Goal: Task Accomplishment & Management: Use online tool/utility

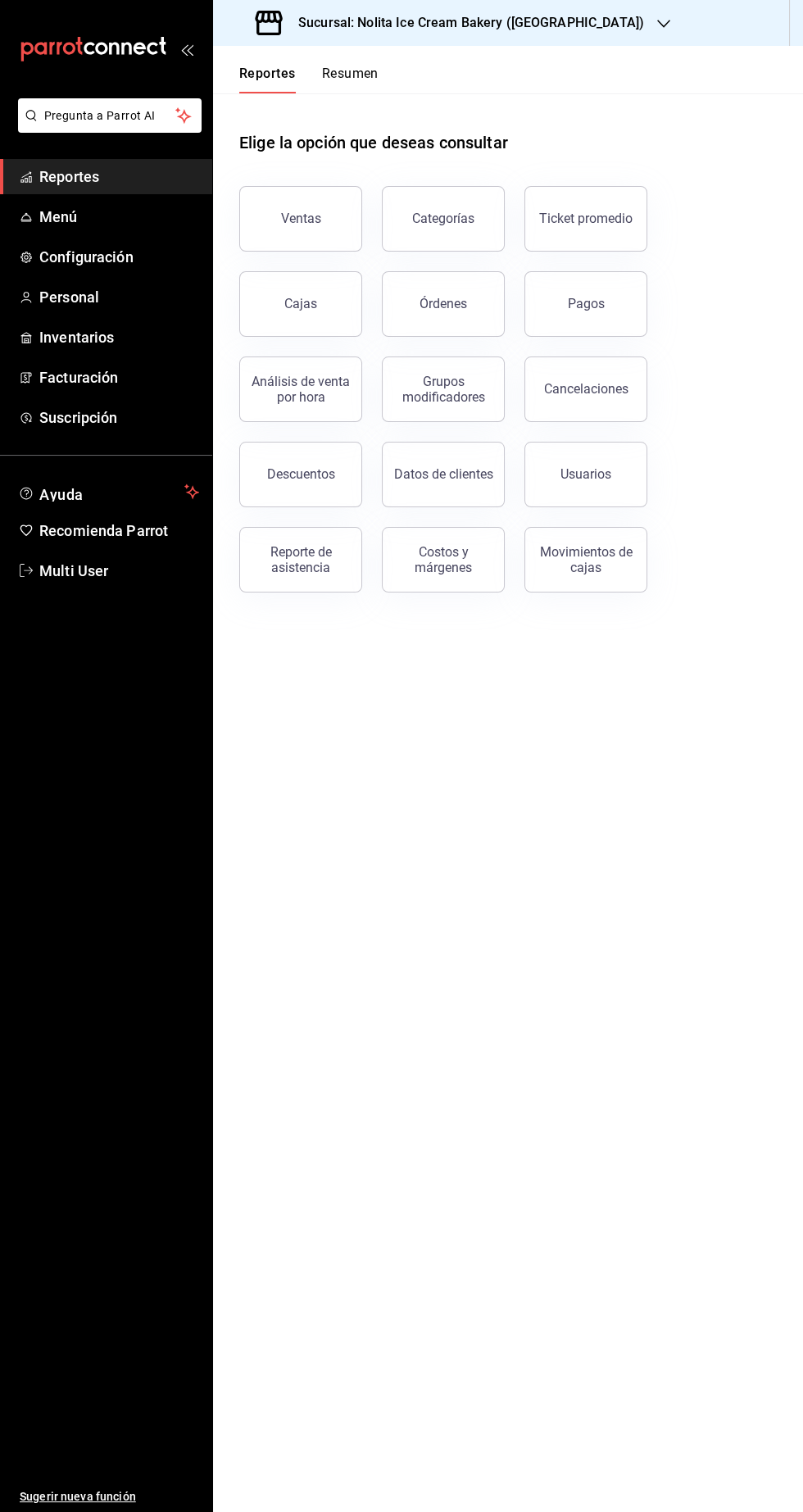
click at [377, 41] on div "Sucursal: Nolita Ice Cream Bakery ([GEOGRAPHIC_DATA])" at bounding box center [451, 22] width 451 height 46
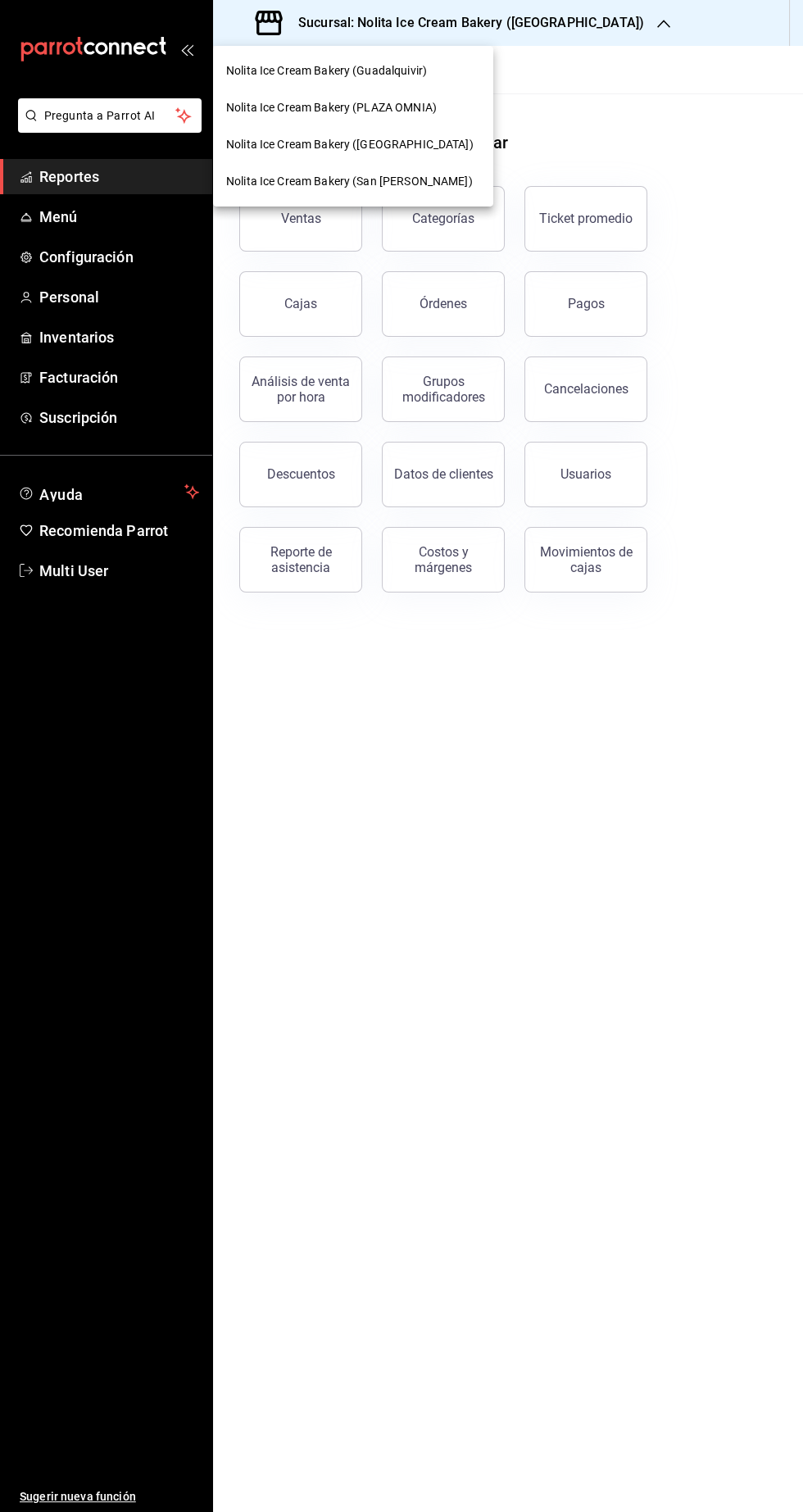
click at [309, 73] on span "Nolita Ice Cream Bakery (Guadalquivir)" at bounding box center [326, 71] width 201 height 17
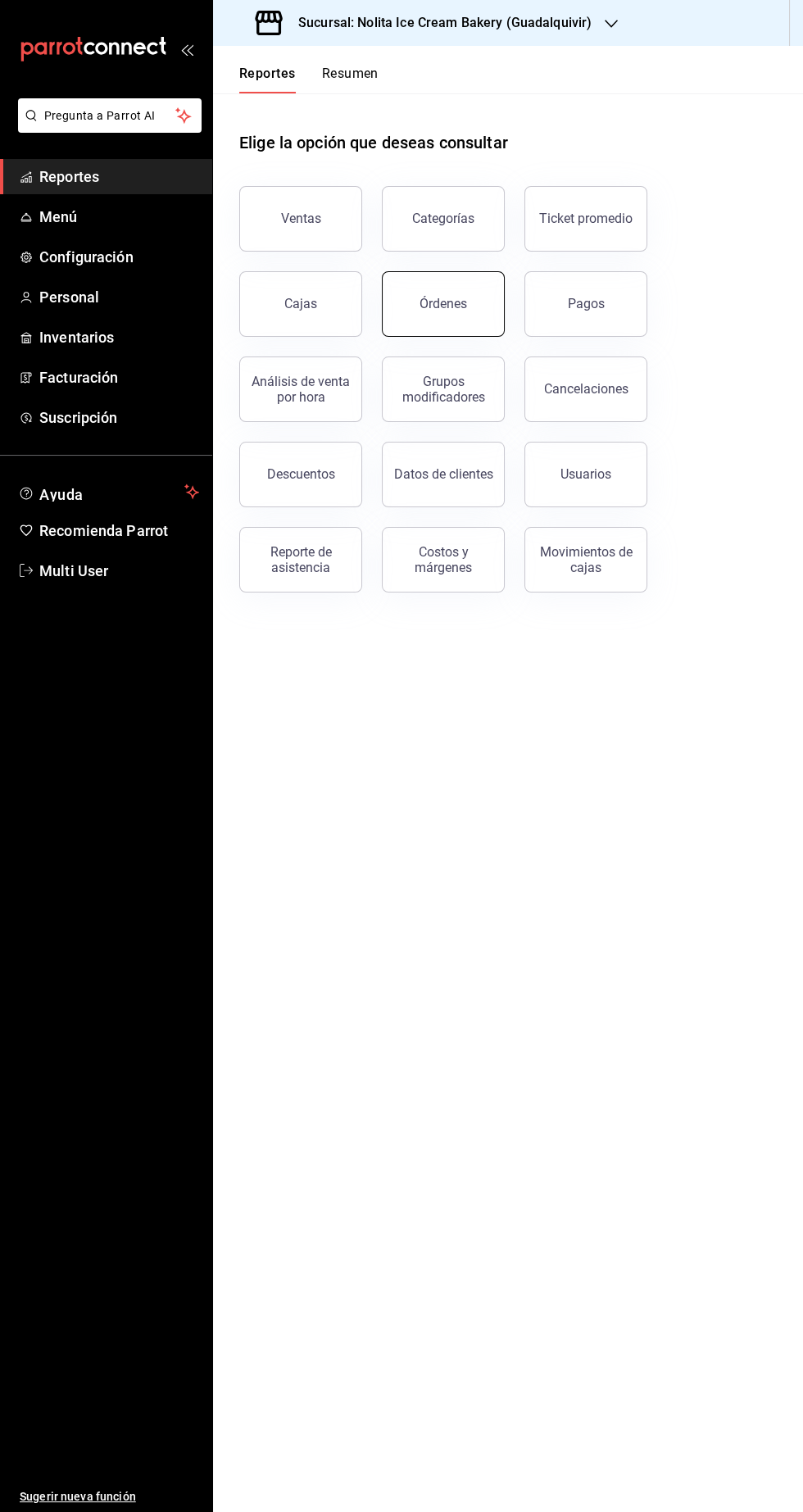
click at [453, 311] on div "Órdenes" at bounding box center [443, 303] width 47 height 16
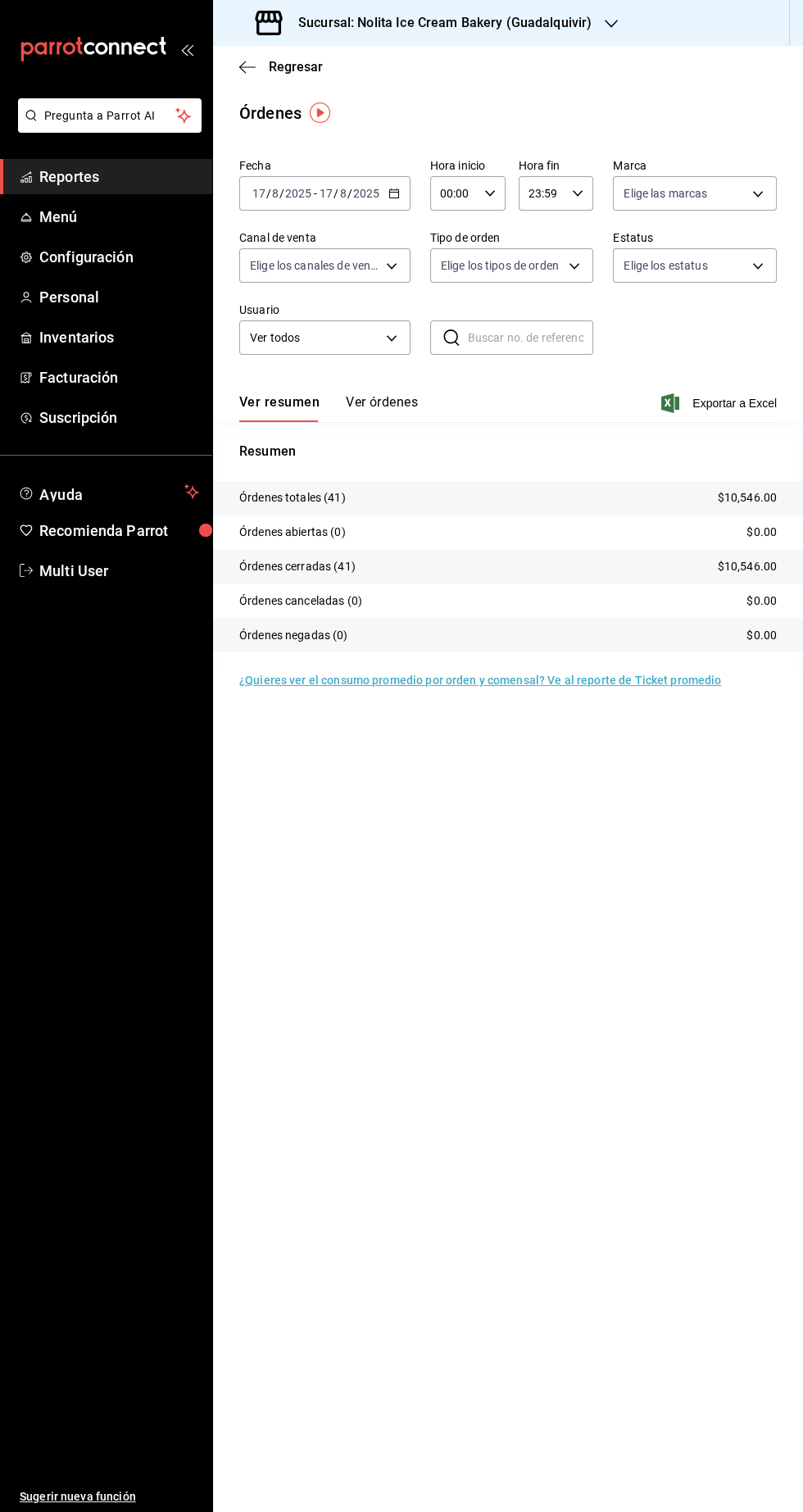
click at [378, 403] on button "Ver órdenes" at bounding box center [382, 407] width 72 height 27
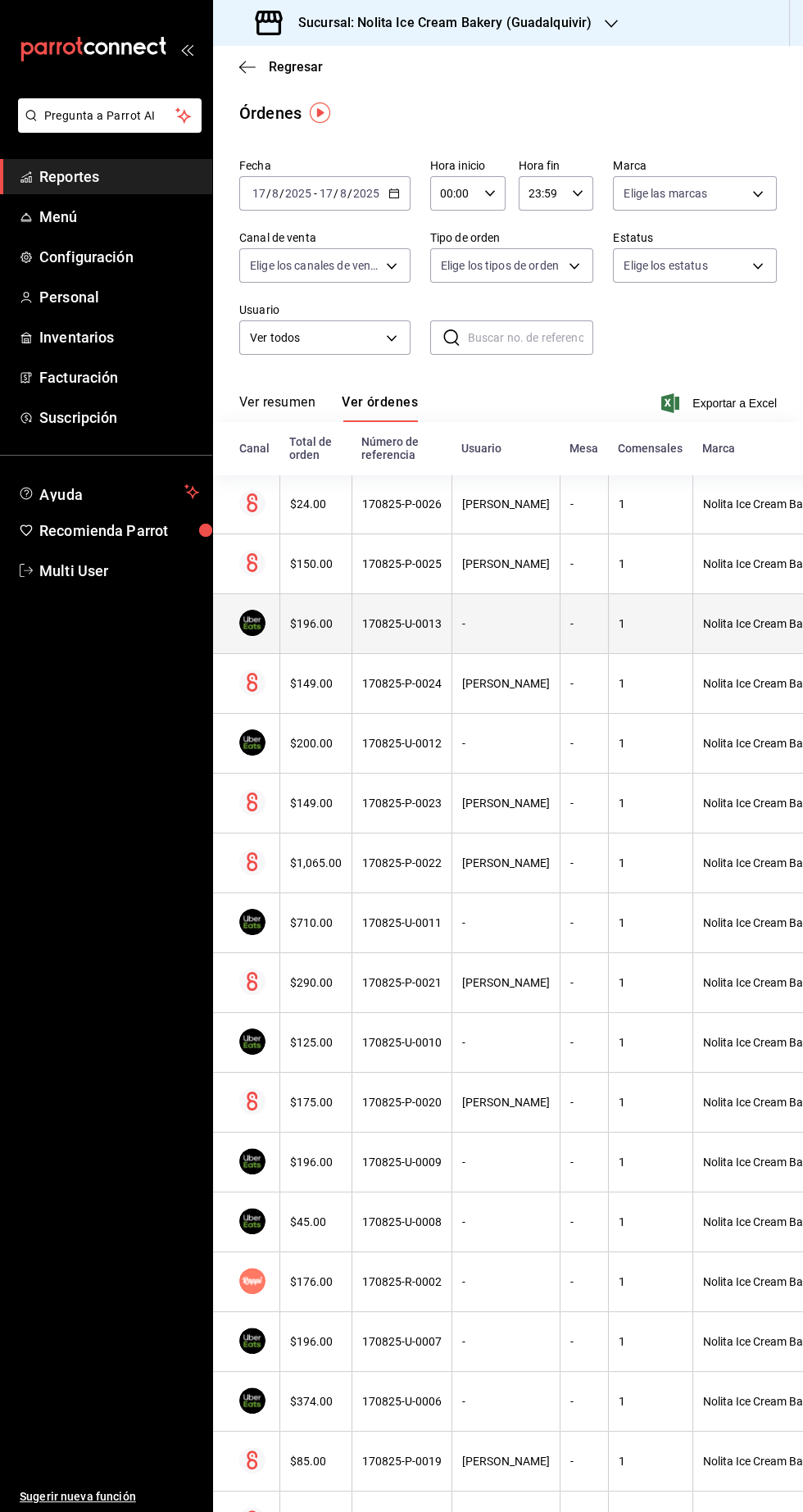
click at [318, 620] on div "$196.00" at bounding box center [316, 624] width 52 height 13
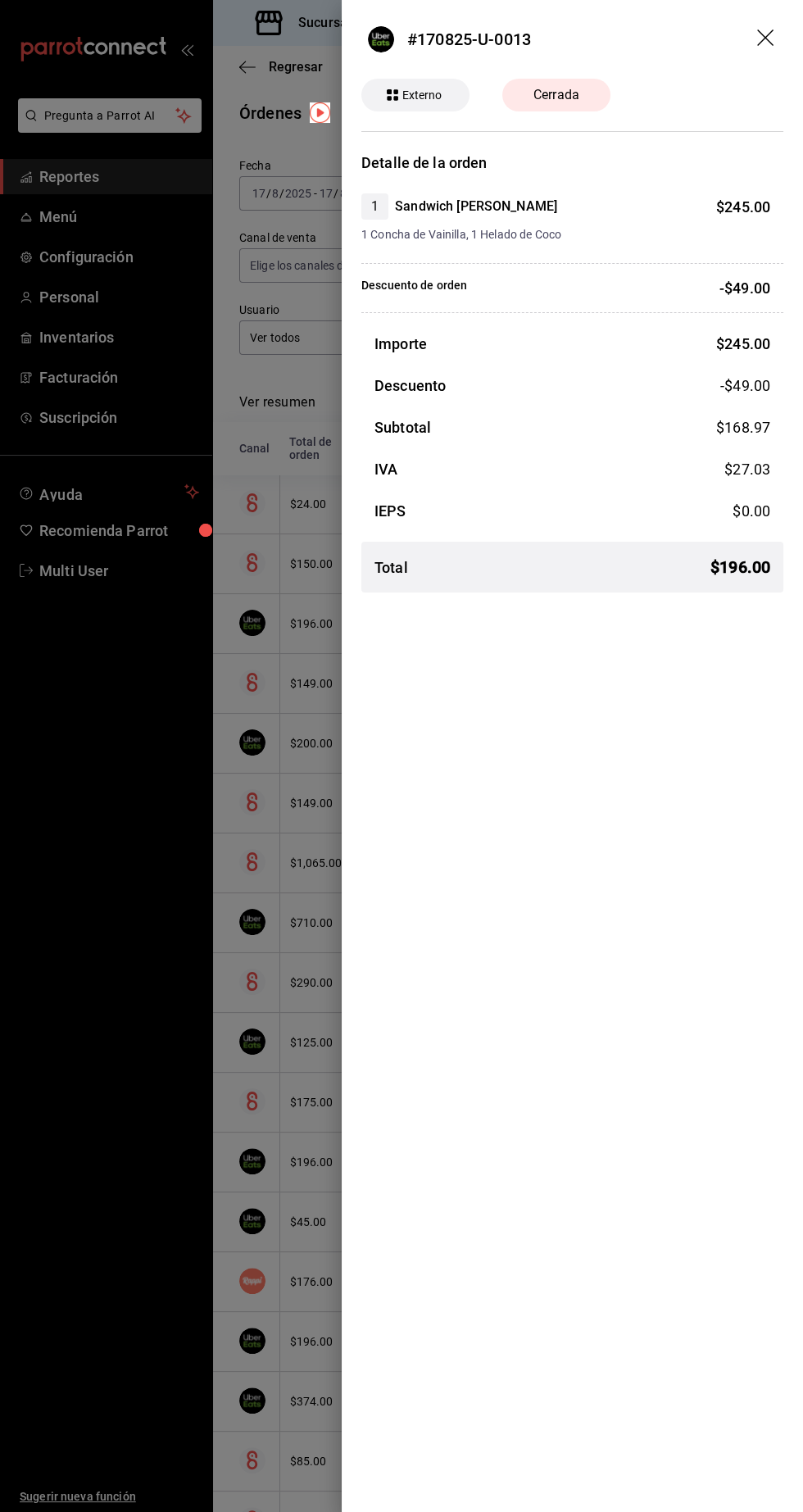
click at [312, 278] on div at bounding box center [402, 756] width 803 height 1512
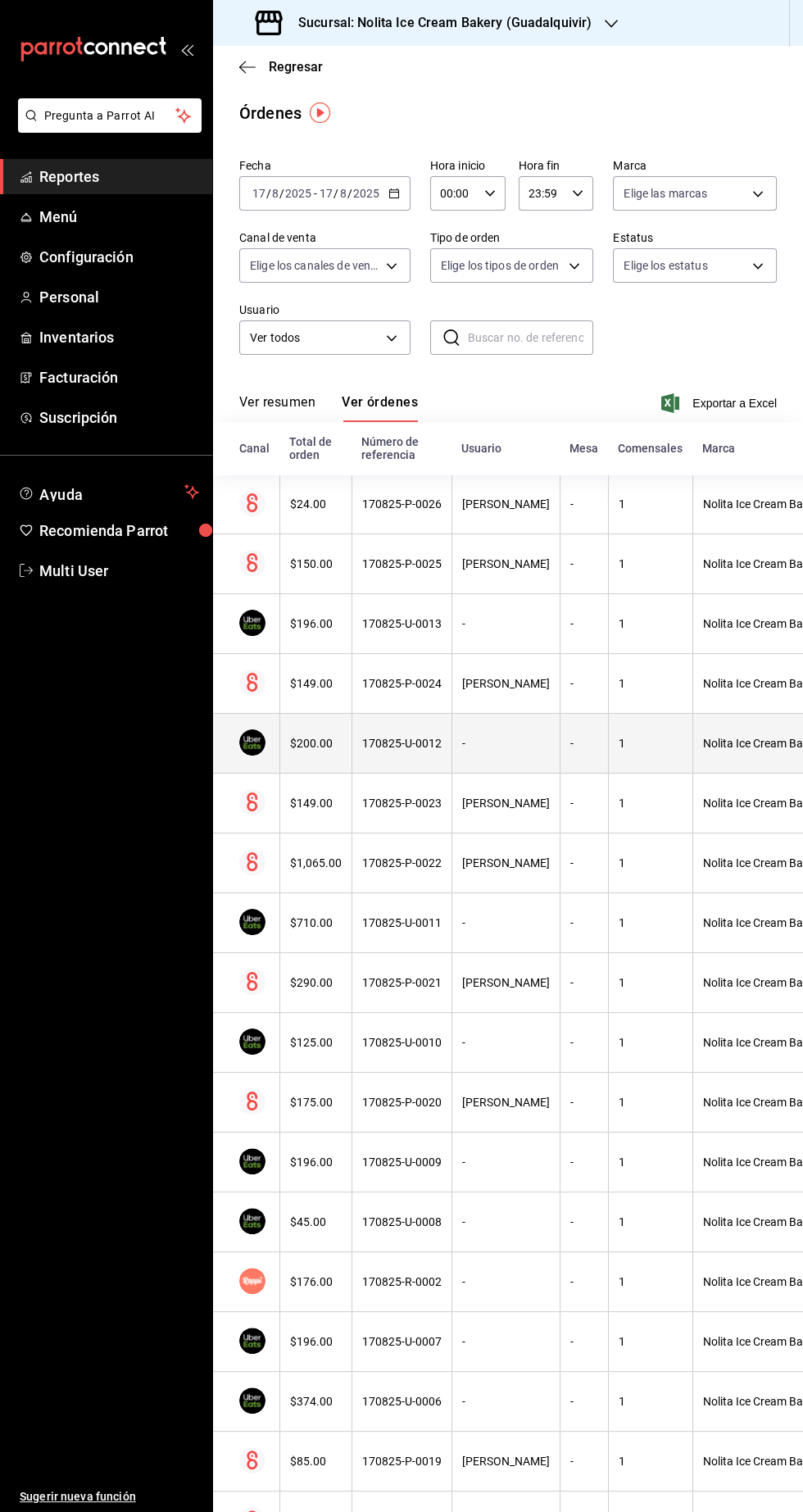
click at [319, 744] on div "$200.00" at bounding box center [316, 743] width 52 height 13
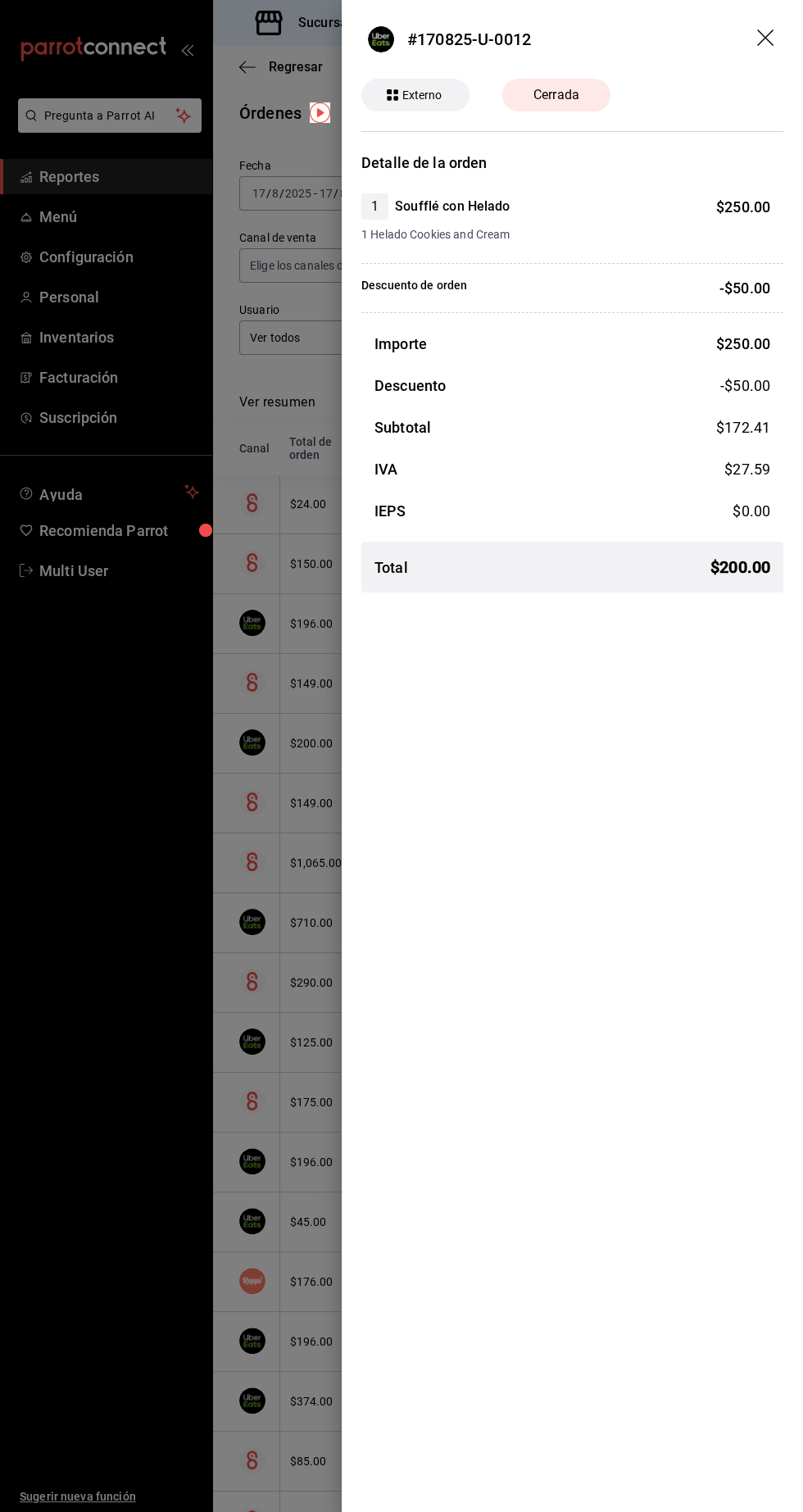
click at [310, 1225] on div at bounding box center [402, 756] width 803 height 1512
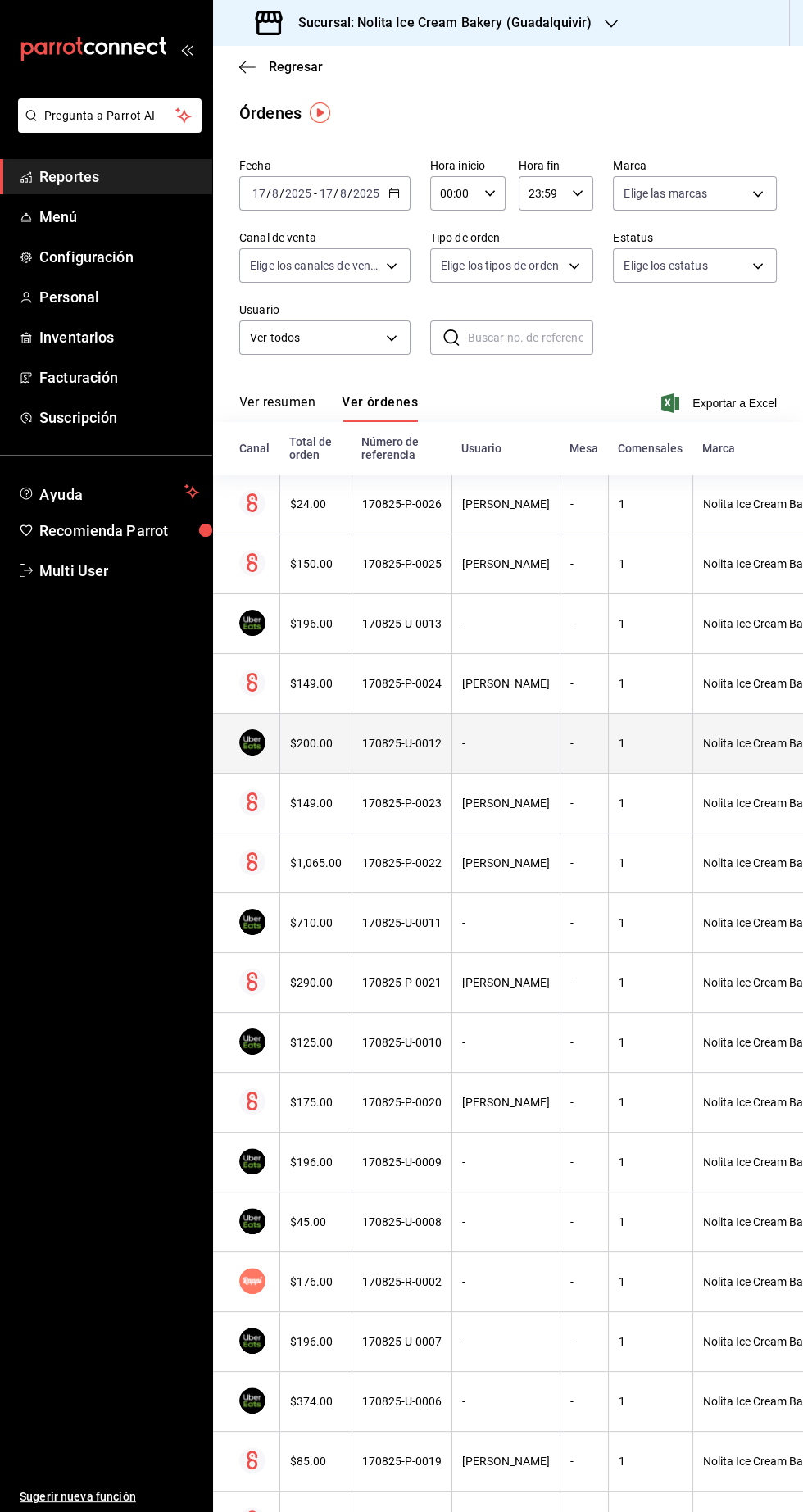
click at [300, 770] on th "$200.00" at bounding box center [315, 744] width 72 height 60
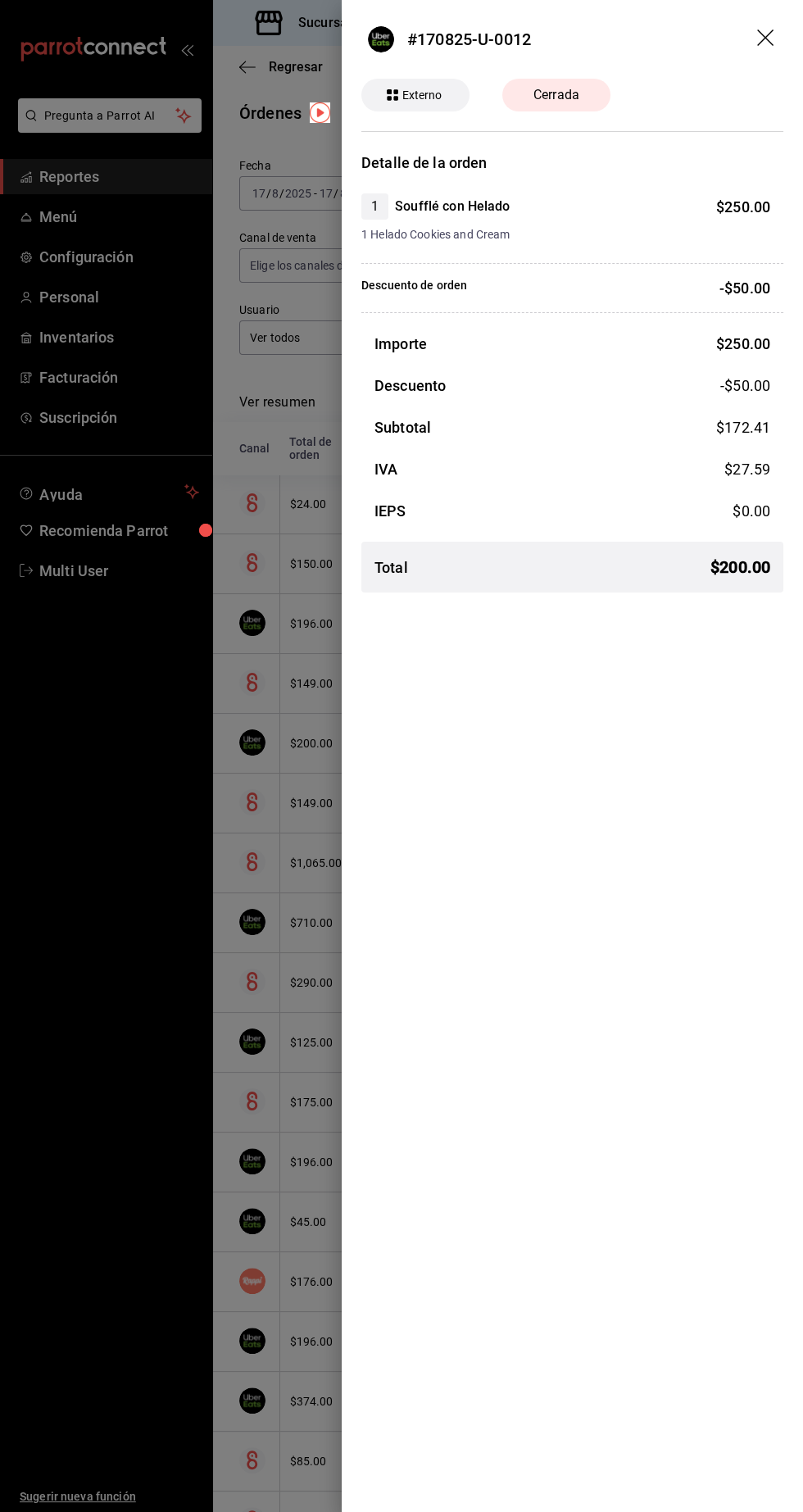
click at [205, 1287] on div at bounding box center [402, 756] width 803 height 1512
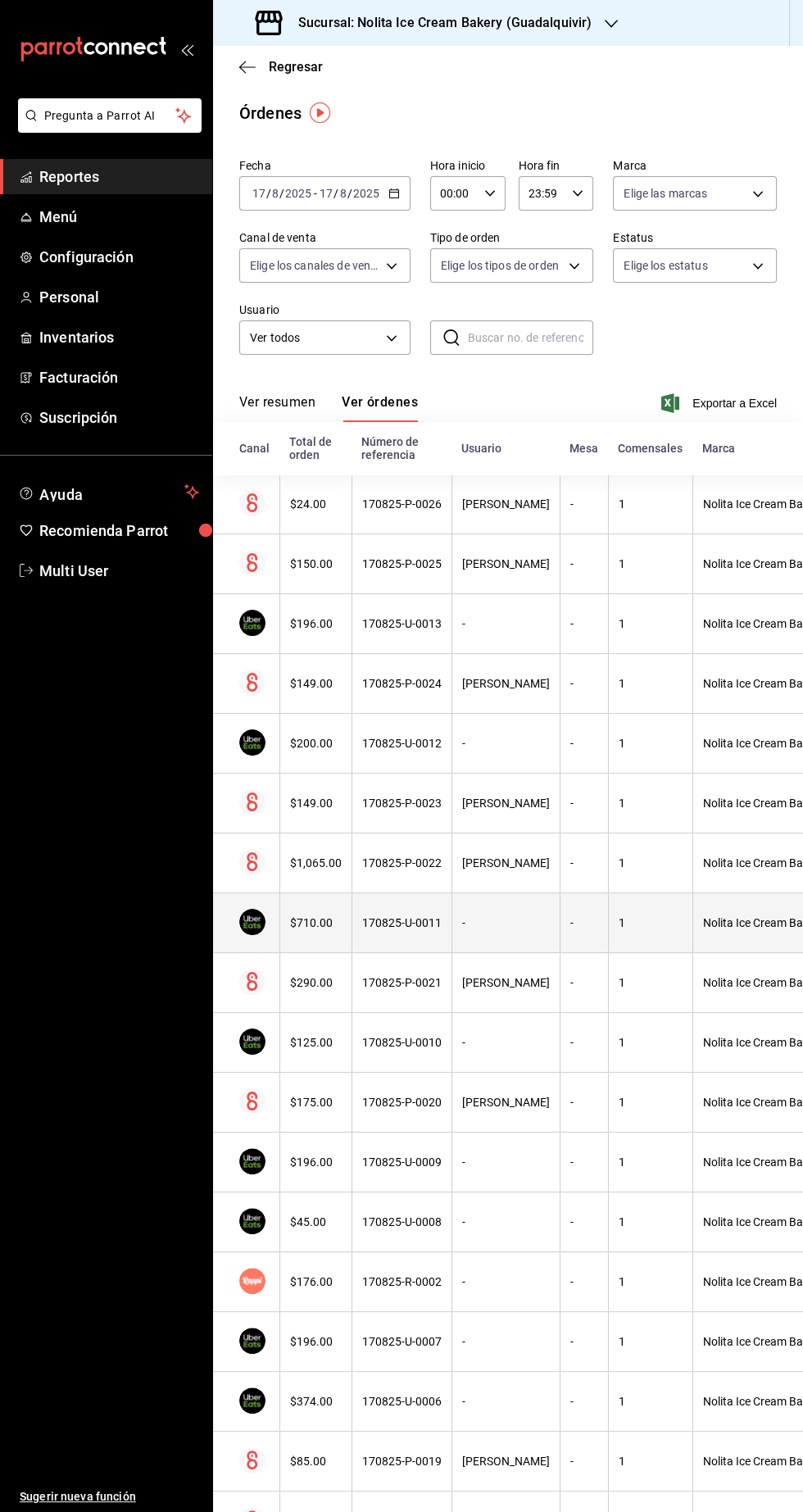
click at [532, 922] on div "-" at bounding box center [506, 923] width 87 height 13
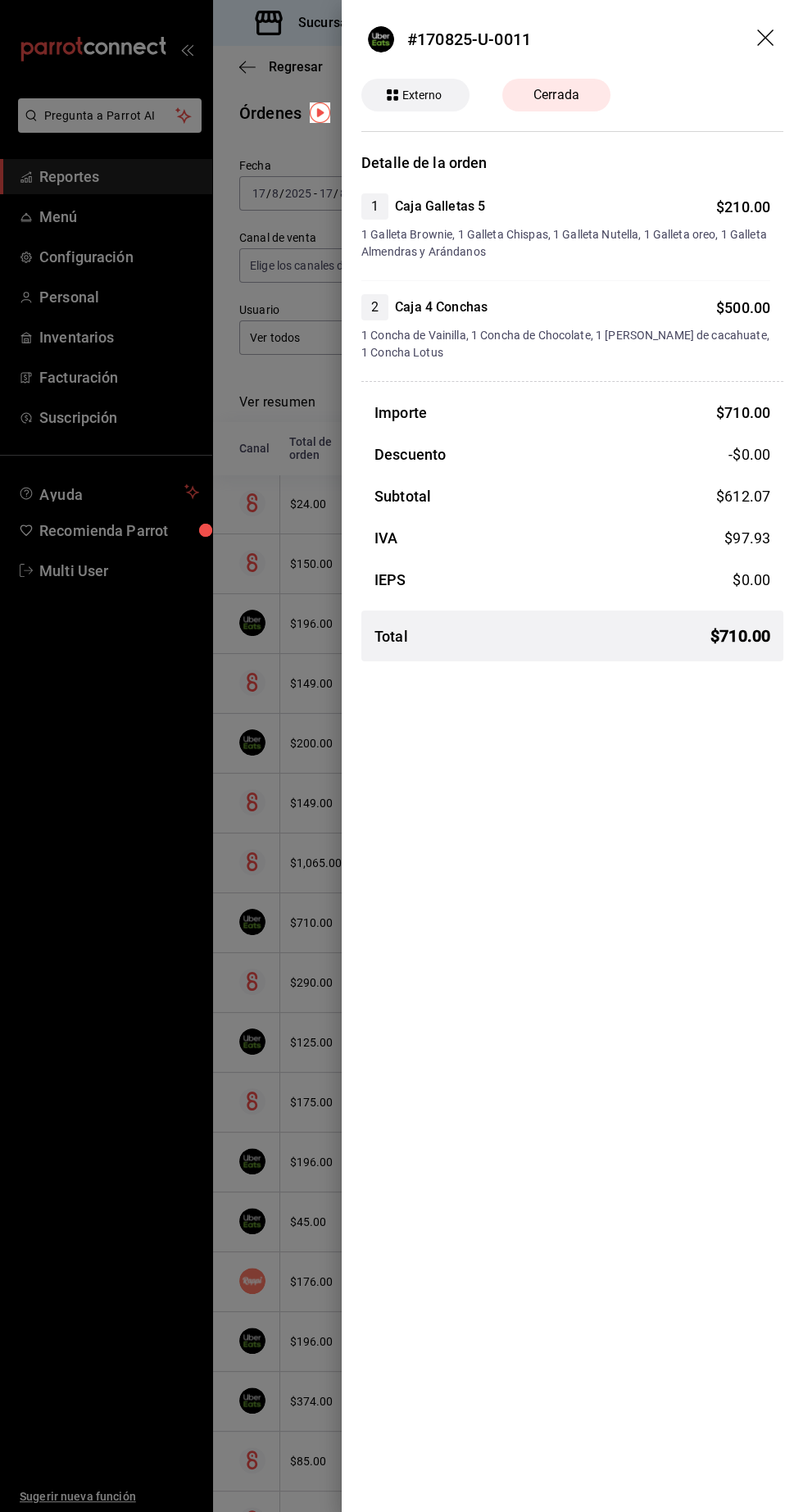
click at [190, 1305] on div at bounding box center [402, 756] width 803 height 1512
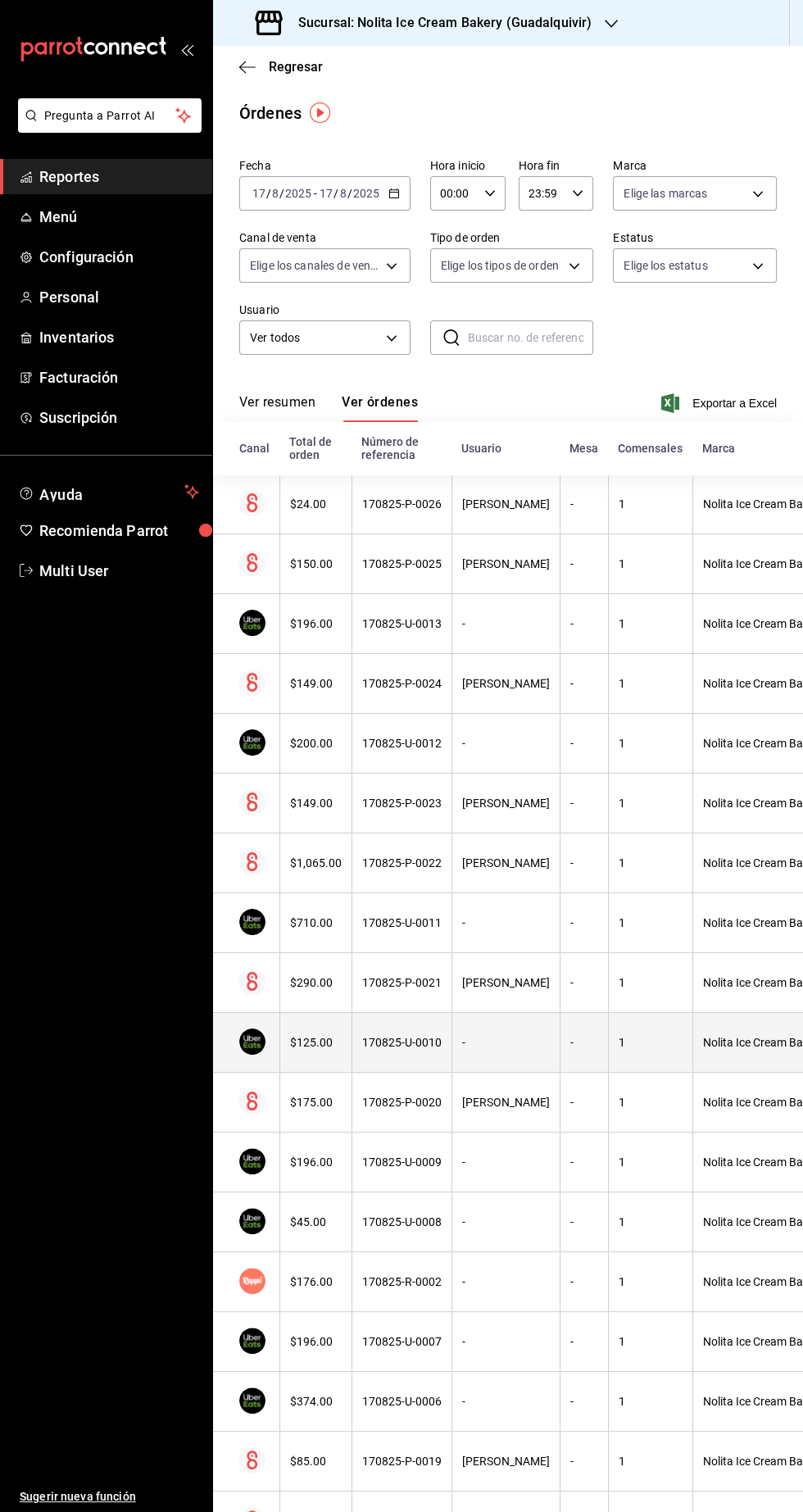
click at [428, 1040] on div "170825-U-0010" at bounding box center [402, 1042] width 79 height 13
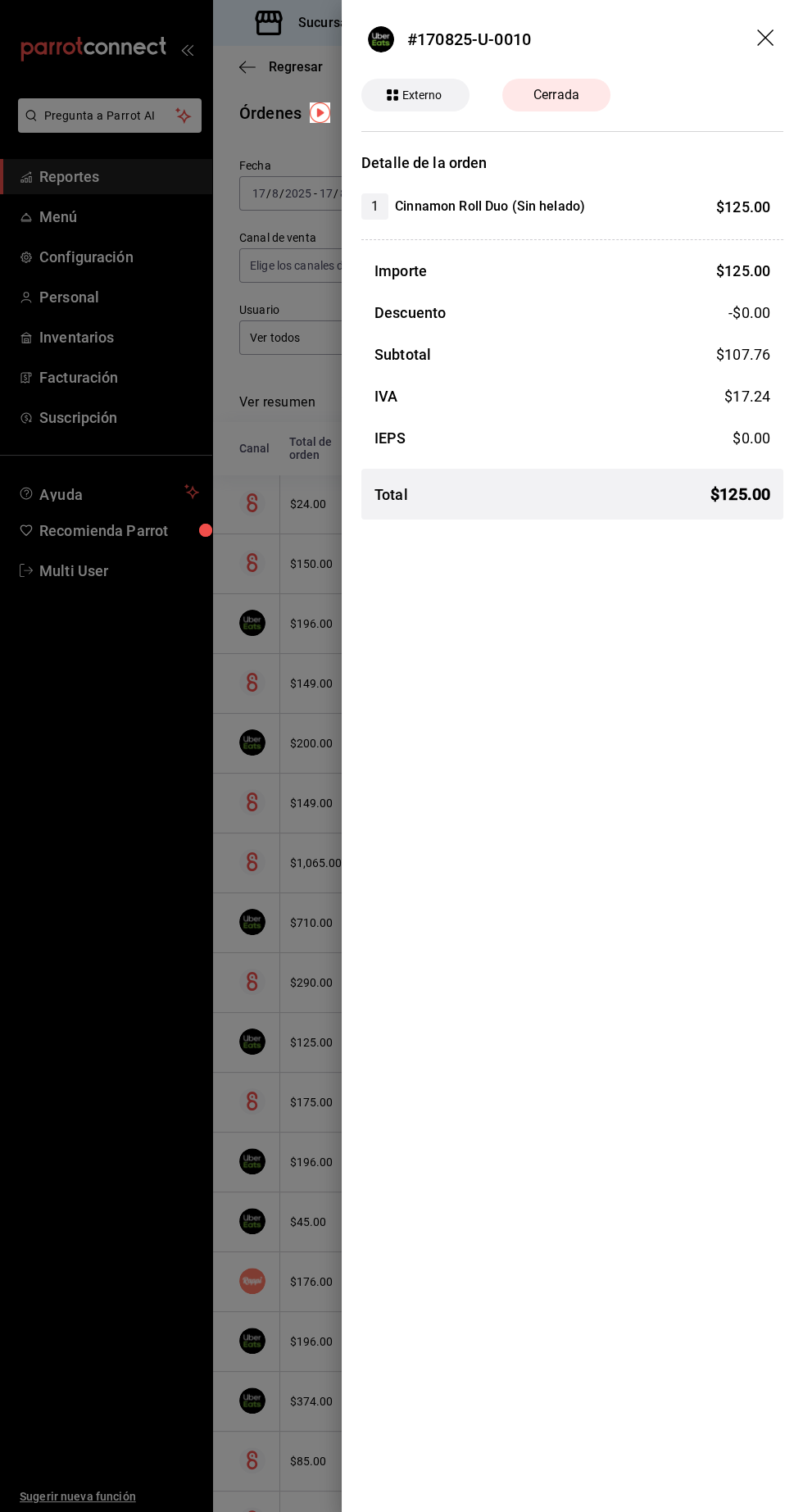
click at [132, 1301] on div at bounding box center [402, 756] width 803 height 1512
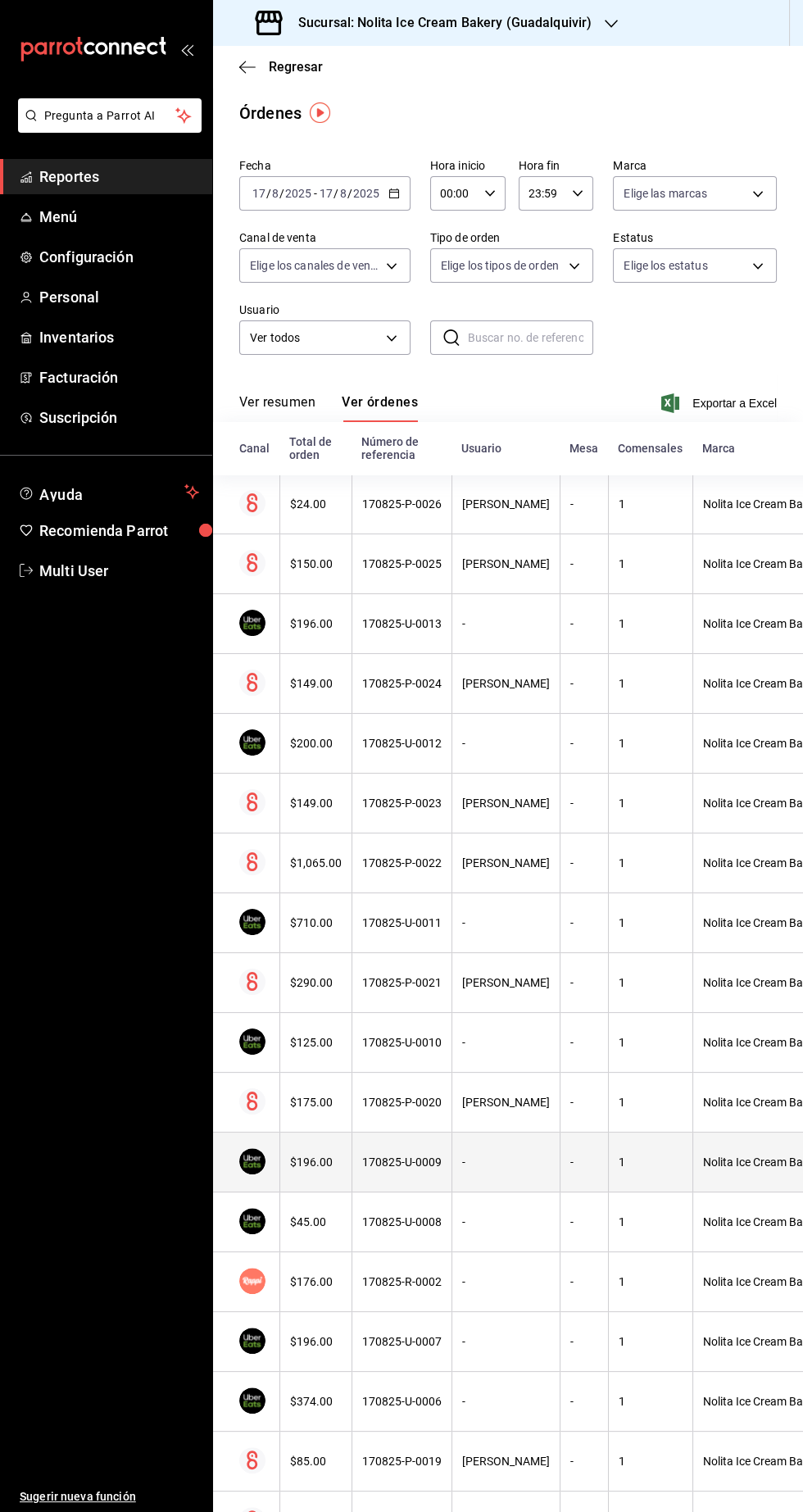
click at [389, 1164] on div "170825-U-0009" at bounding box center [402, 1162] width 79 height 13
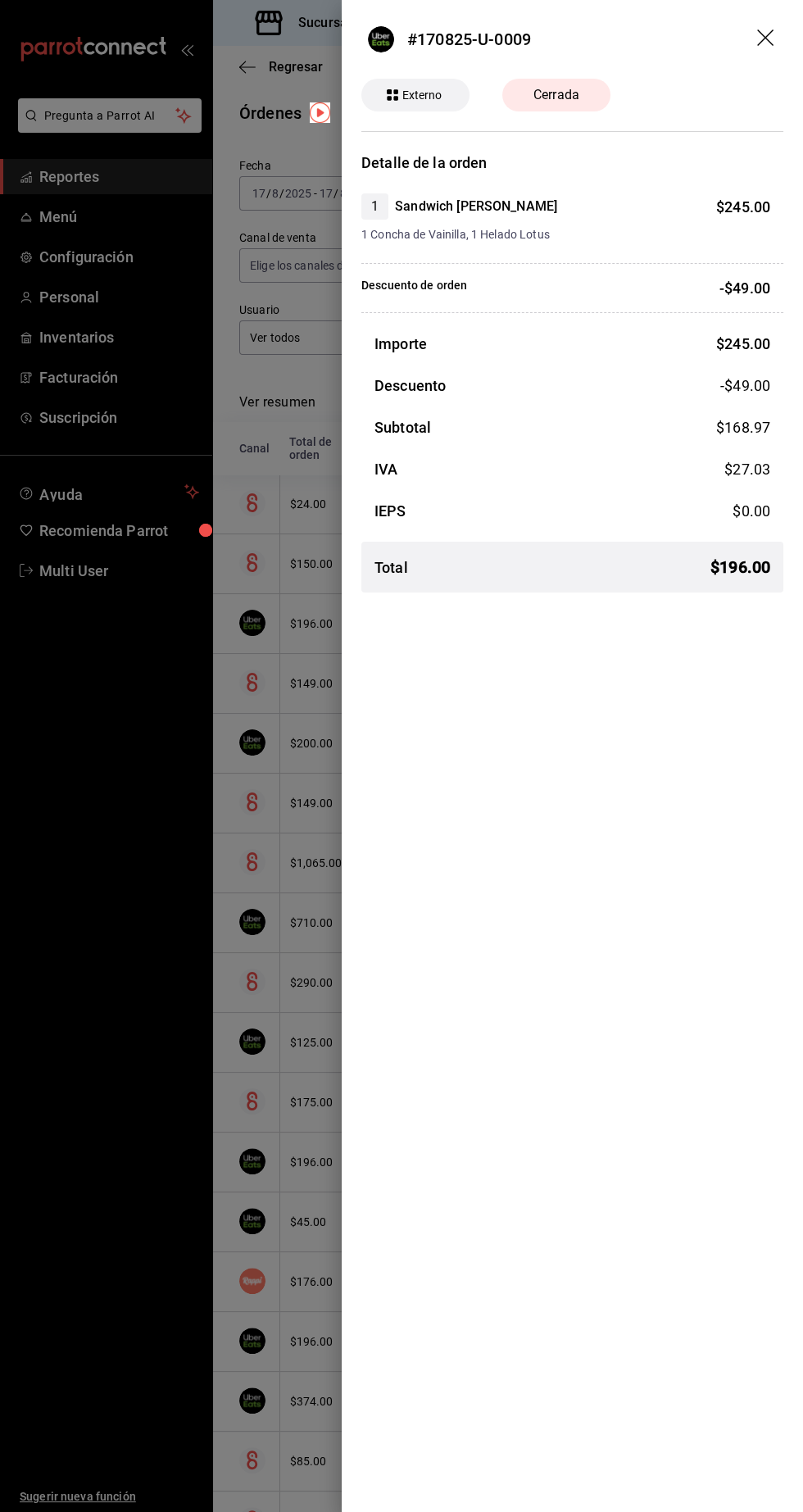
click at [140, 1341] on div at bounding box center [402, 756] width 803 height 1512
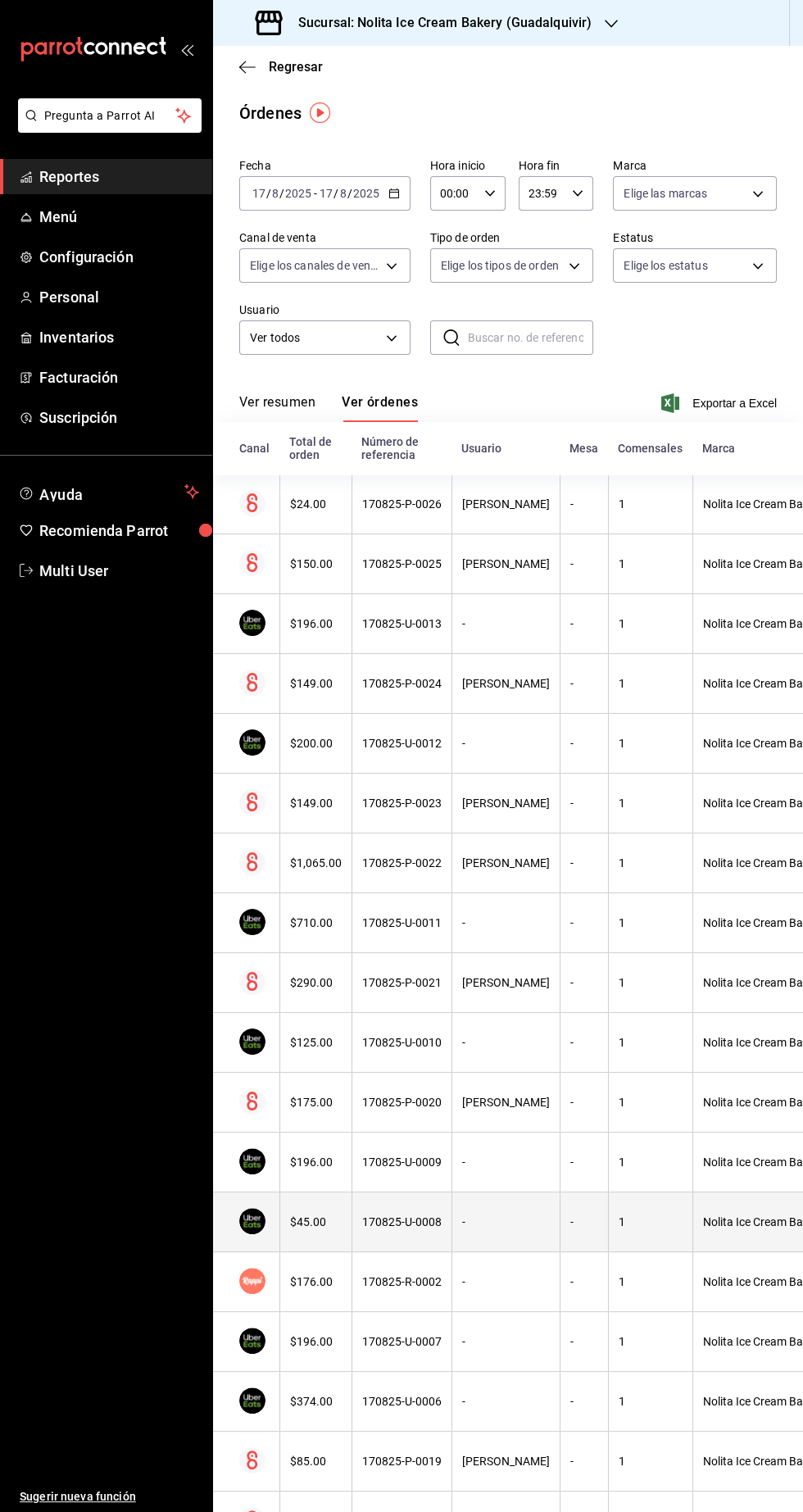
click at [400, 1225] on div "170825-U-0008" at bounding box center [402, 1222] width 79 height 13
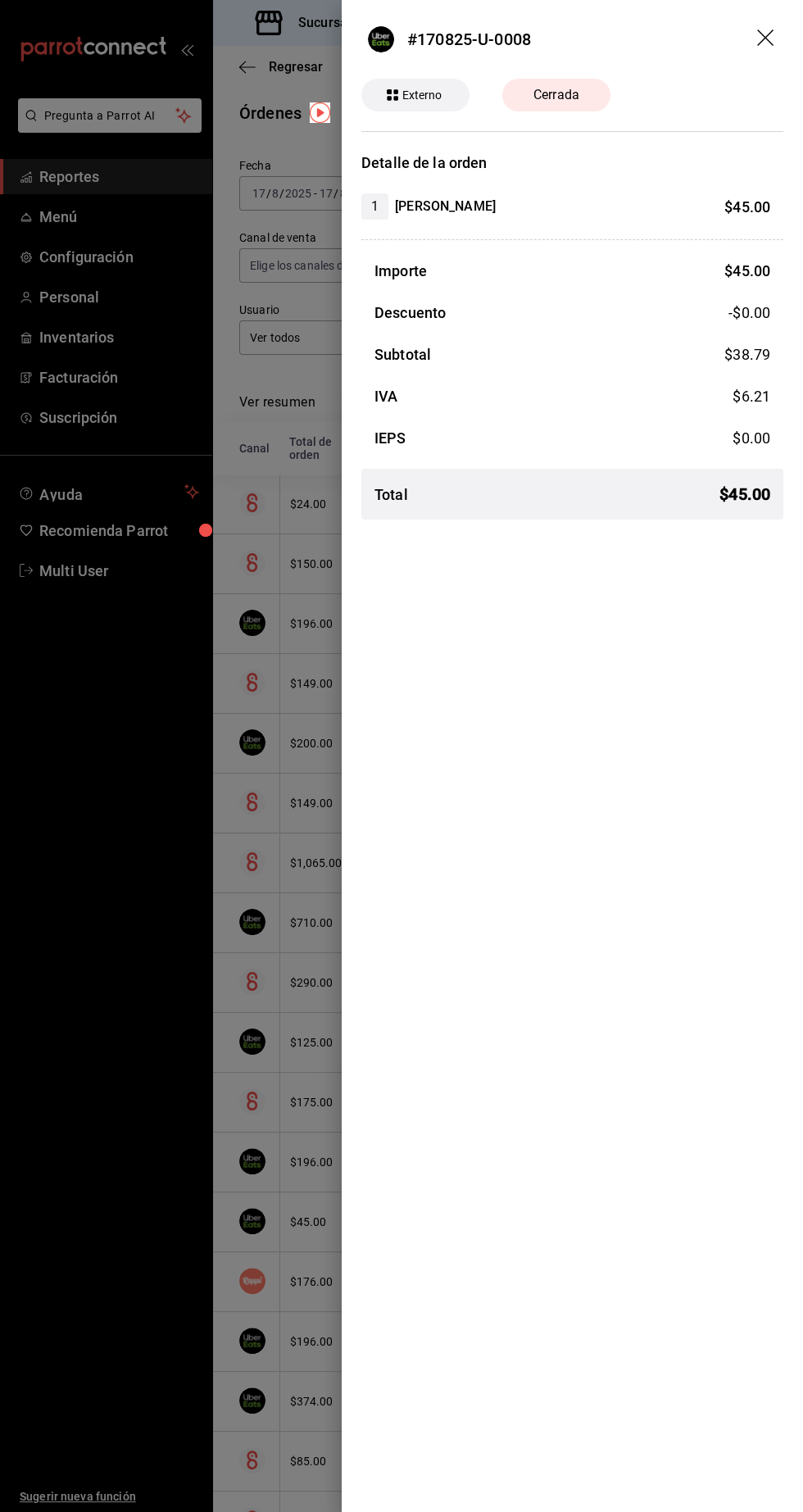
click at [147, 1248] on div at bounding box center [402, 756] width 803 height 1512
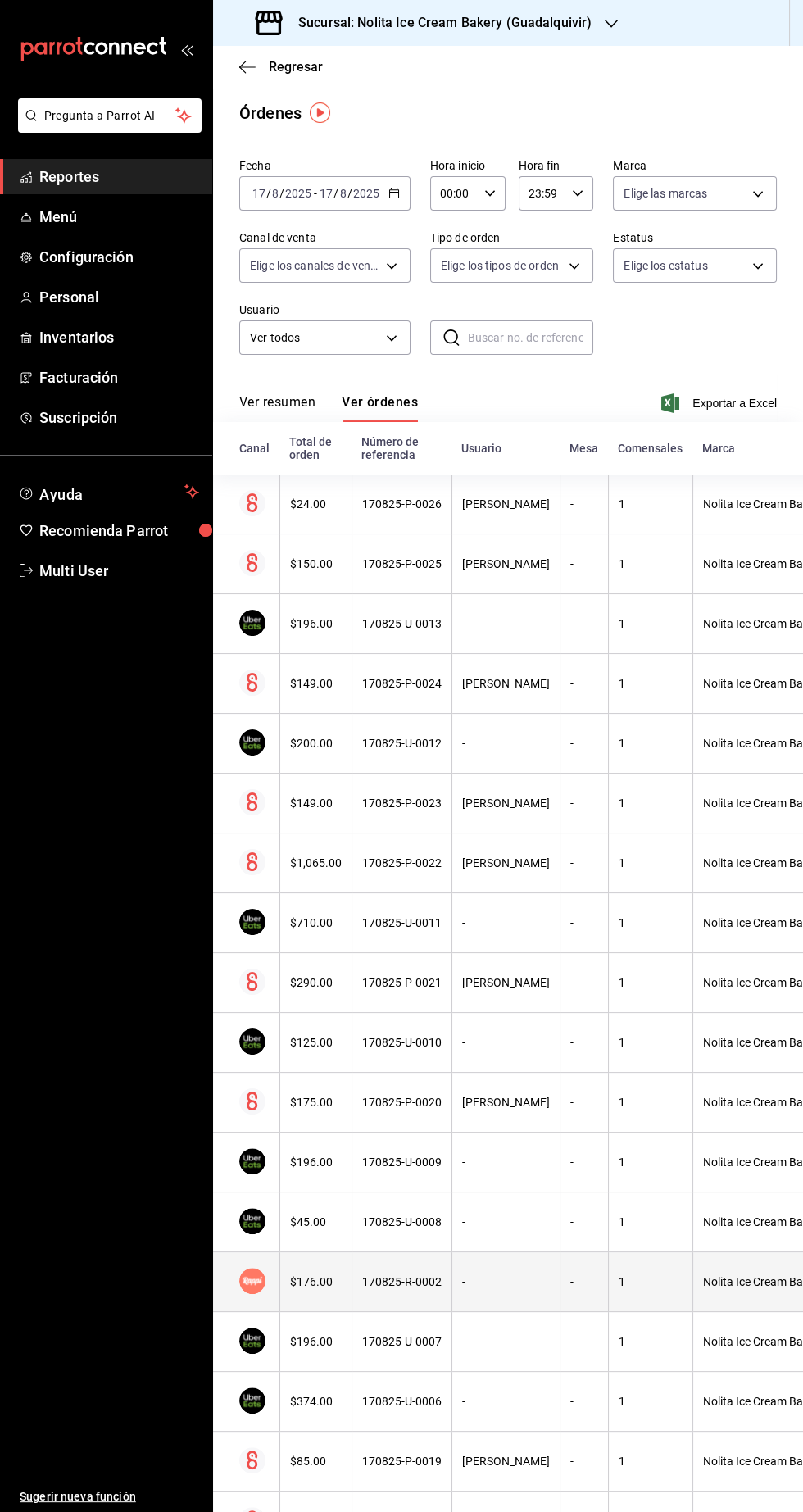
click at [468, 1296] on th "-" at bounding box center [506, 1282] width 108 height 60
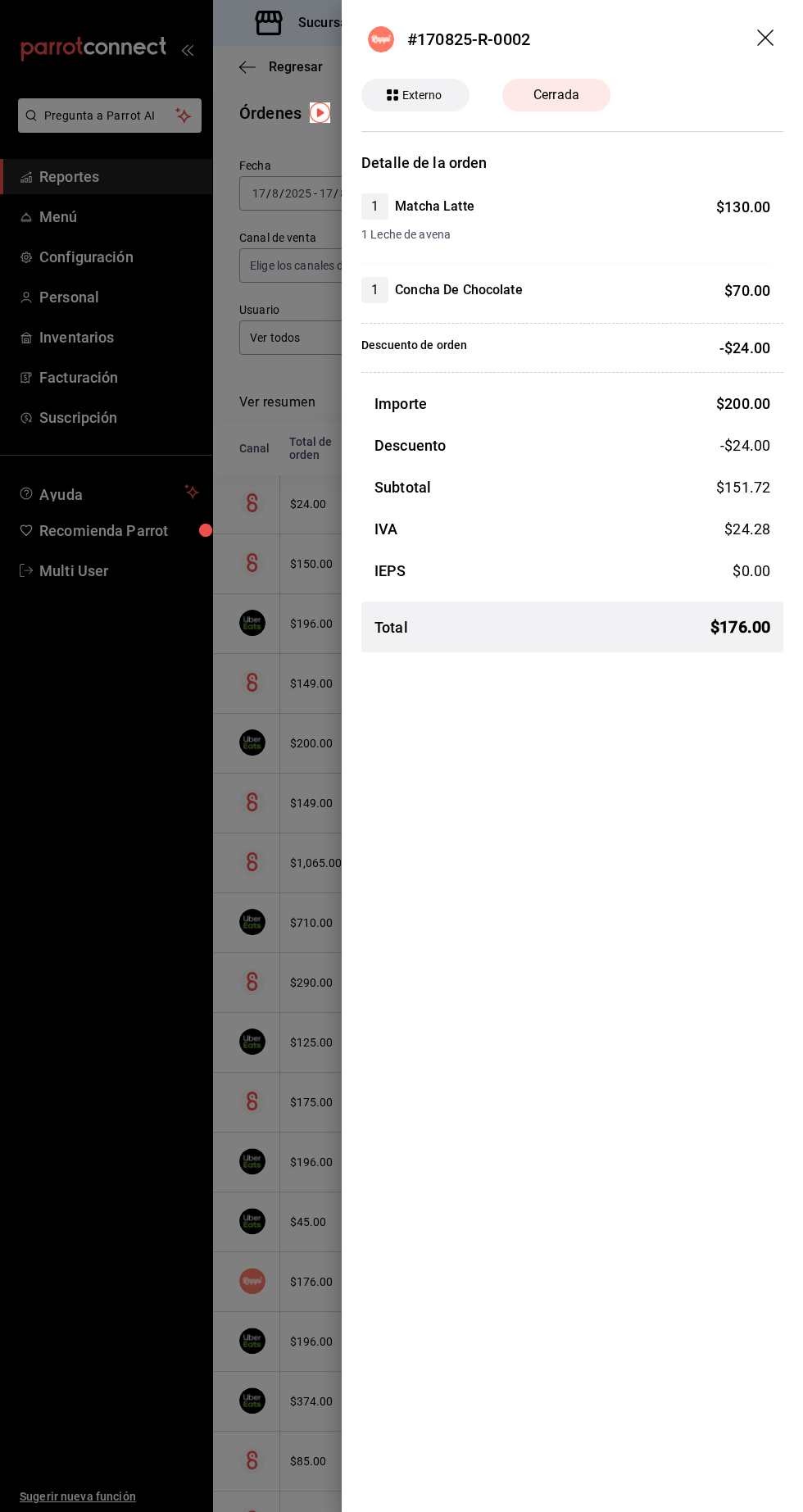
click at [138, 1295] on div at bounding box center [402, 756] width 803 height 1512
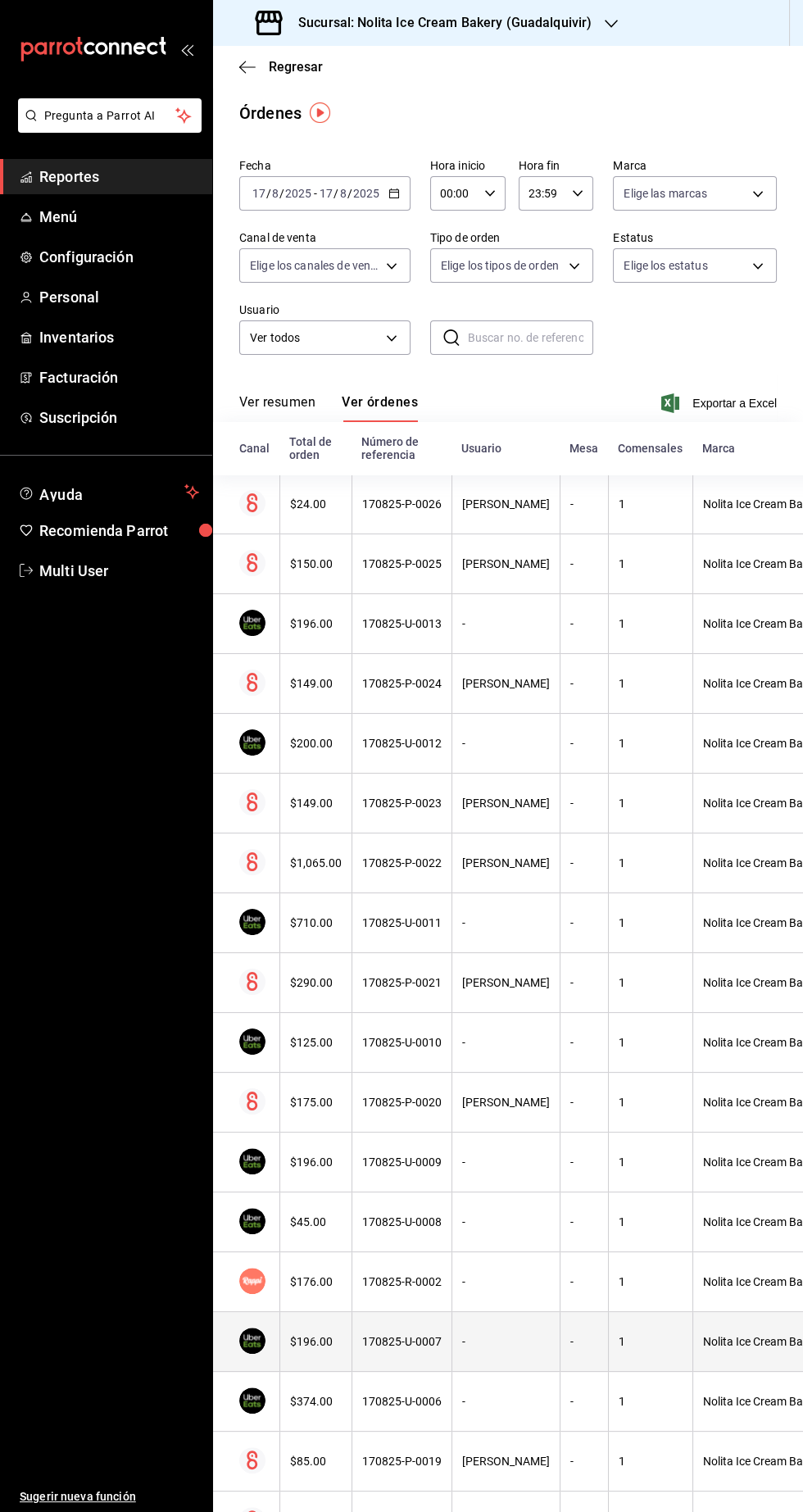
click at [385, 1339] on div "170825-U-0007" at bounding box center [402, 1341] width 79 height 13
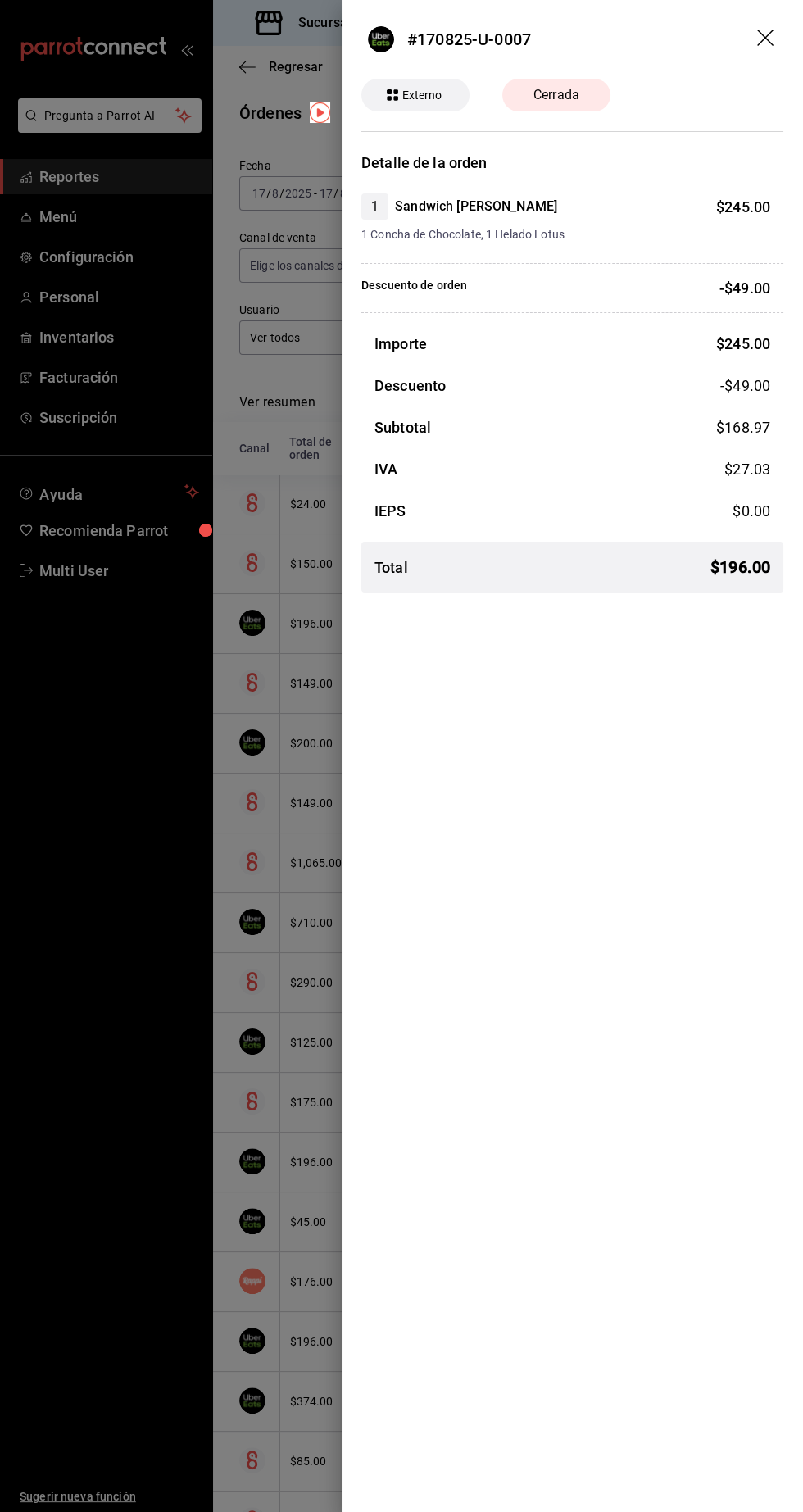
click at [185, 1303] on div at bounding box center [402, 756] width 803 height 1512
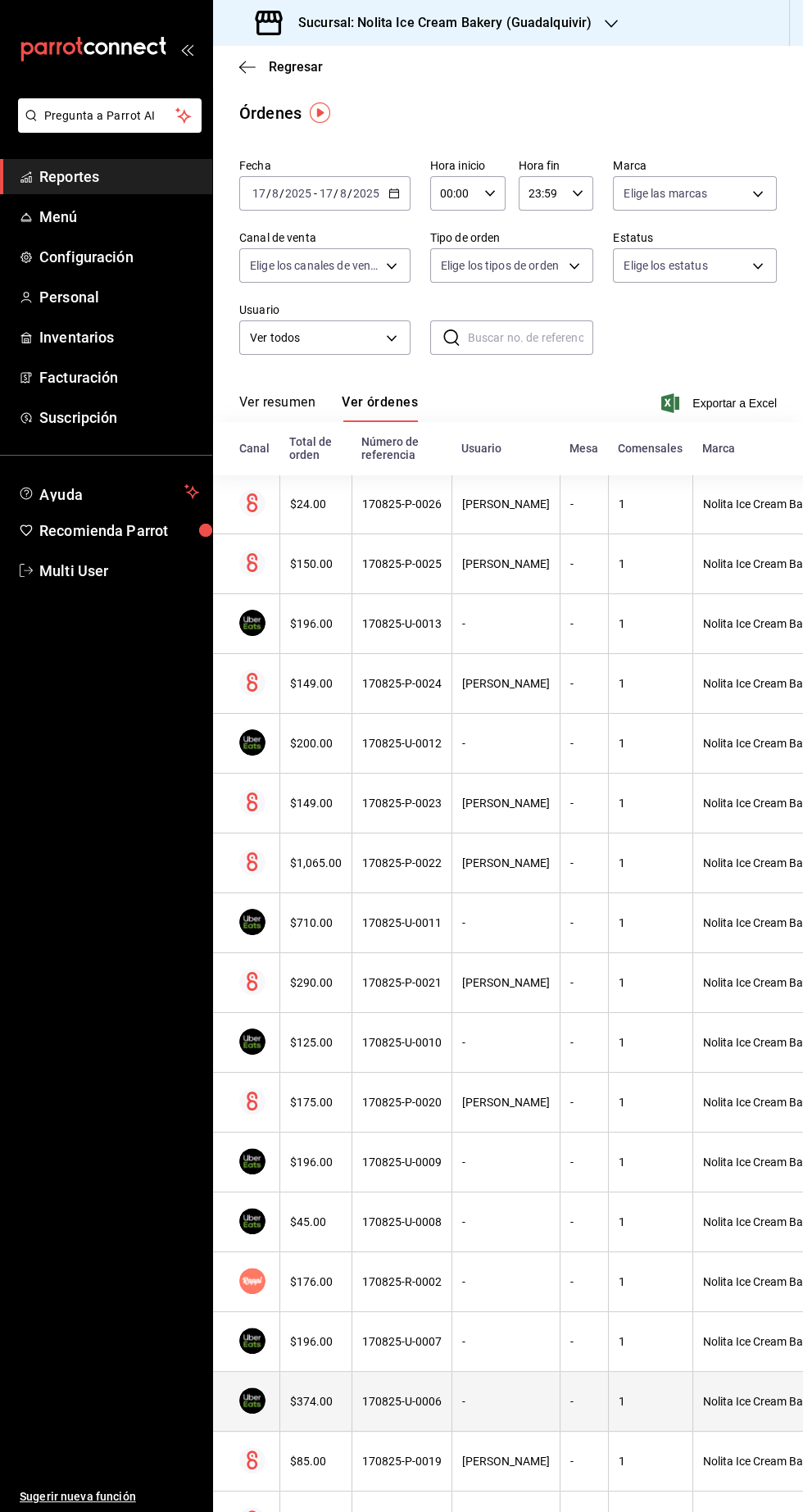
click at [462, 1399] on div "-" at bounding box center [506, 1401] width 87 height 13
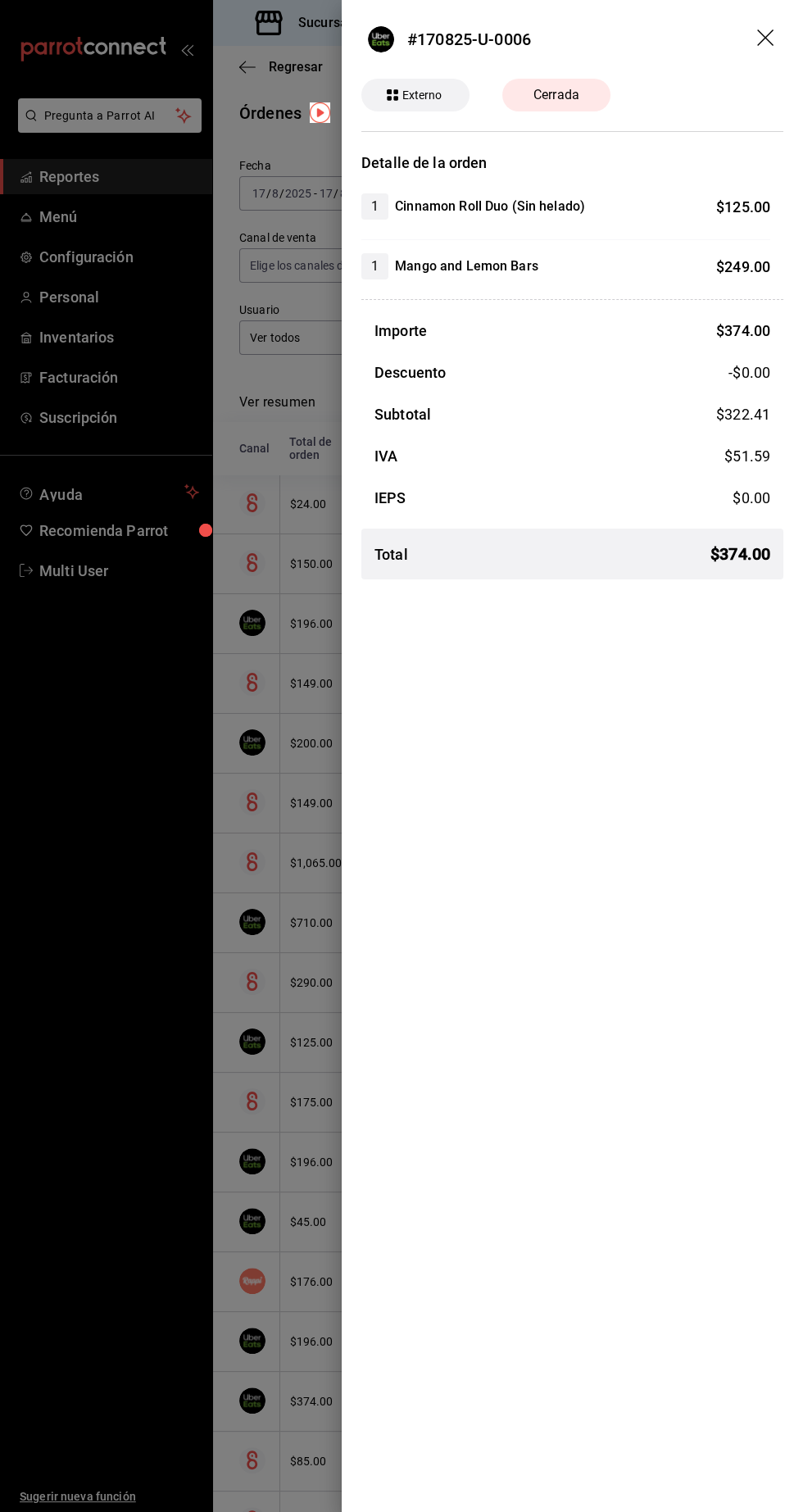
click at [610, 1047] on div "#170825-U-0006 Externo Cerrada Detalle de la orden 1 Cinnamon Roll Duo (Sin hel…" at bounding box center [572, 756] width 461 height 1512
click at [258, 1258] on div at bounding box center [402, 756] width 803 height 1512
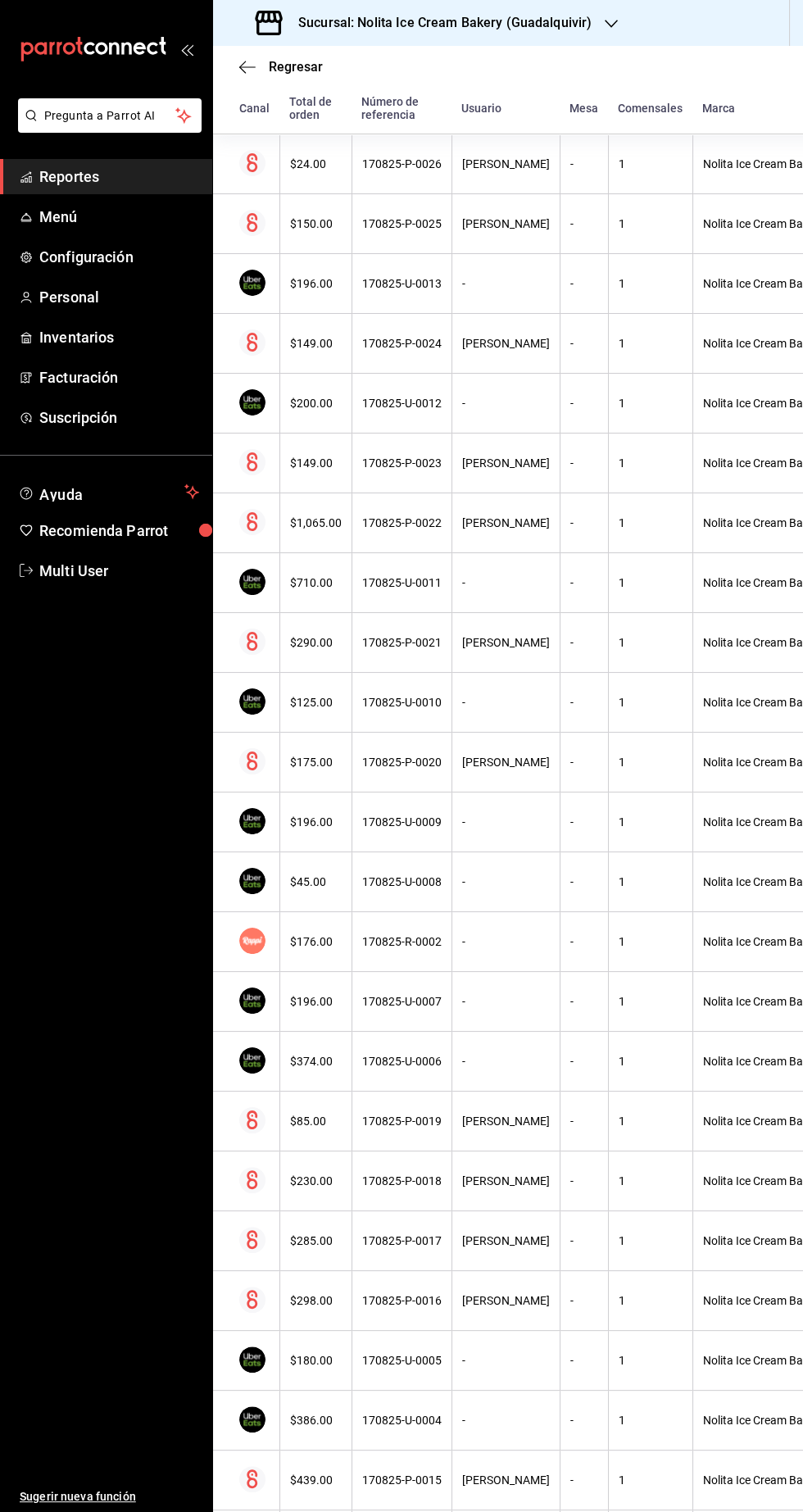
scroll to position [1351, 0]
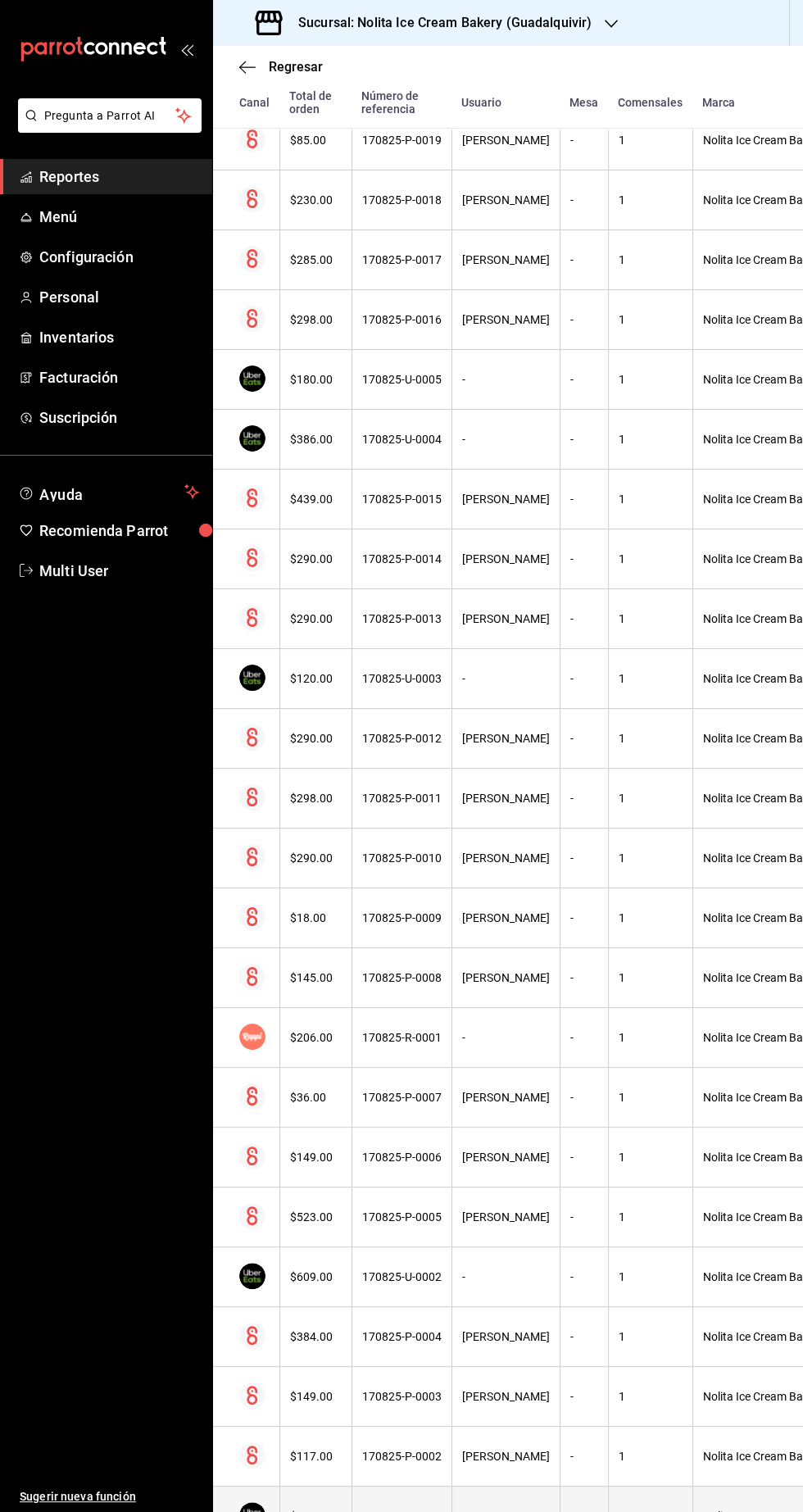
click at [471, 1511] on div "-" at bounding box center [506, 1516] width 87 height 13
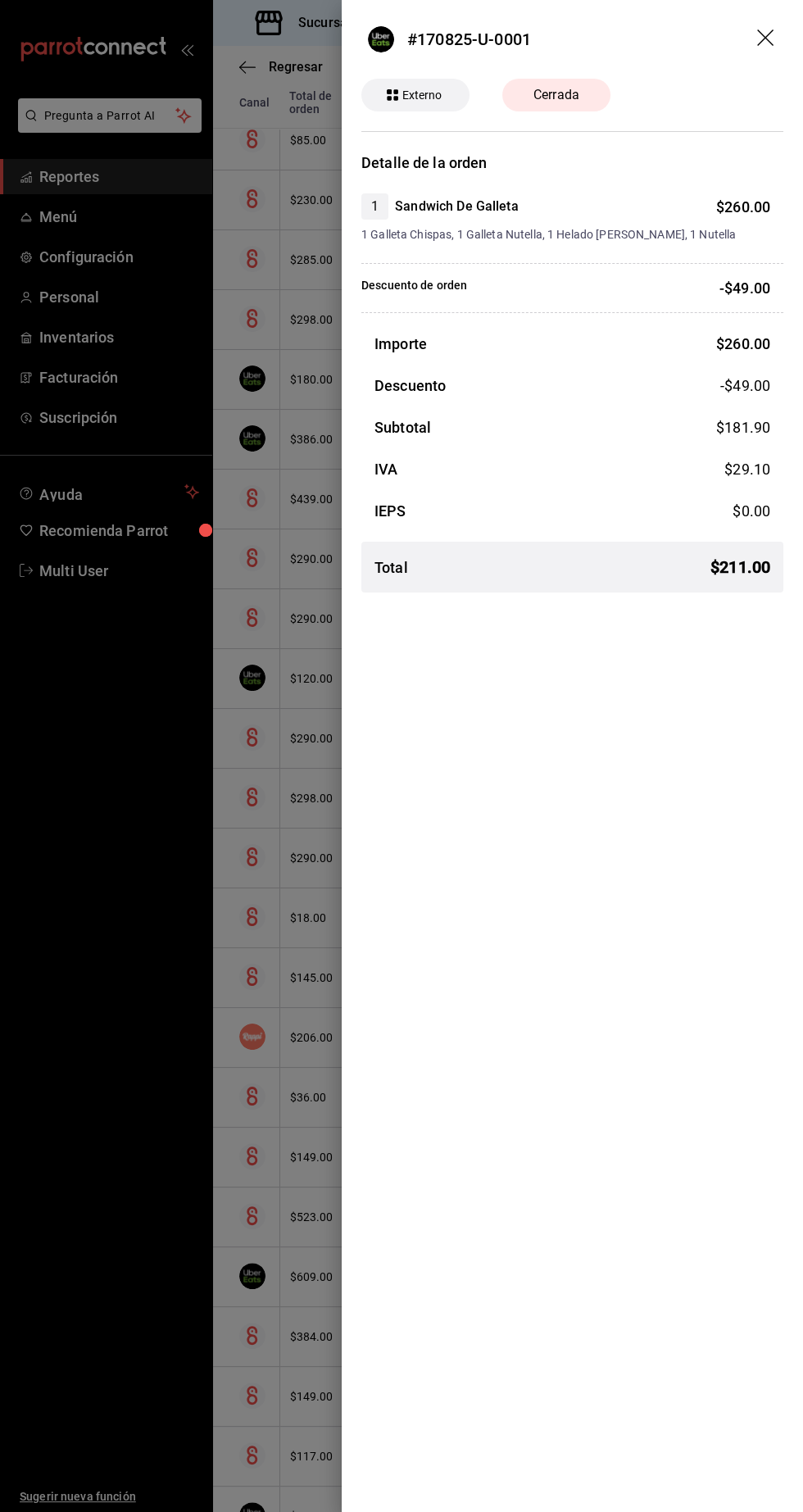
click at [110, 1010] on div at bounding box center [402, 756] width 803 height 1512
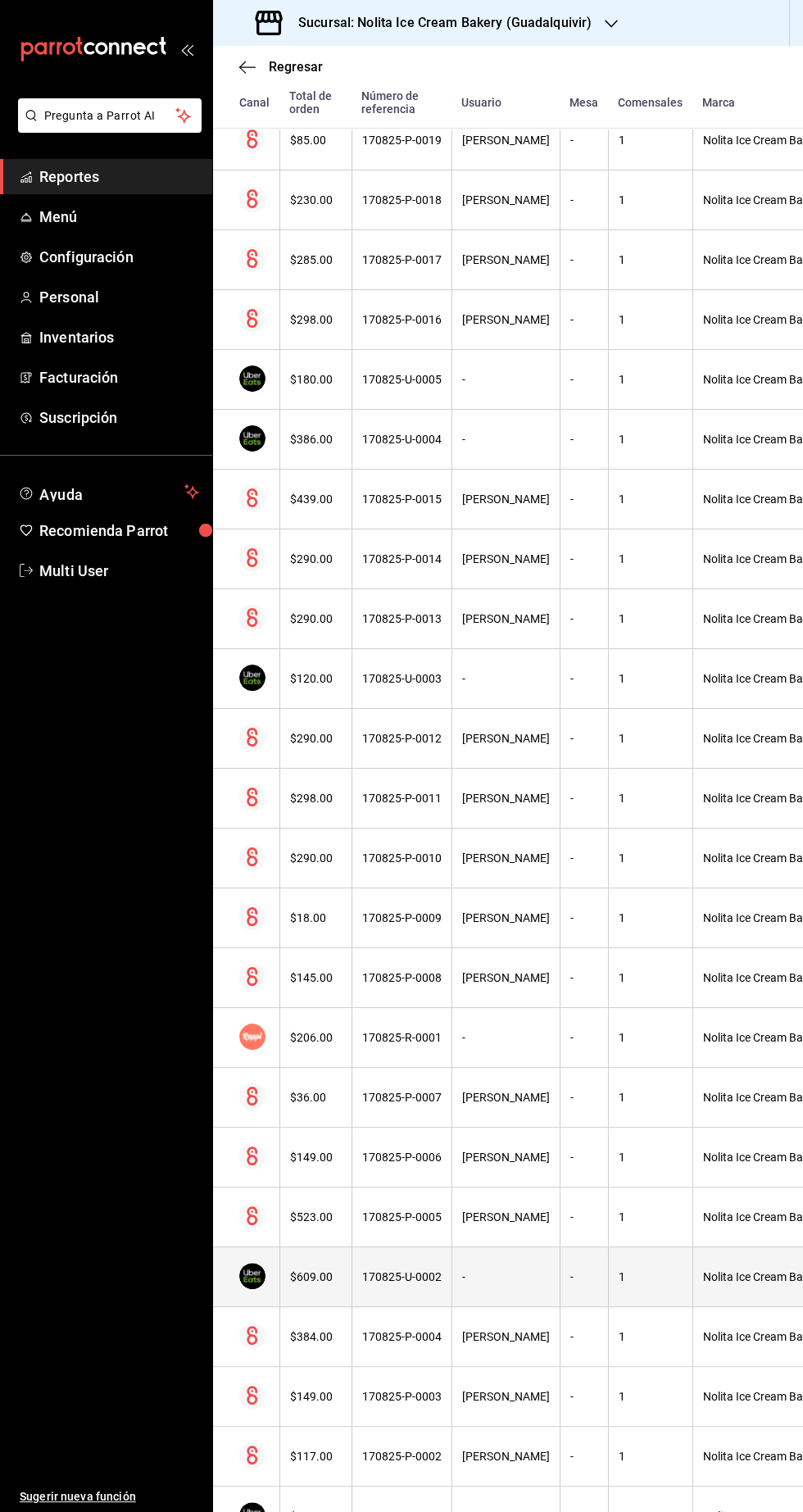
click at [537, 1270] on div "-" at bounding box center [506, 1277] width 87 height 13
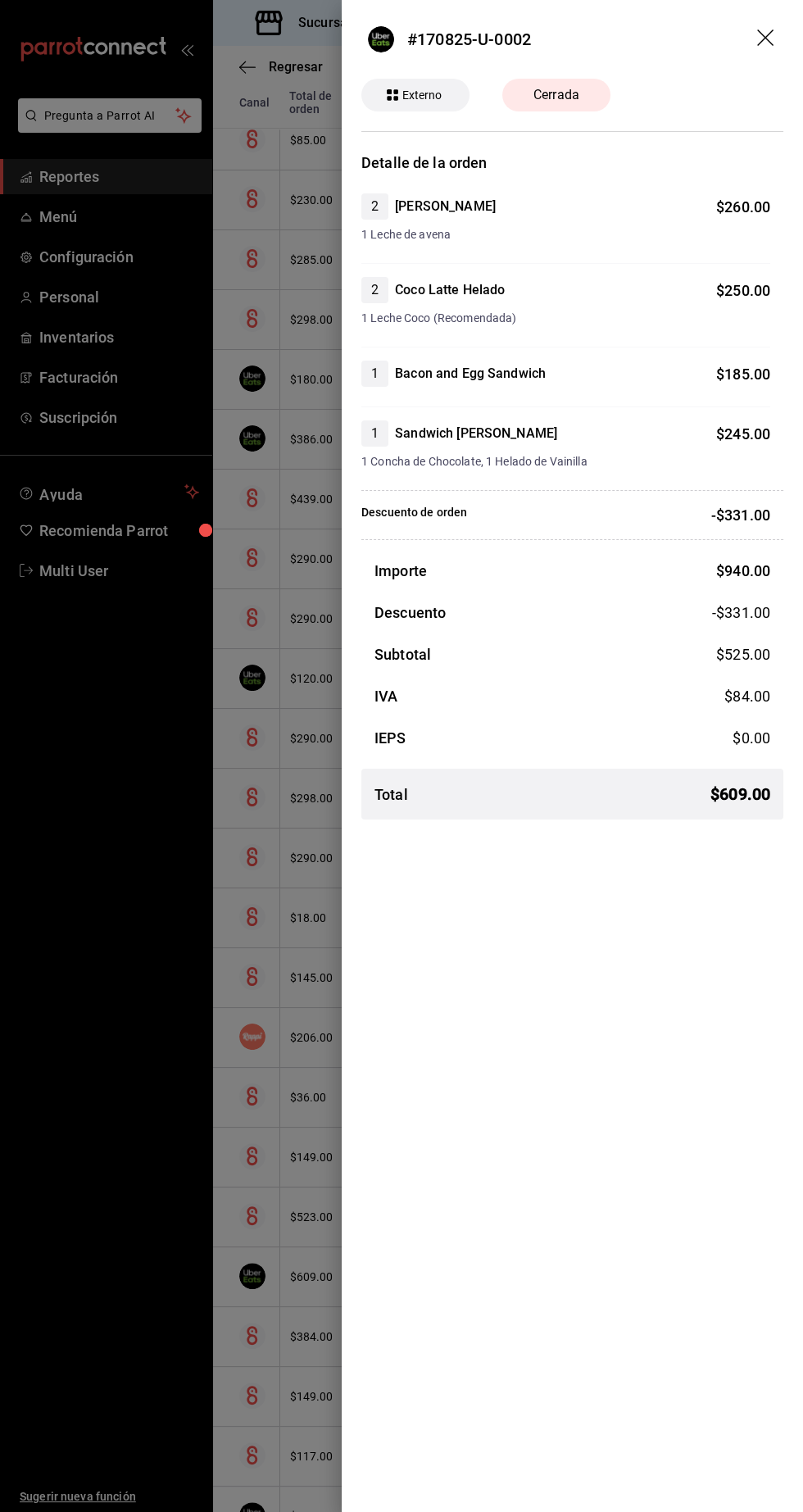
click at [117, 946] on div at bounding box center [402, 756] width 803 height 1512
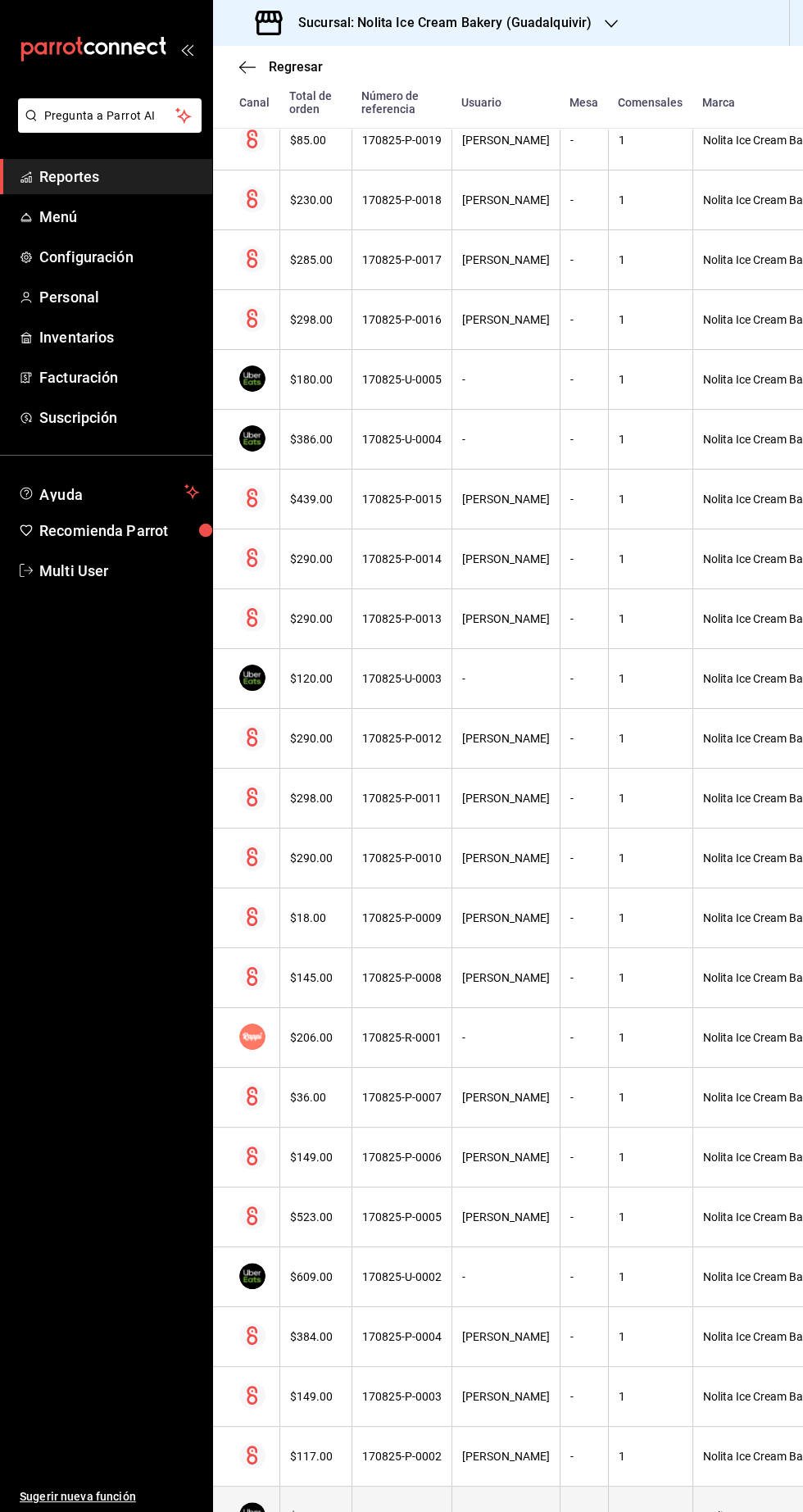
click at [462, 1510] on div "-" at bounding box center [506, 1516] width 87 height 13
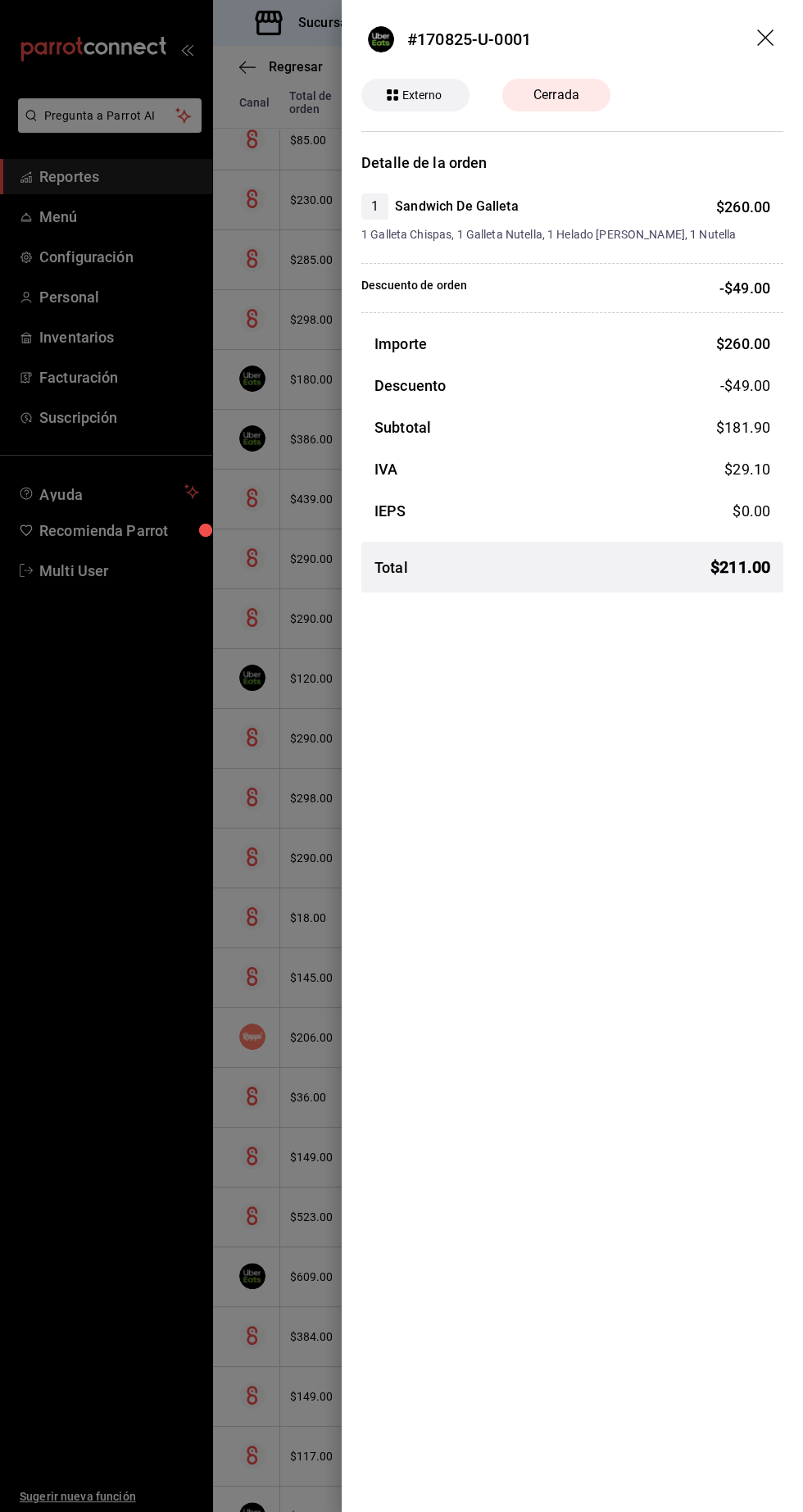
click at [108, 933] on div at bounding box center [402, 756] width 803 height 1512
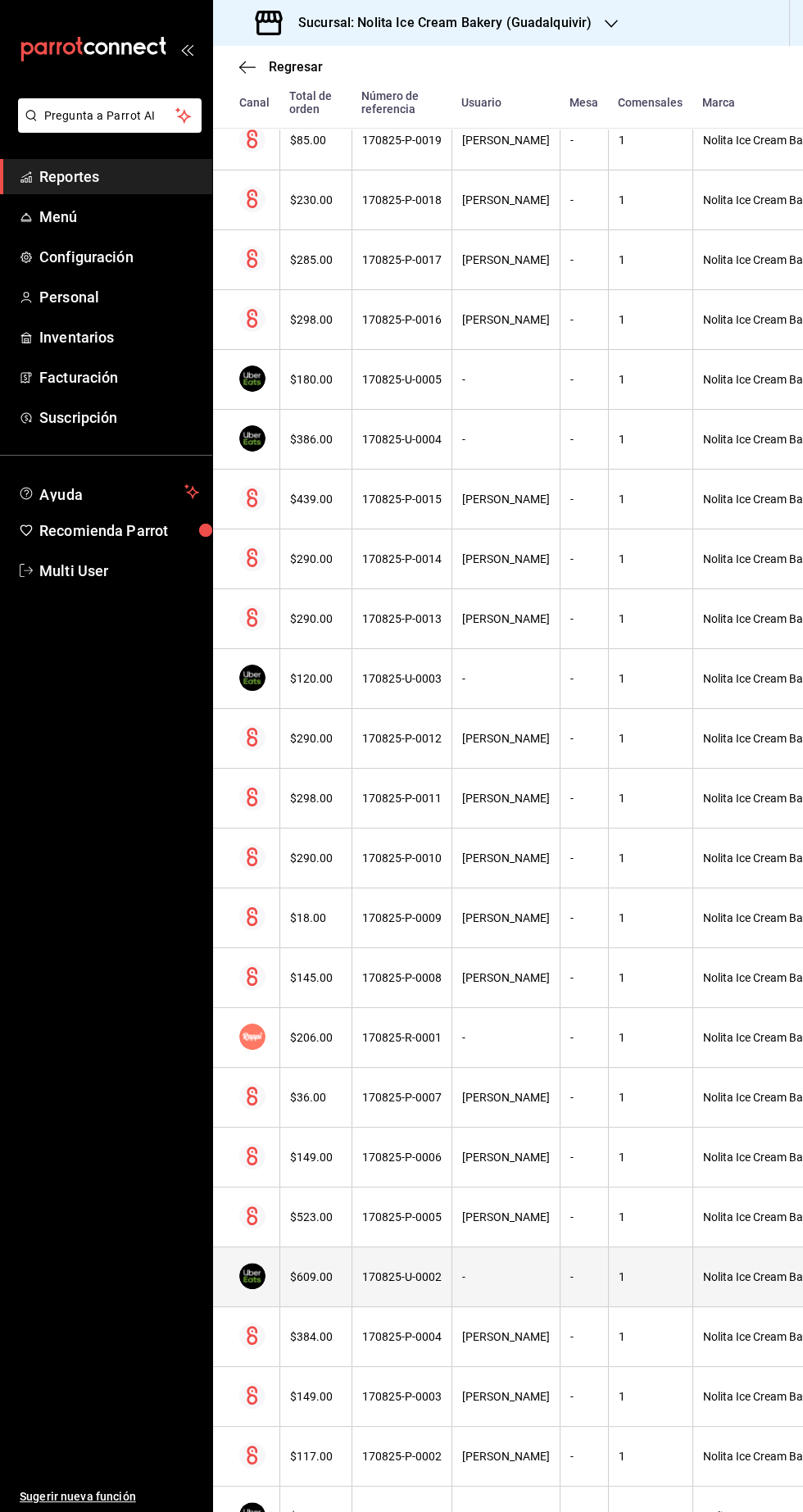
click at [488, 1272] on div "-" at bounding box center [506, 1277] width 87 height 13
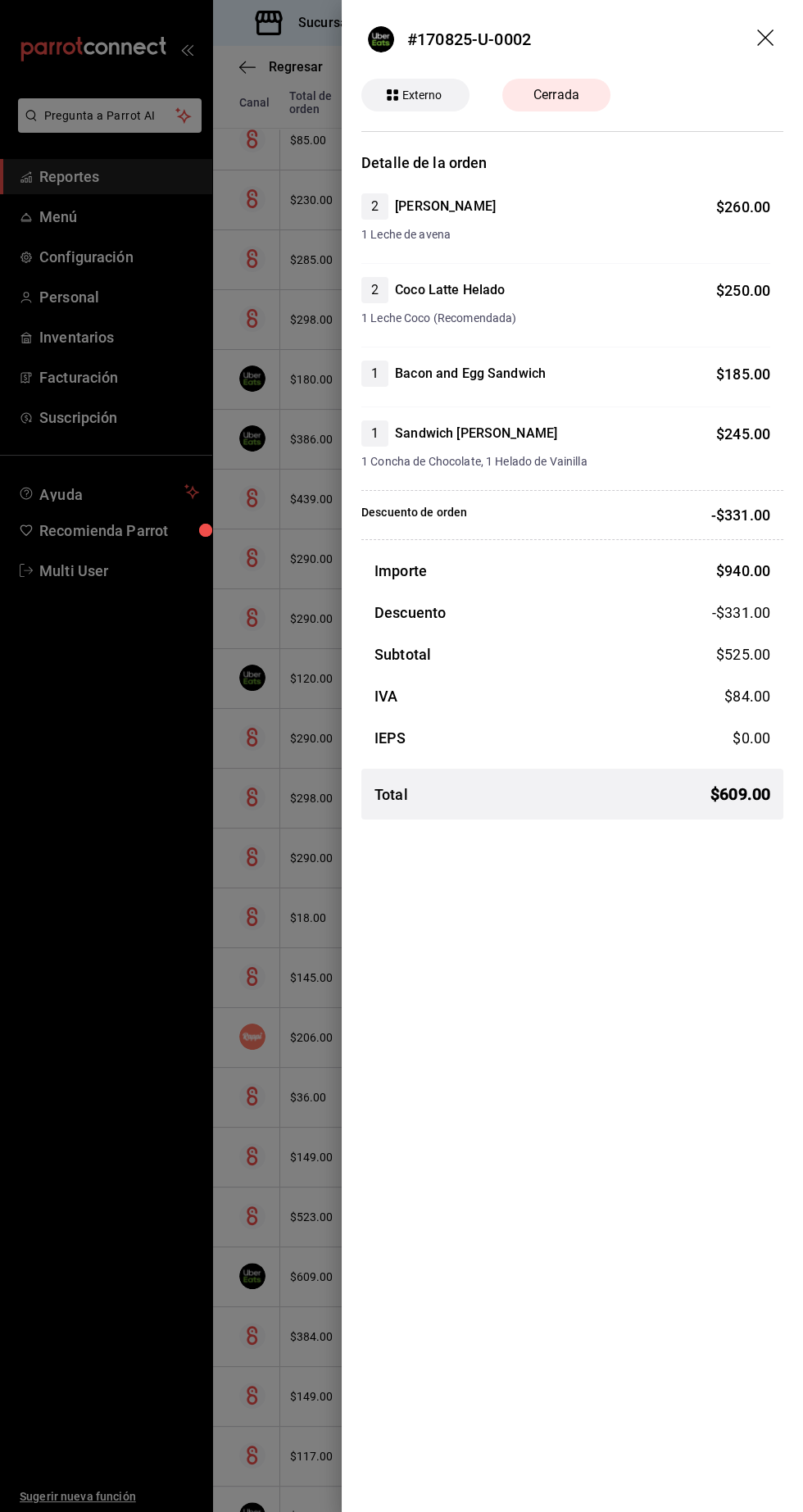
click at [117, 946] on div at bounding box center [402, 756] width 803 height 1512
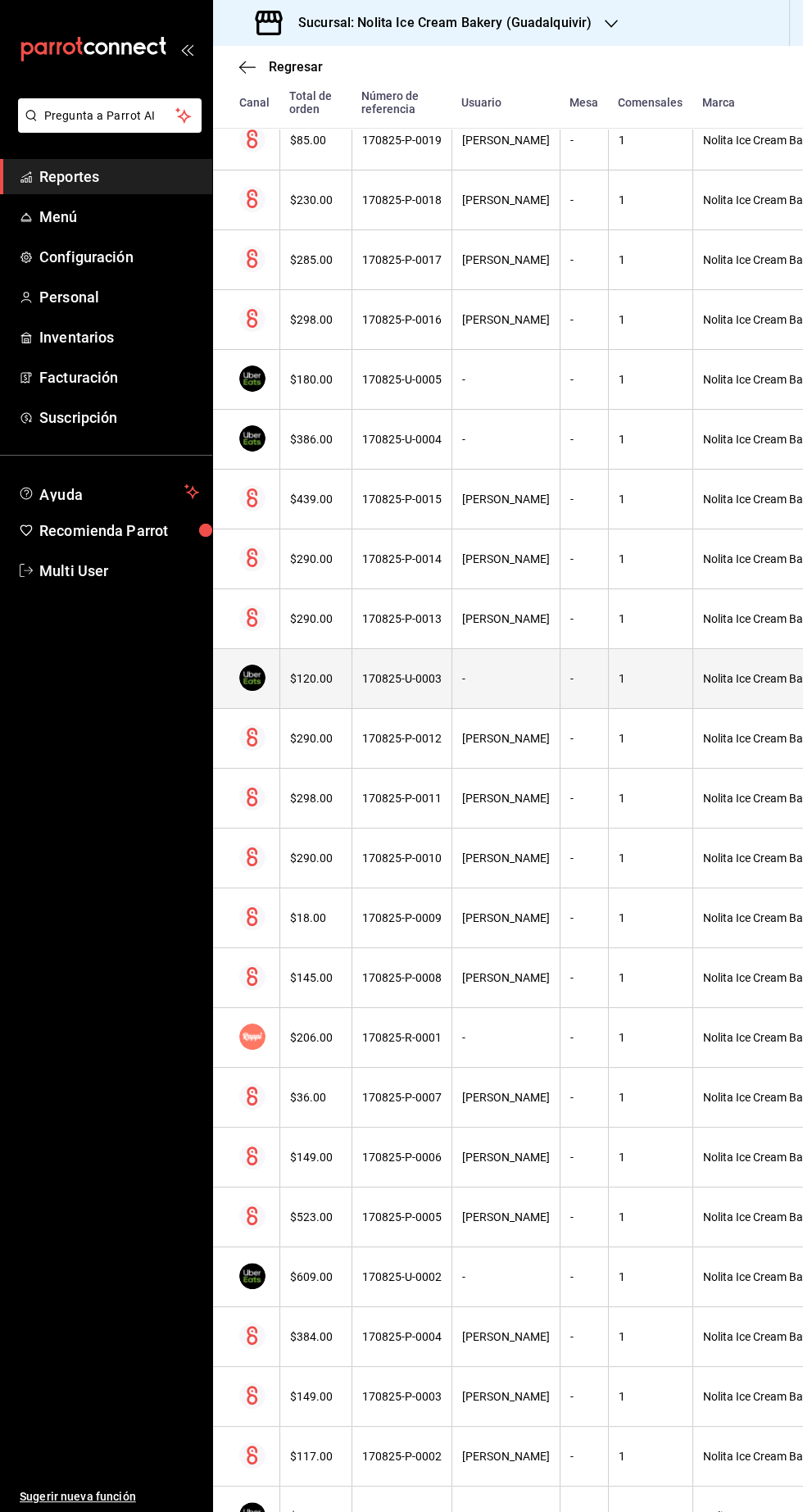
click at [315, 691] on th "$120.00" at bounding box center [315, 679] width 72 height 60
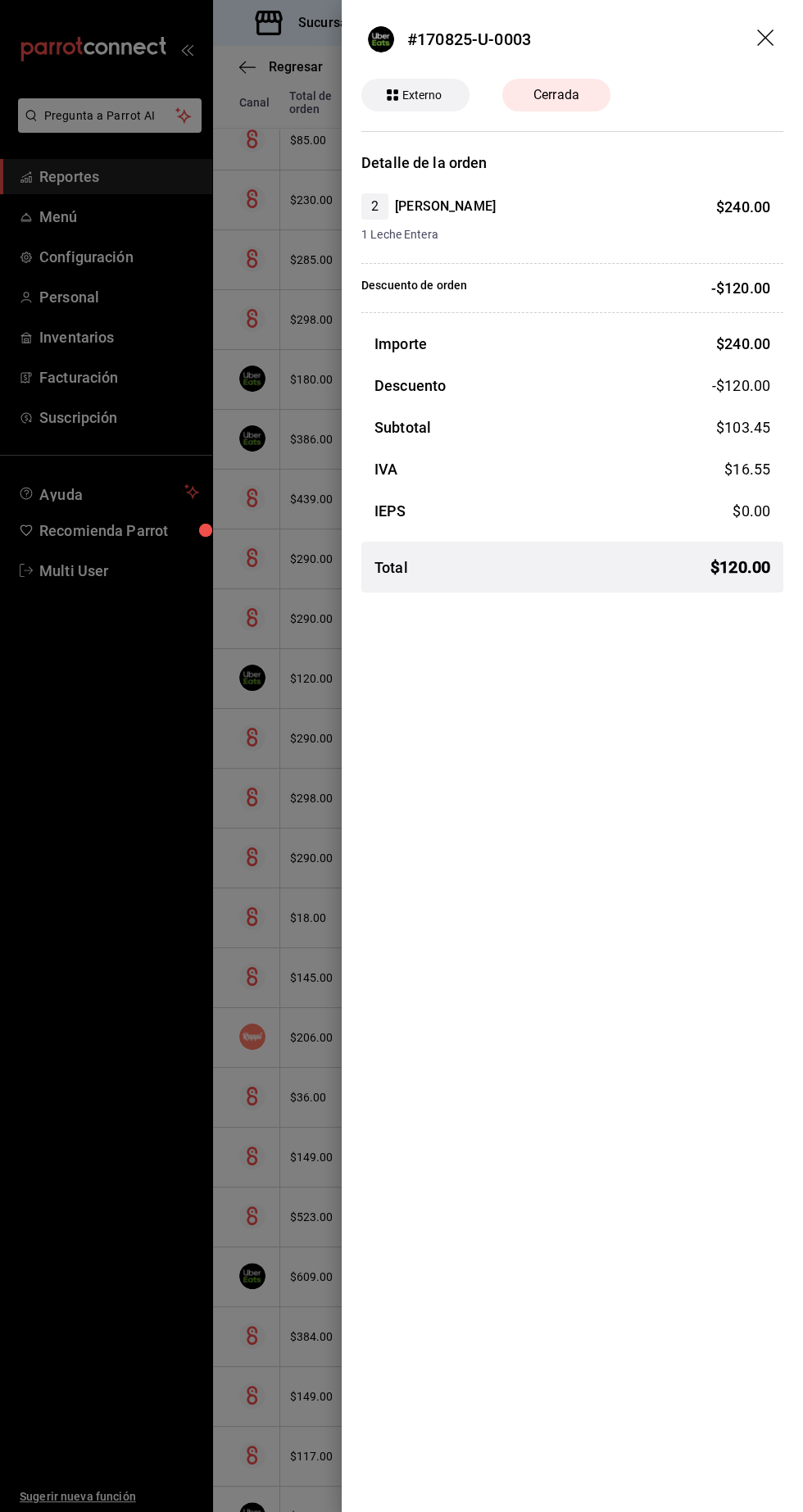
click at [241, 438] on div at bounding box center [402, 756] width 803 height 1512
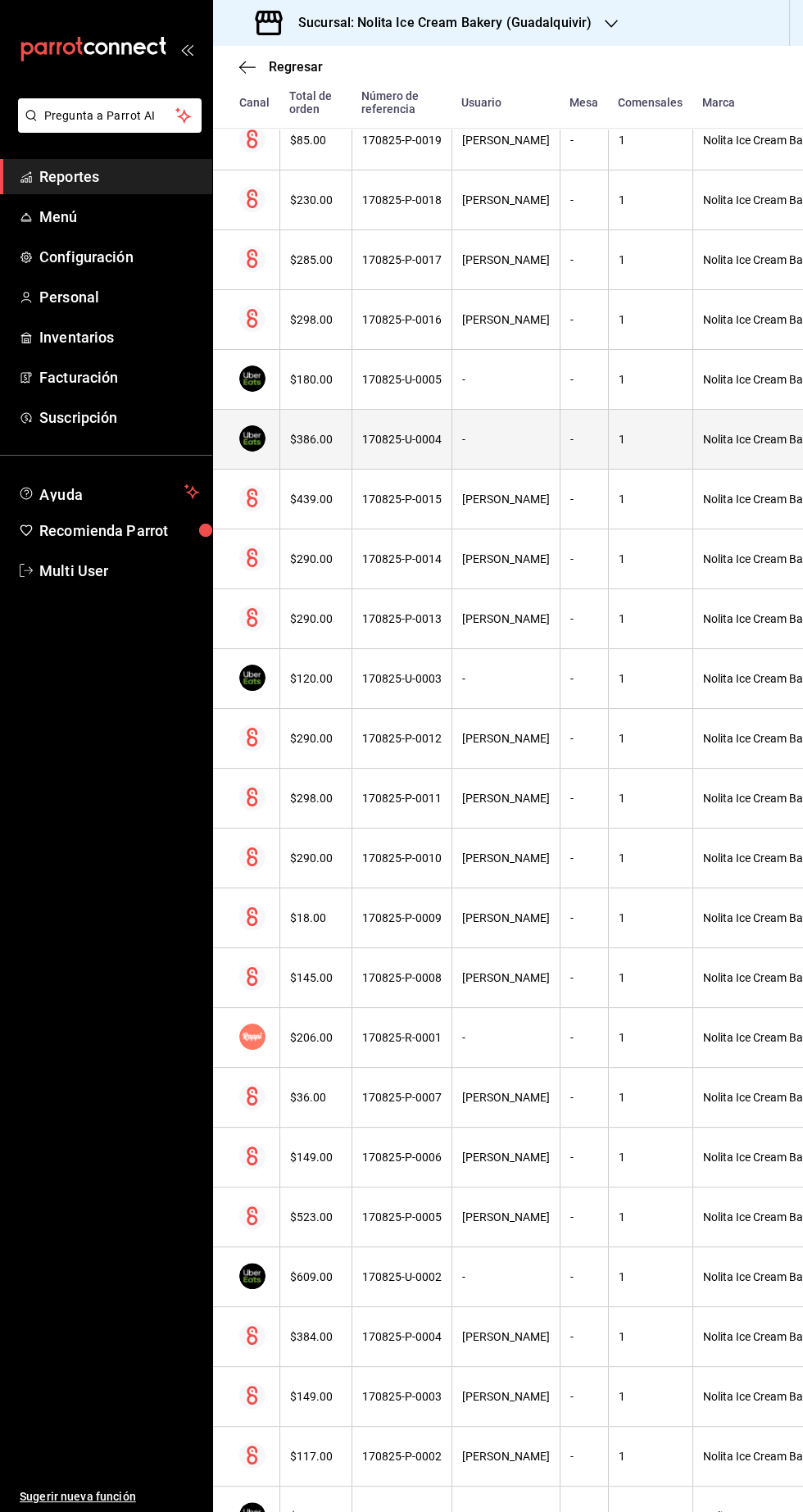
click at [292, 440] on div "$386.00" at bounding box center [316, 439] width 52 height 13
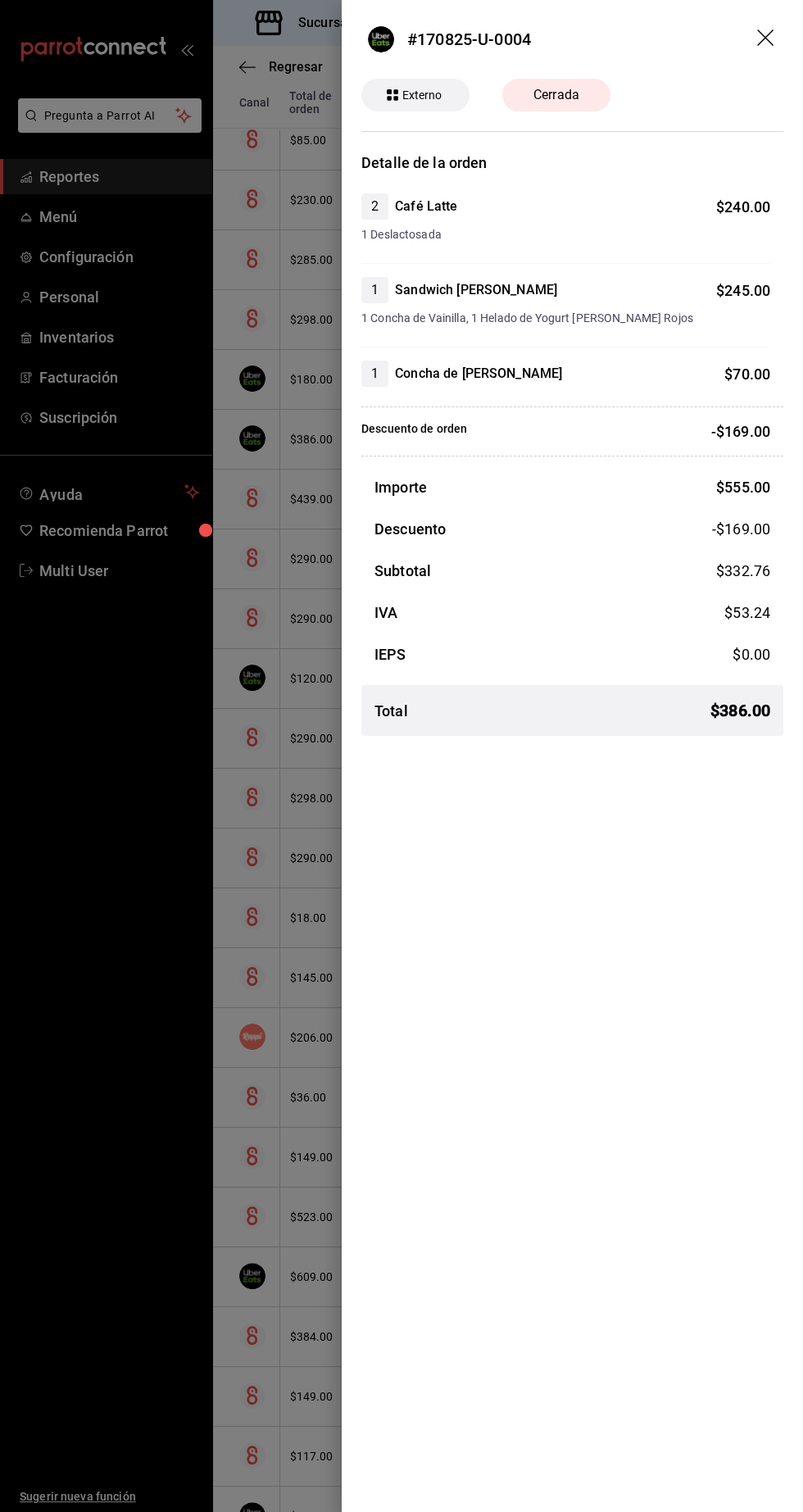
click at [116, 1178] on div at bounding box center [402, 756] width 803 height 1512
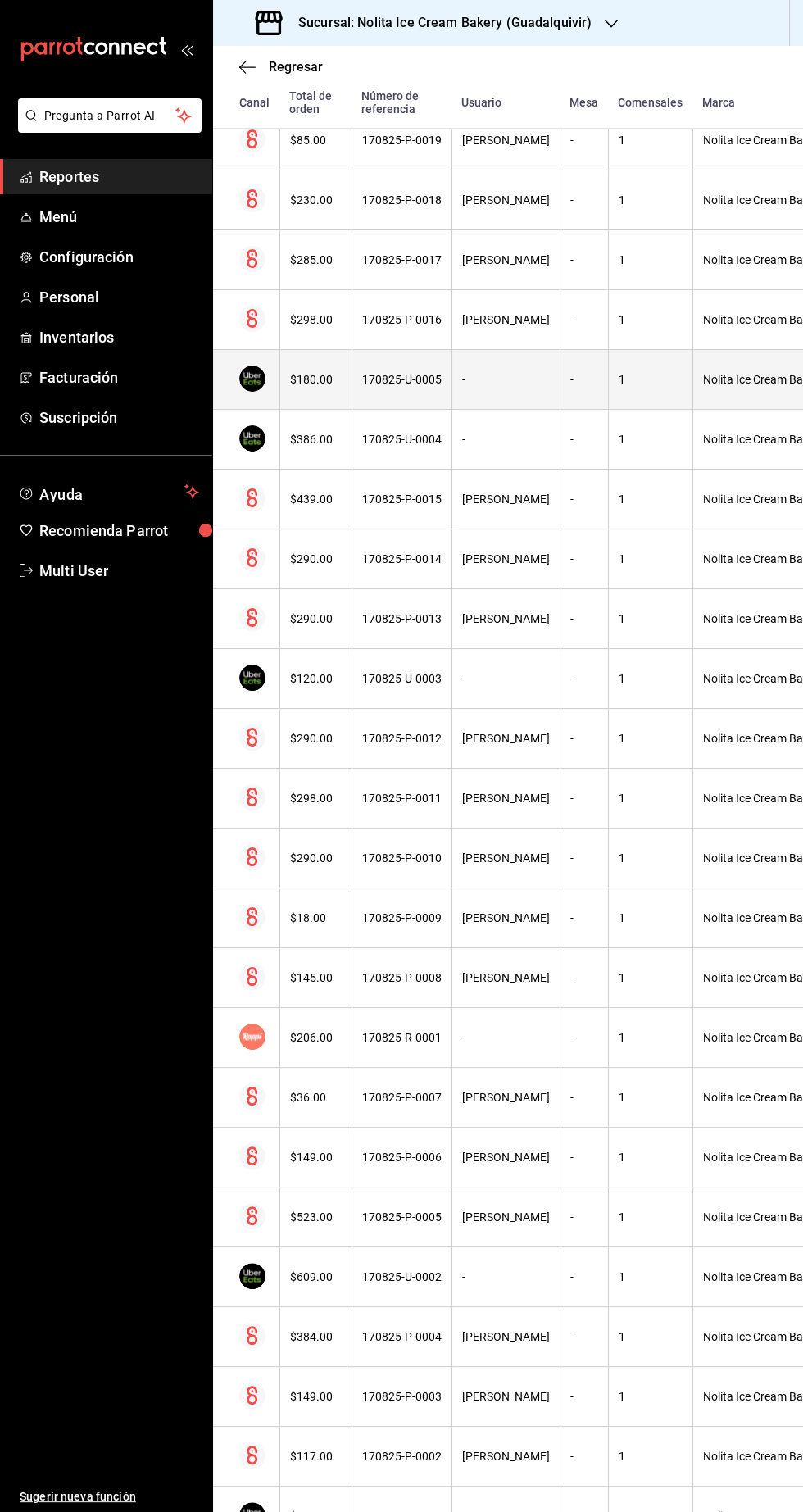
click at [553, 358] on th "-" at bounding box center [506, 380] width 108 height 60
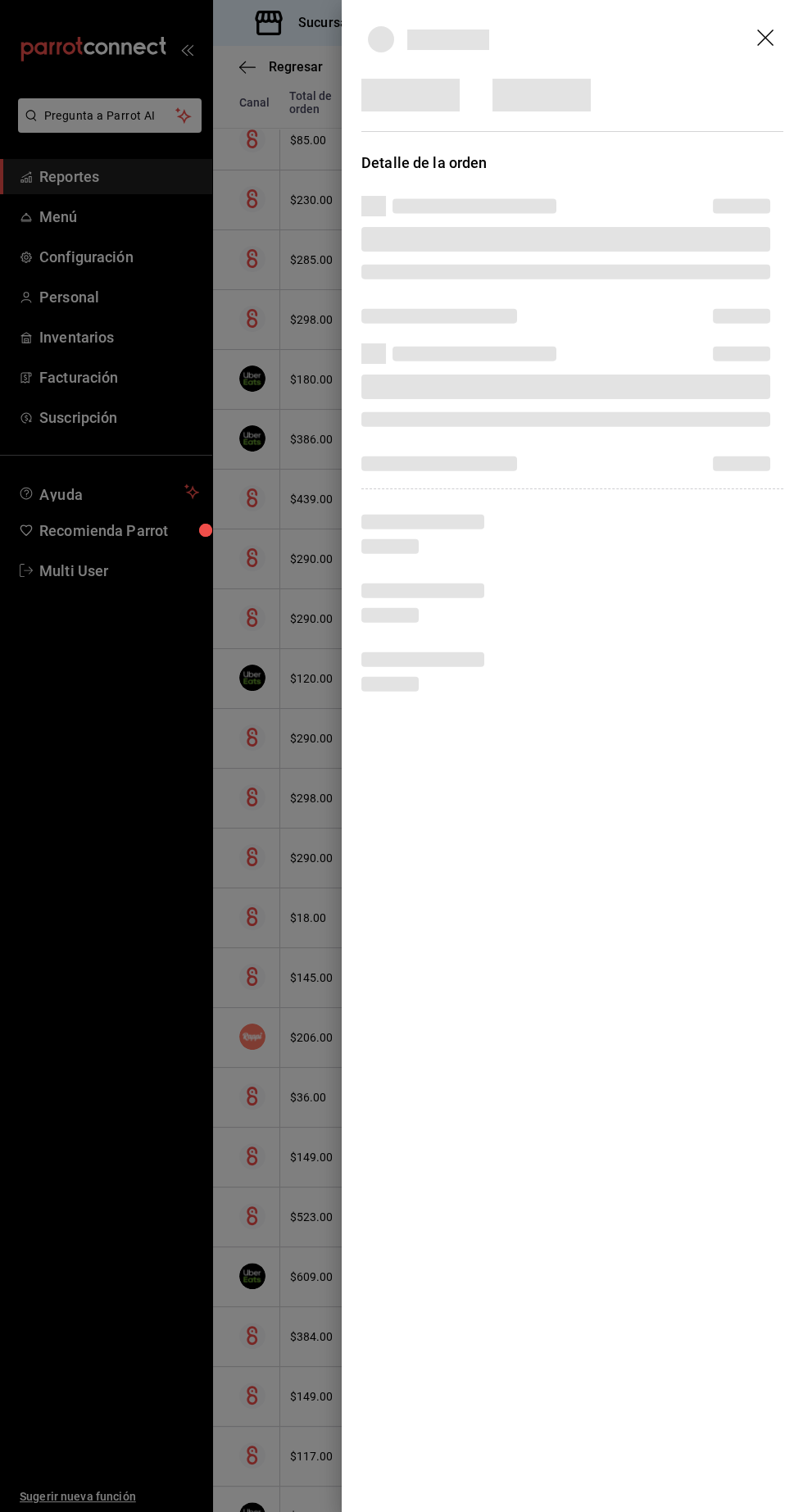
click at [87, 1242] on div at bounding box center [402, 756] width 803 height 1512
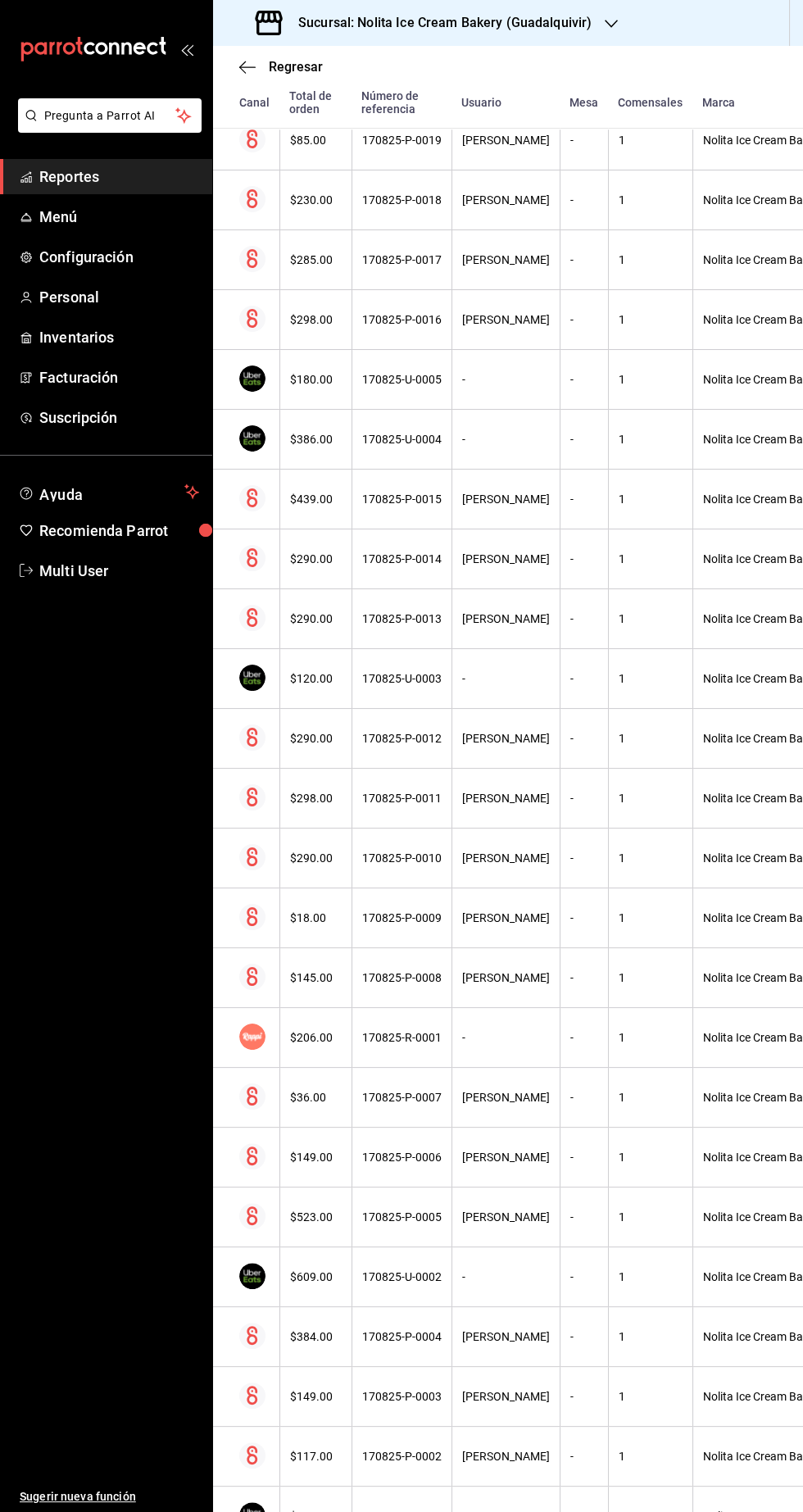
click at [533, 23] on h3 "Sucursal: Nolita Ice Cream Bakery (Guadalquivir)" at bounding box center [438, 23] width 307 height 20
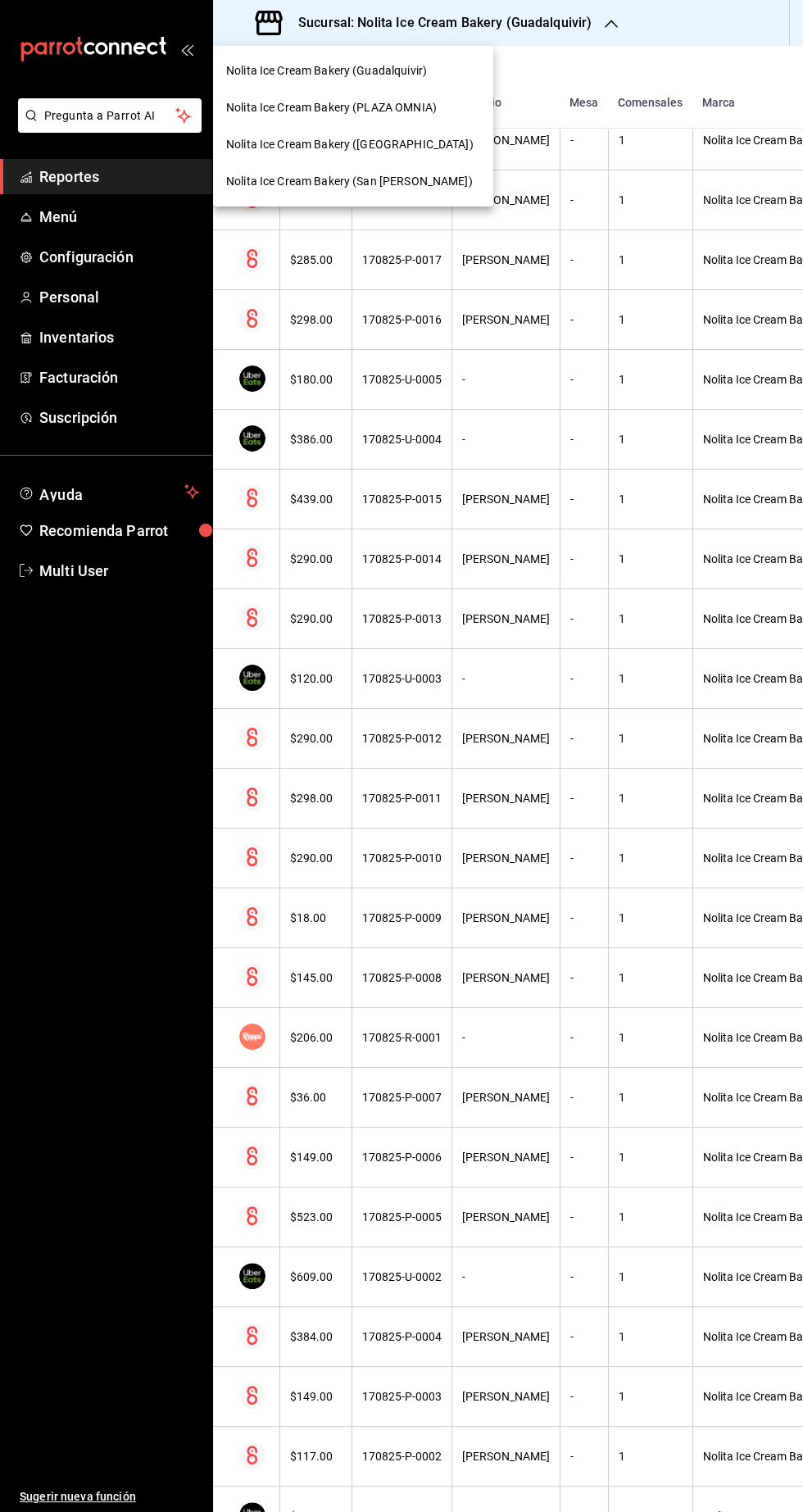
click at [433, 109] on span "Nolita Ice Cream Bakery (PLAZA OMNIA)" at bounding box center [331, 107] width 211 height 17
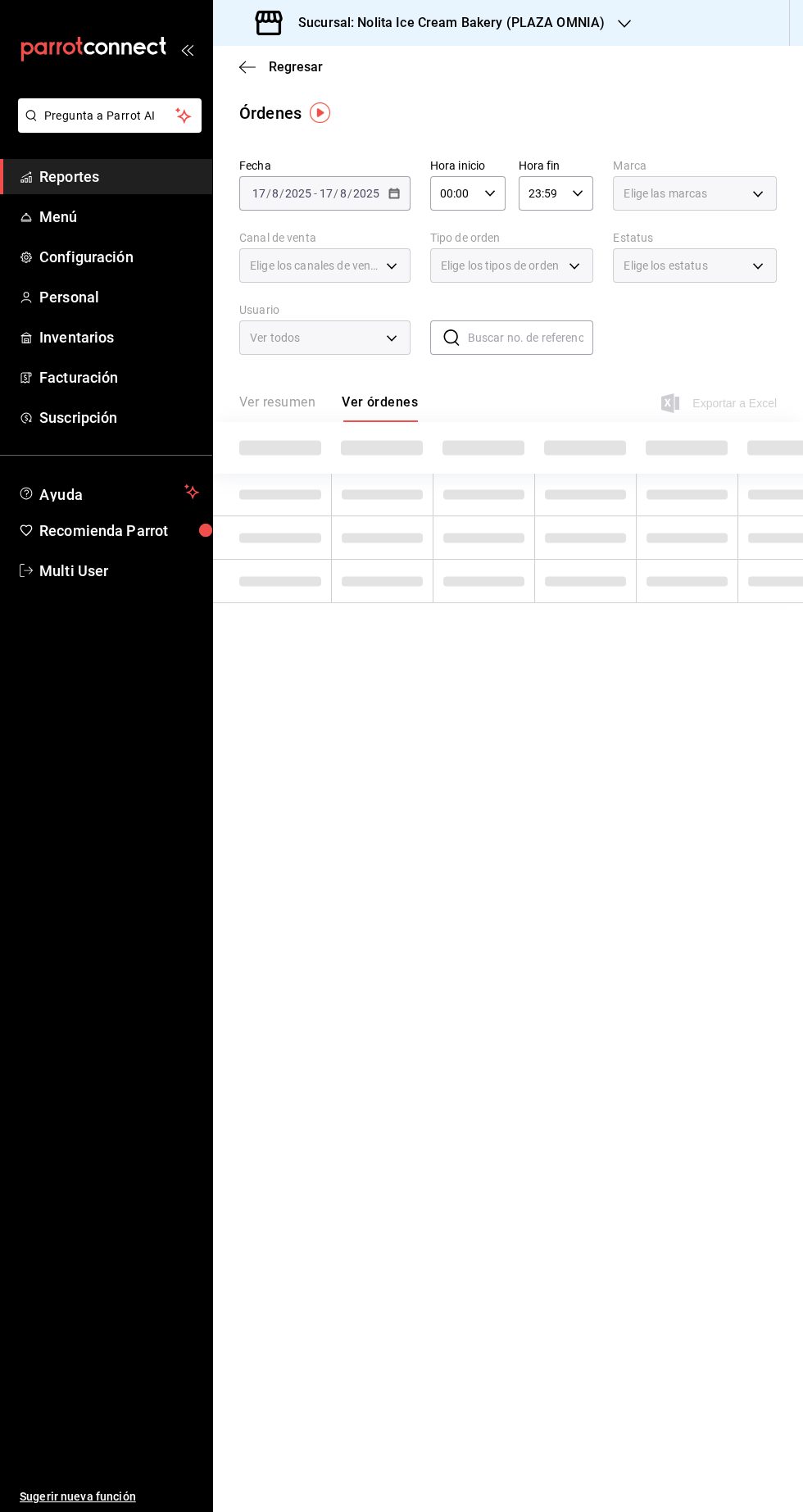
click at [541, 836] on main "Regresar Órdenes Fecha [DATE] [DATE] - [DATE] [DATE] Hora inicio 00:00 Hora ini…" at bounding box center [508, 779] width 590 height 1466
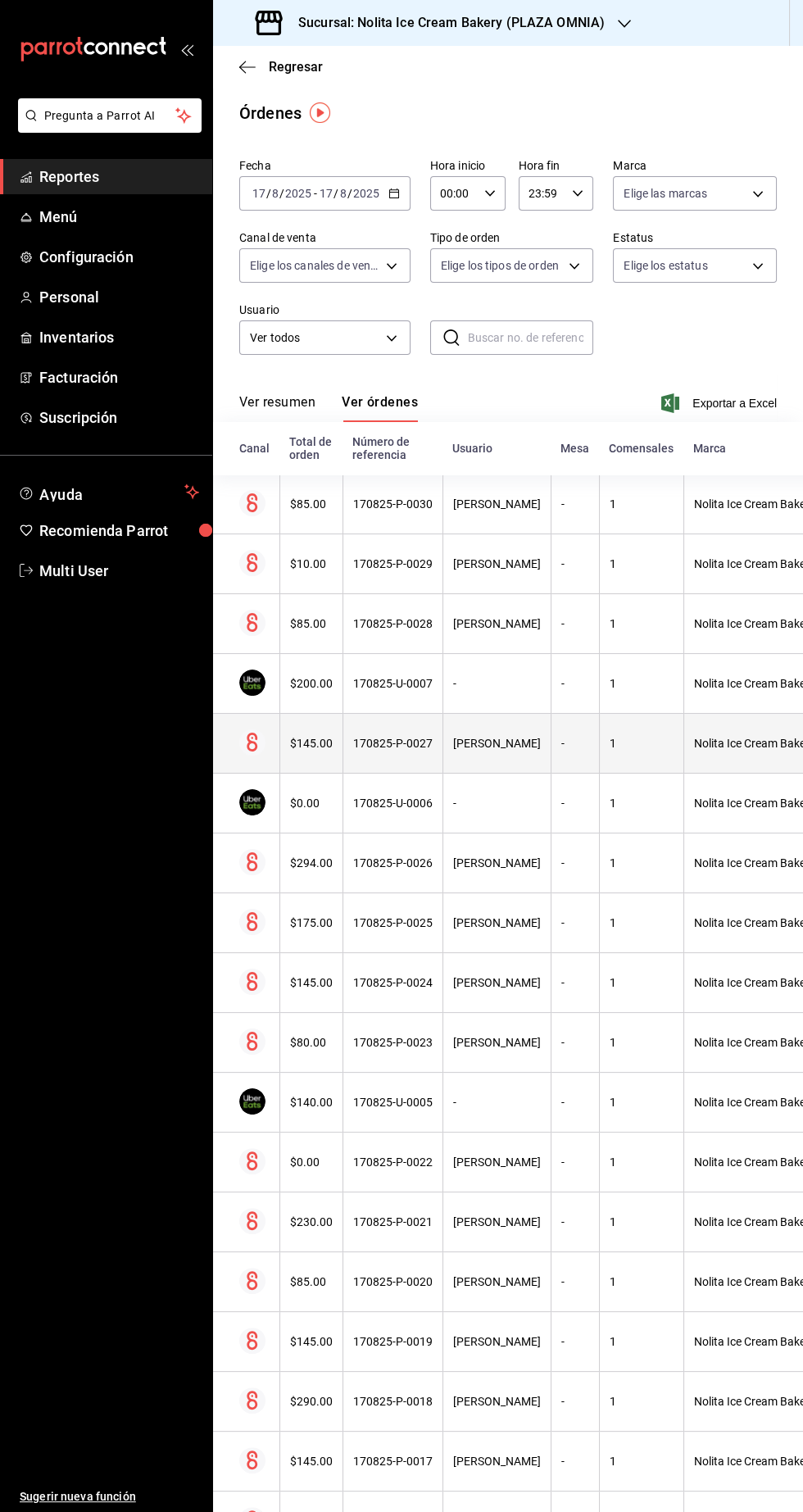
click at [509, 714] on th "[PERSON_NAME]" at bounding box center [496, 744] width 108 height 60
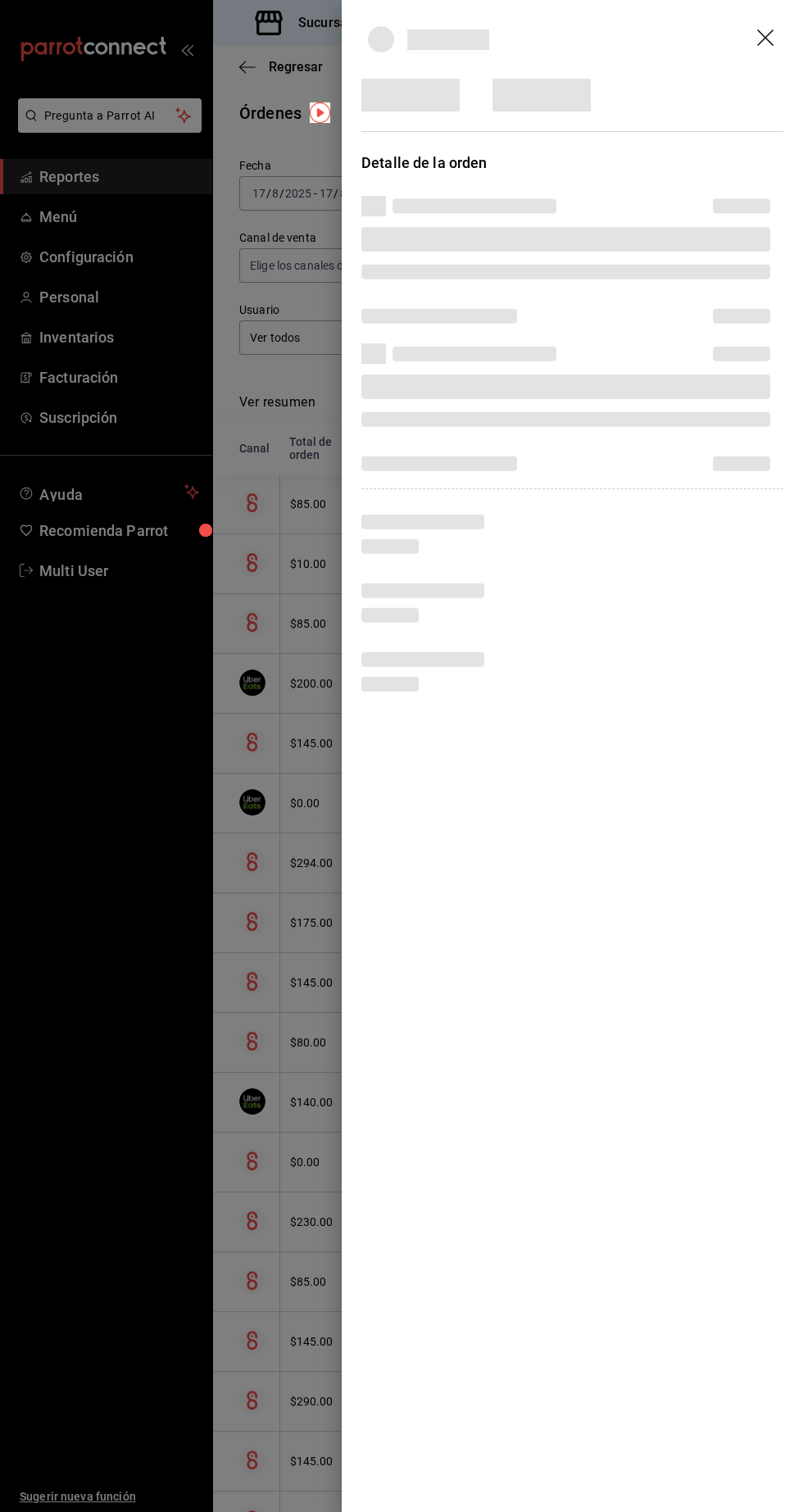
click at [188, 1189] on div at bounding box center [402, 756] width 803 height 1512
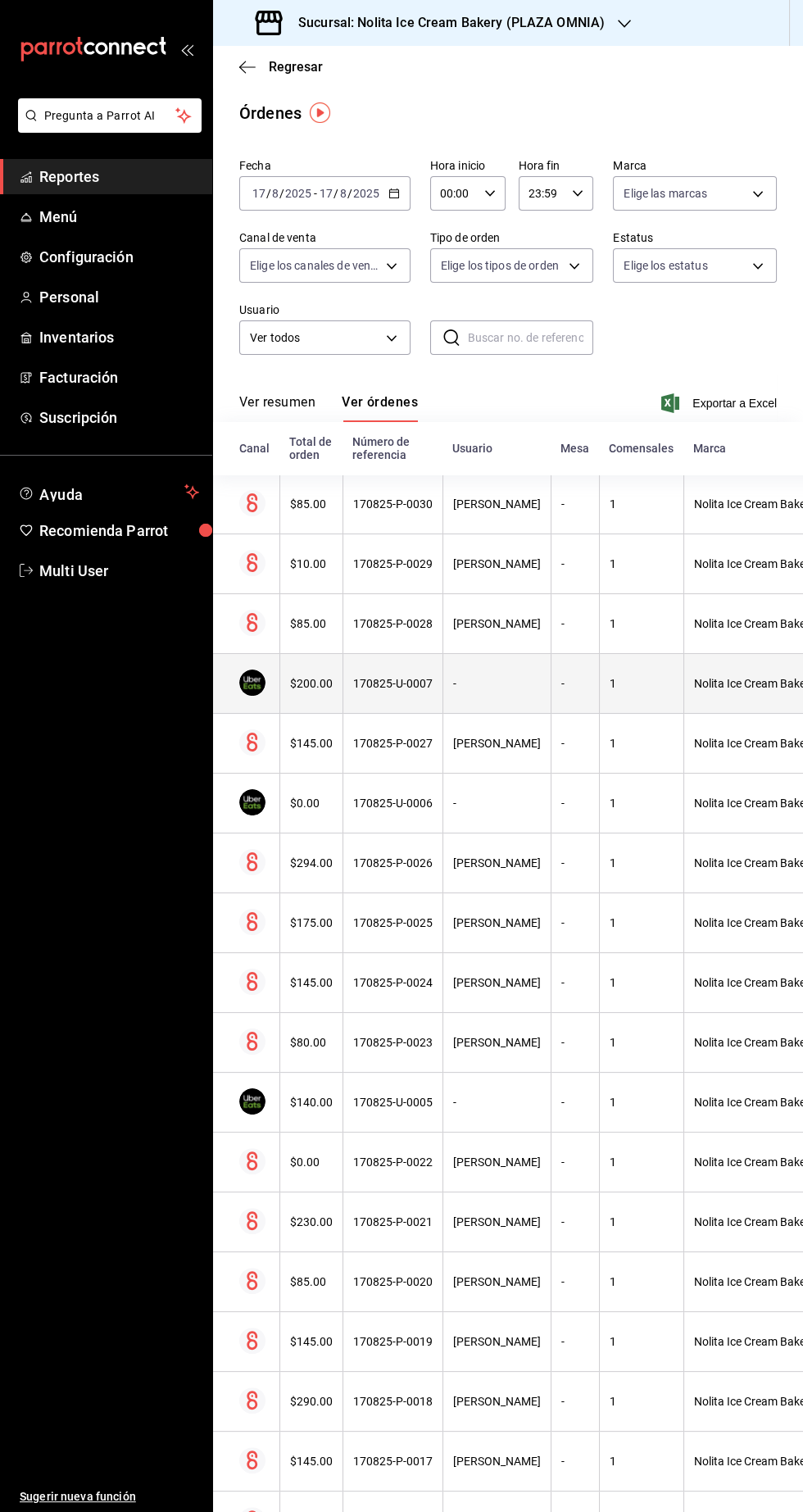
click at [453, 689] on div "-" at bounding box center [496, 683] width 87 height 13
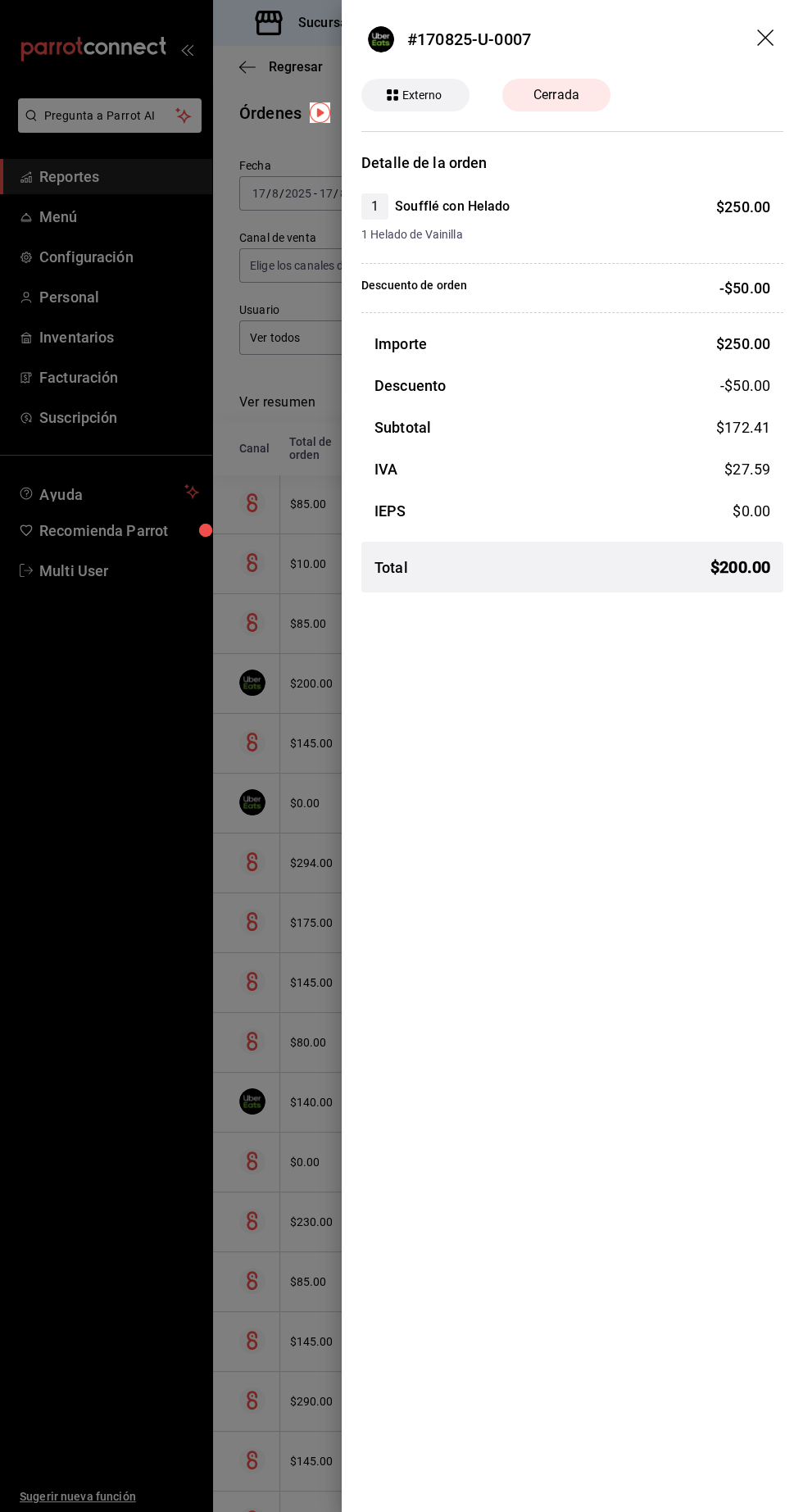
click at [153, 1225] on div at bounding box center [402, 756] width 803 height 1512
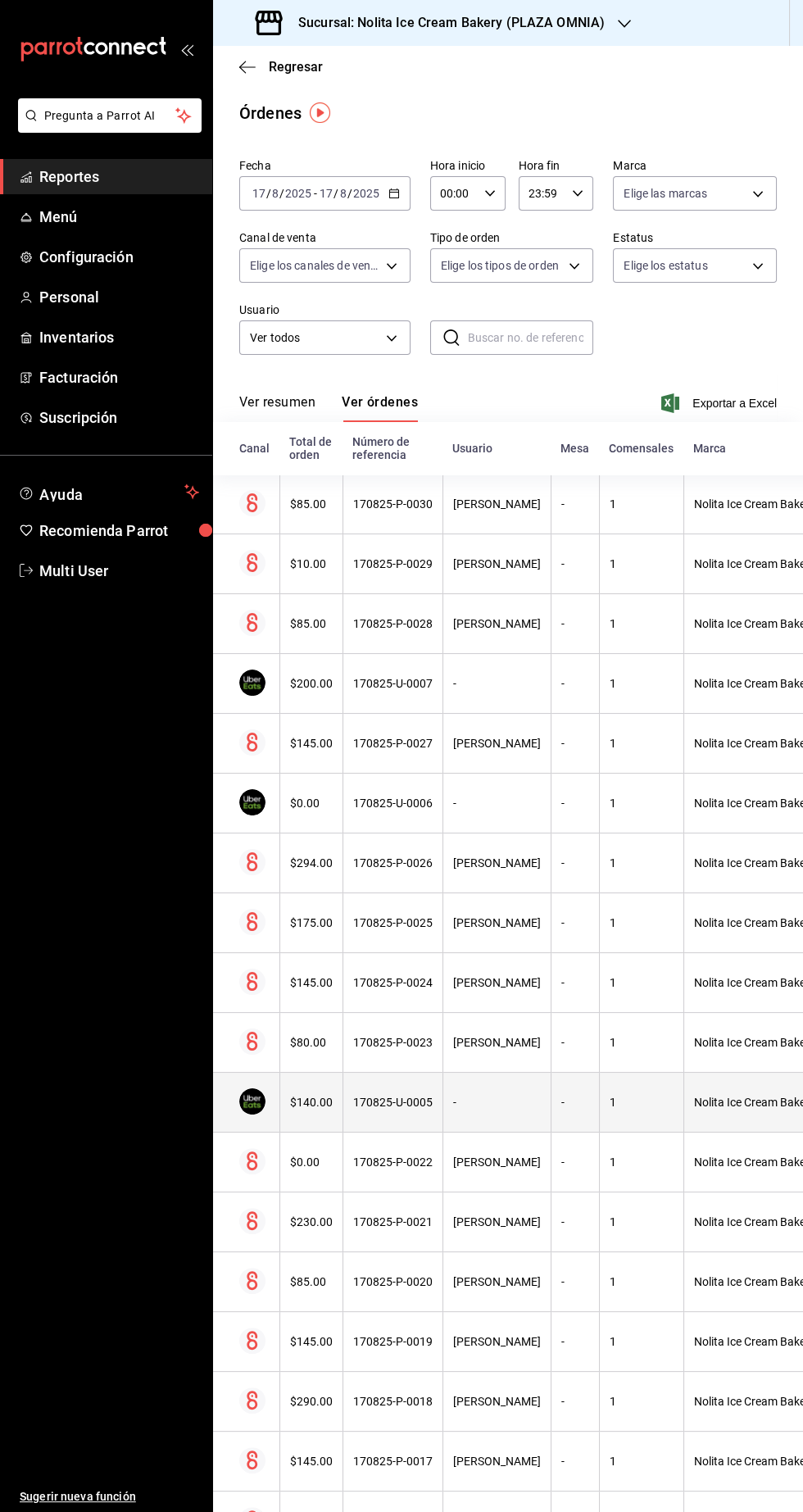
click at [403, 1121] on th "170825-U-0005" at bounding box center [392, 1103] width 100 height 60
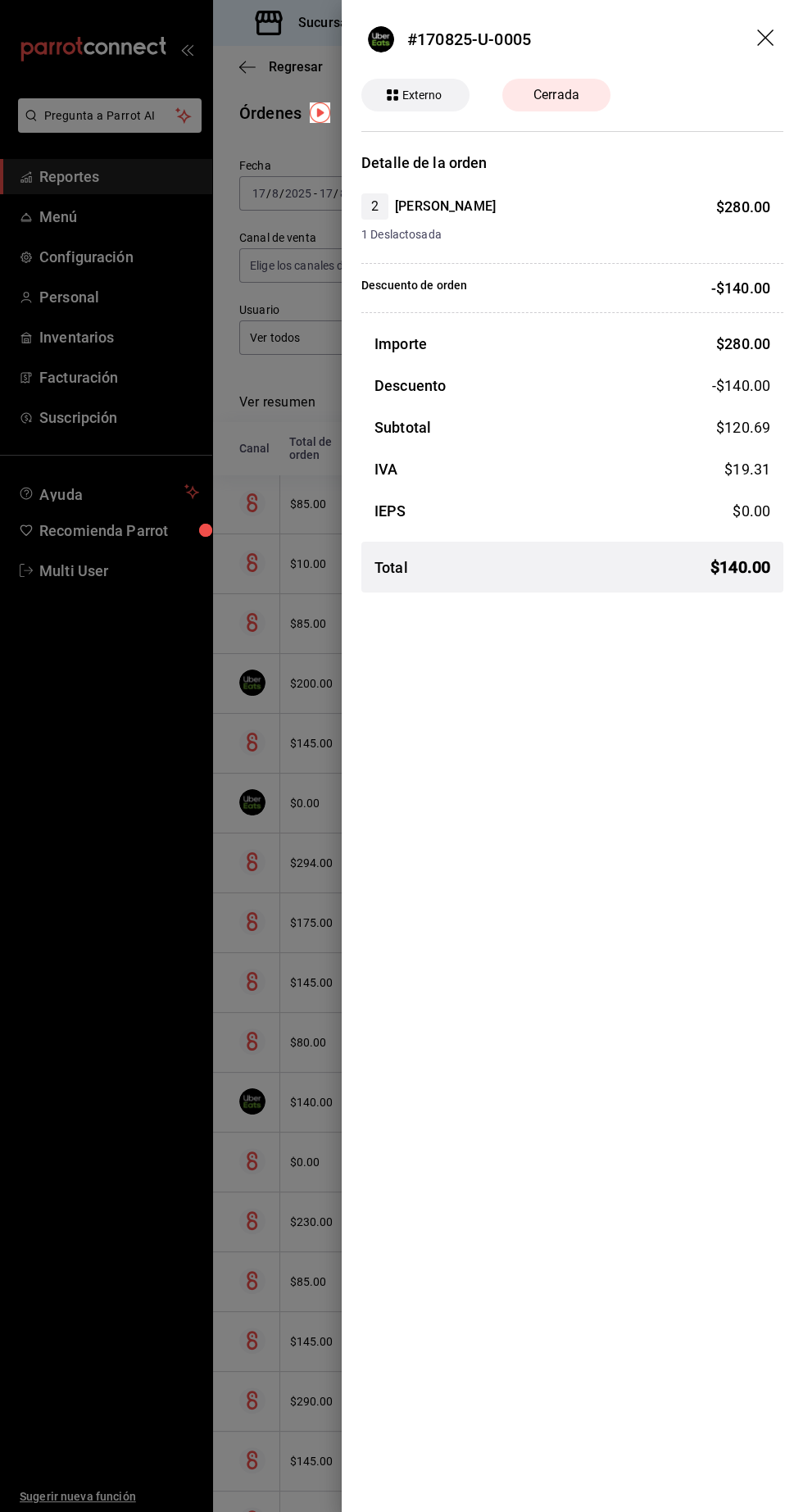
click at [146, 1266] on div at bounding box center [402, 756] width 803 height 1512
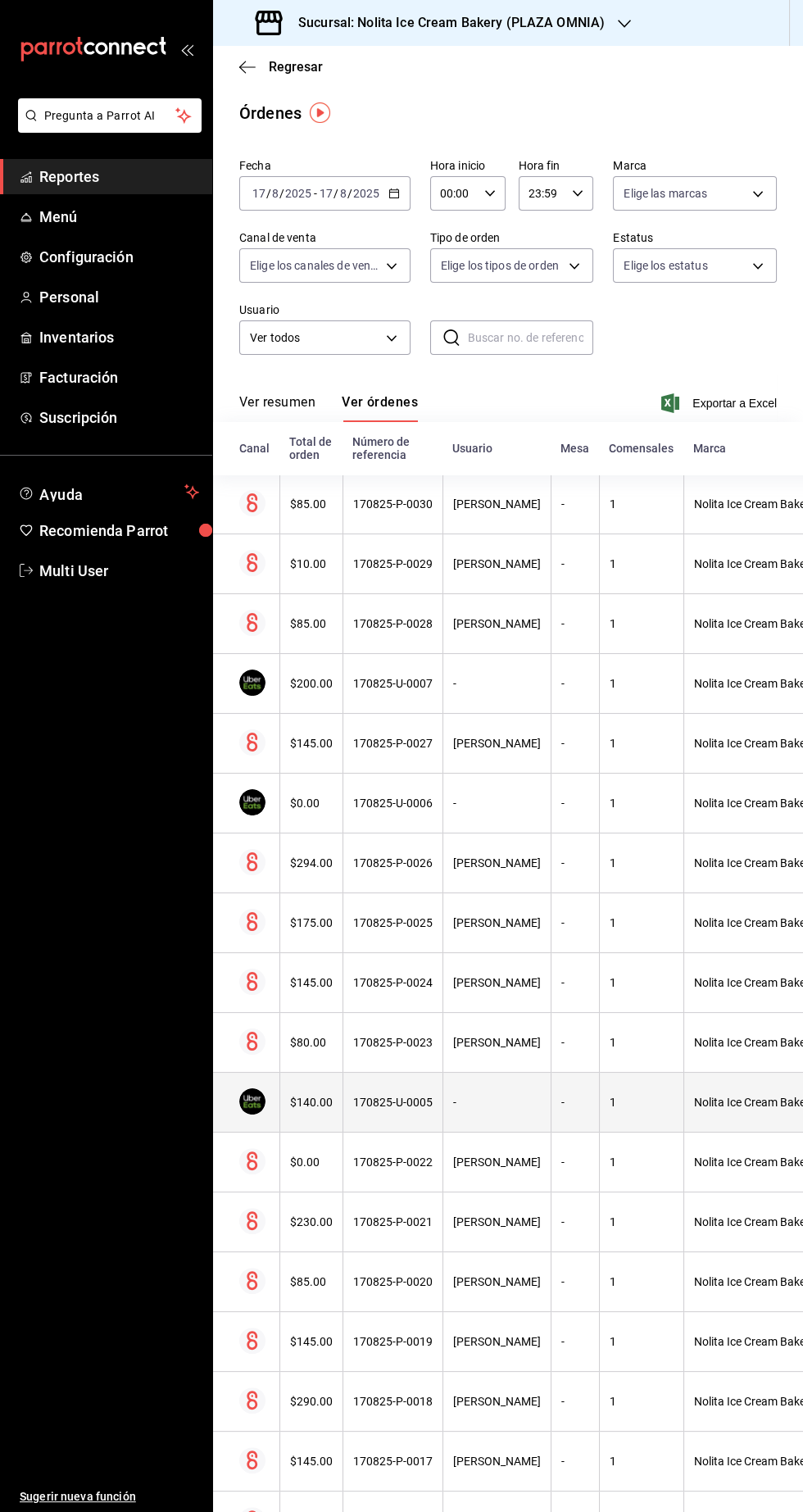
click at [417, 1107] on div "170825-U-0005" at bounding box center [392, 1102] width 79 height 13
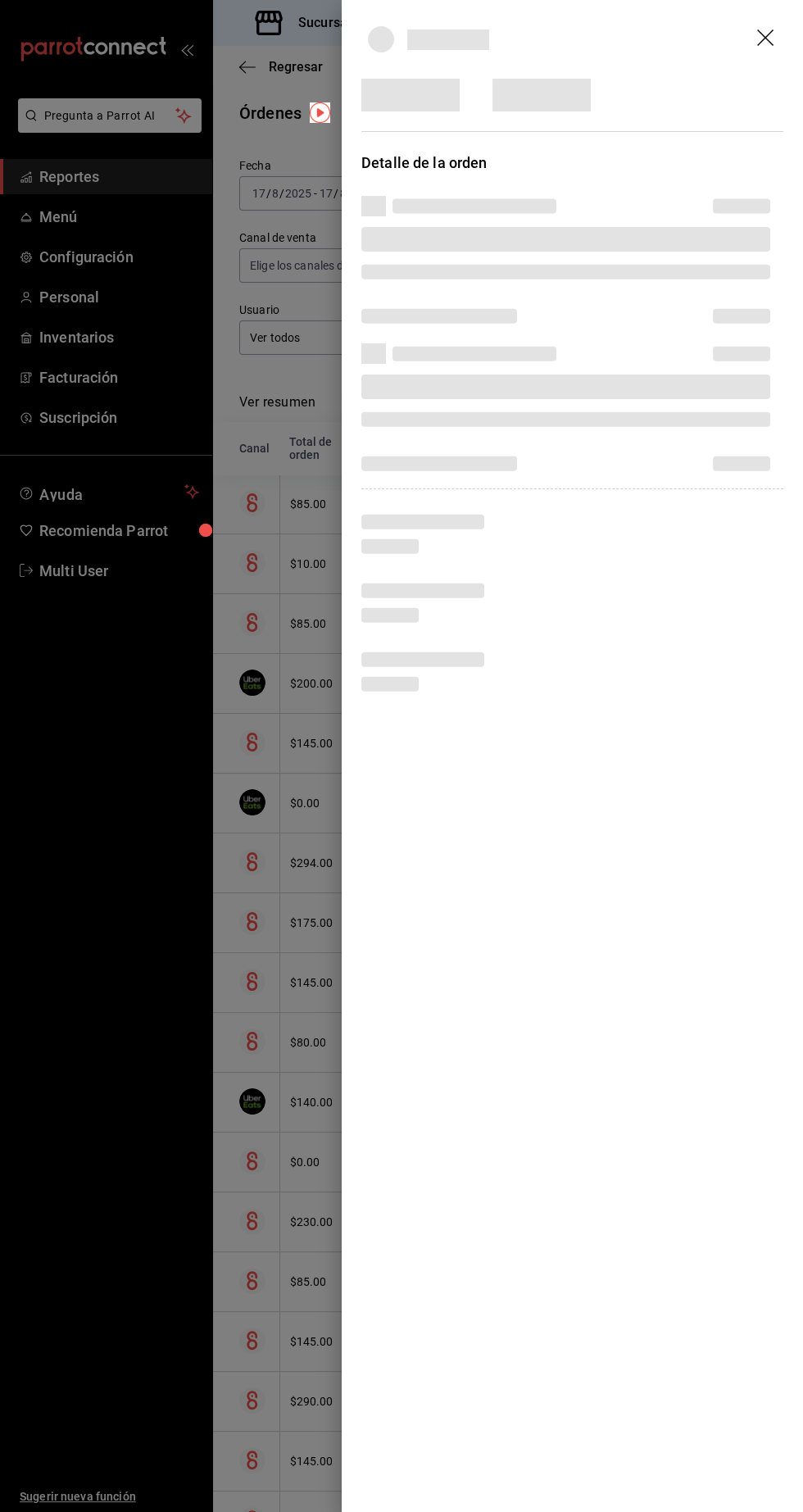
click at [191, 1294] on div at bounding box center [402, 756] width 803 height 1512
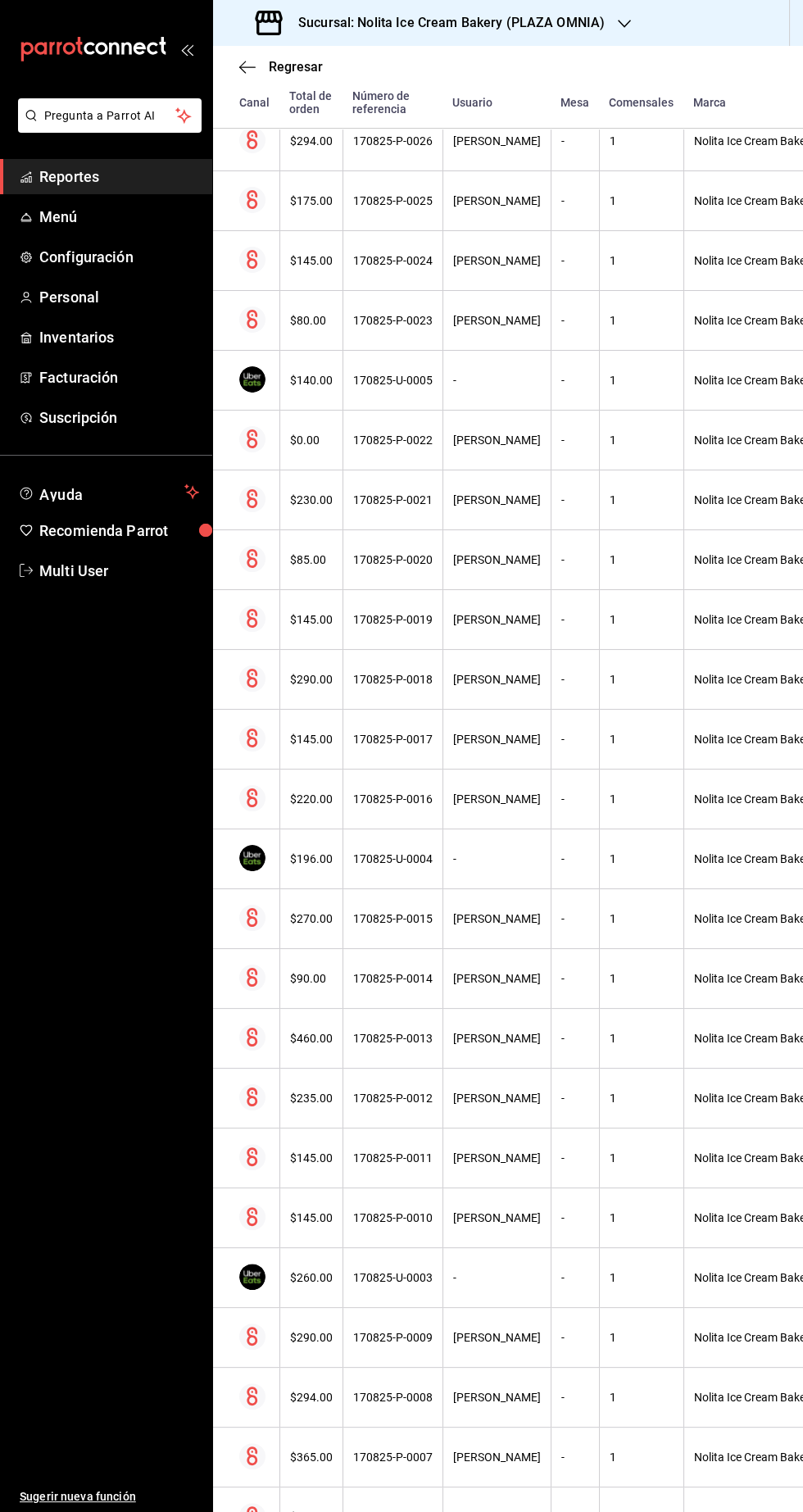
scroll to position [755, 0]
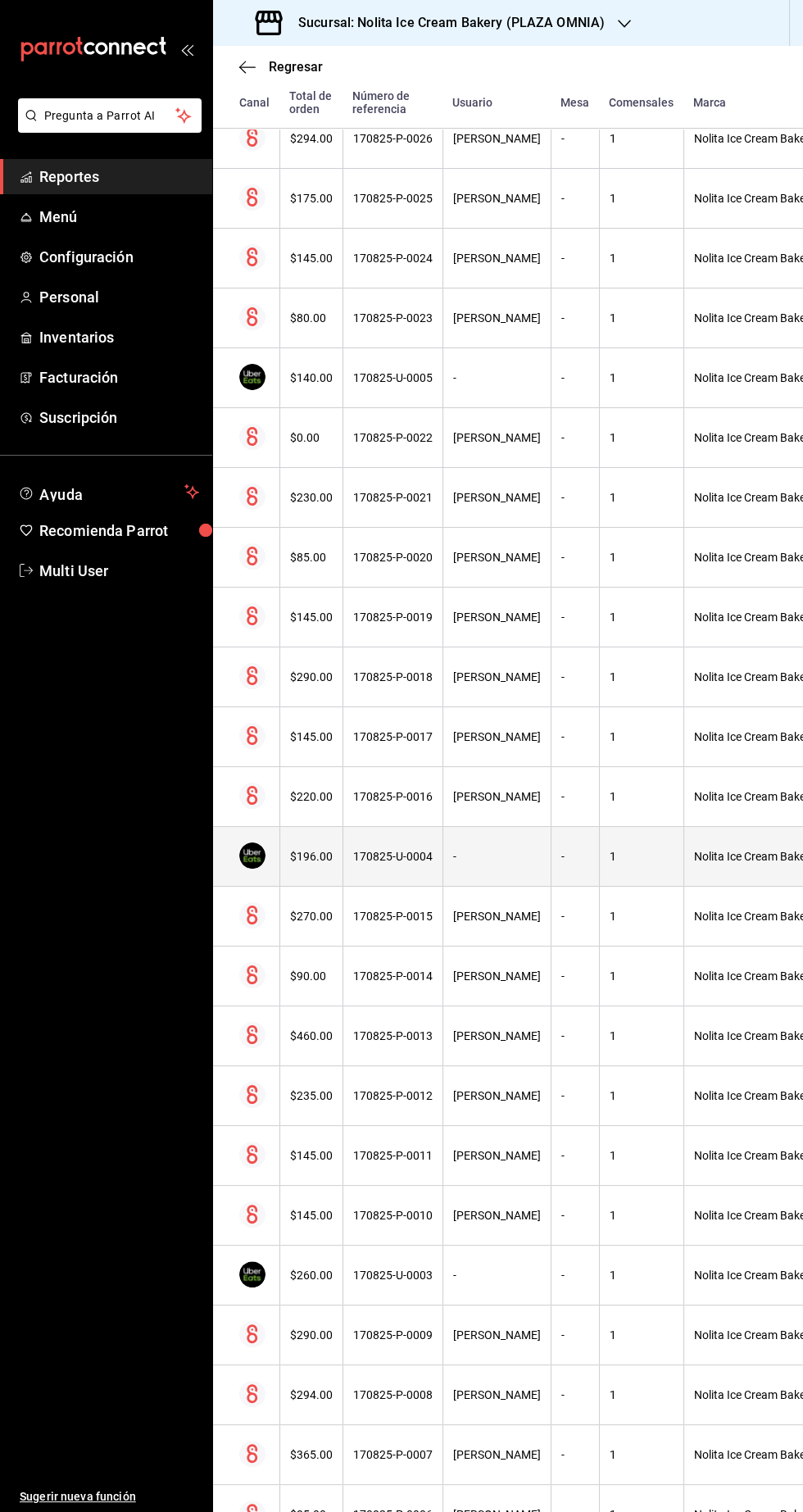
click at [424, 865] on th "170825-U-0004" at bounding box center [392, 856] width 100 height 60
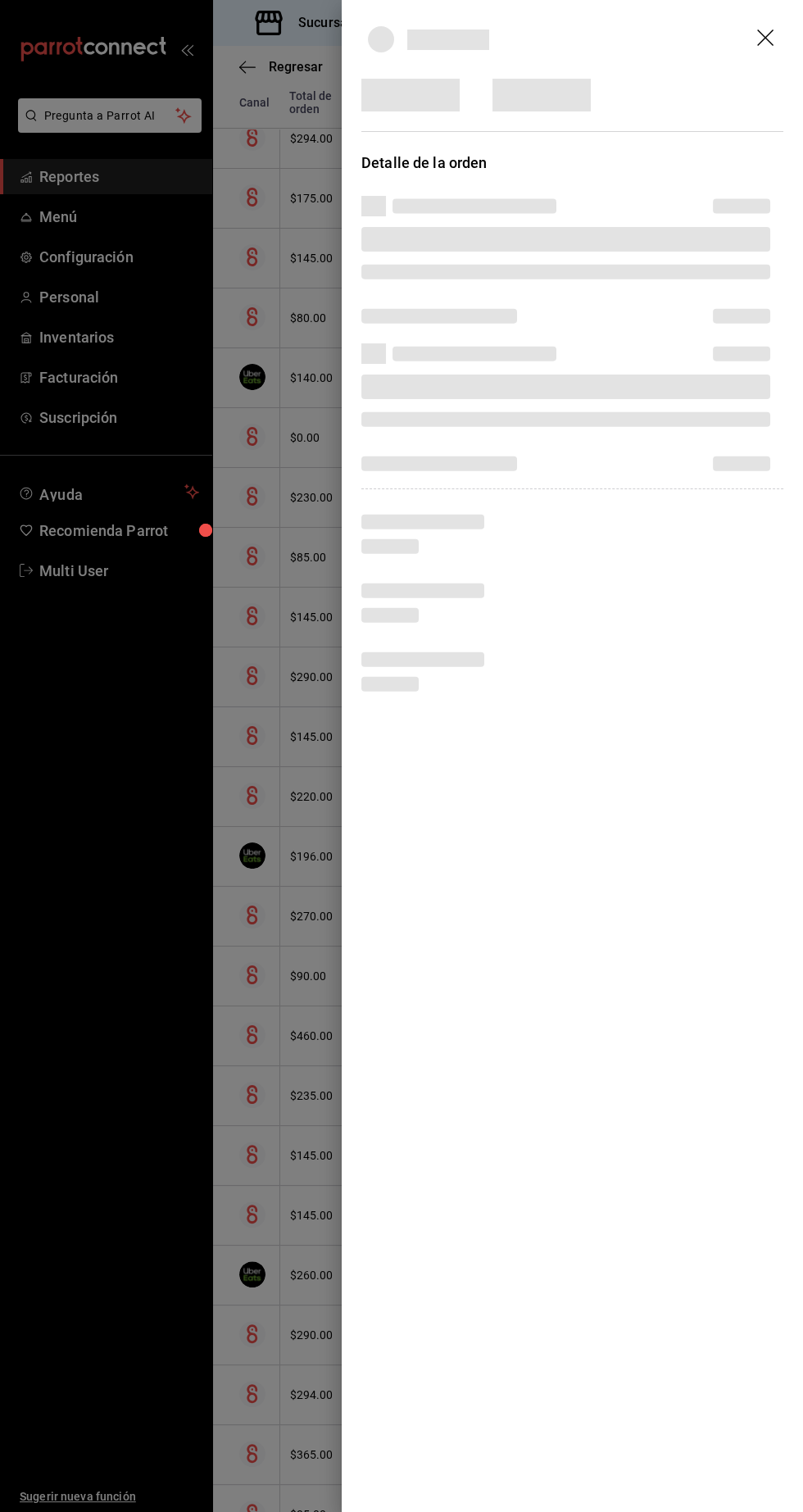
click at [181, 1277] on div at bounding box center [402, 756] width 803 height 1512
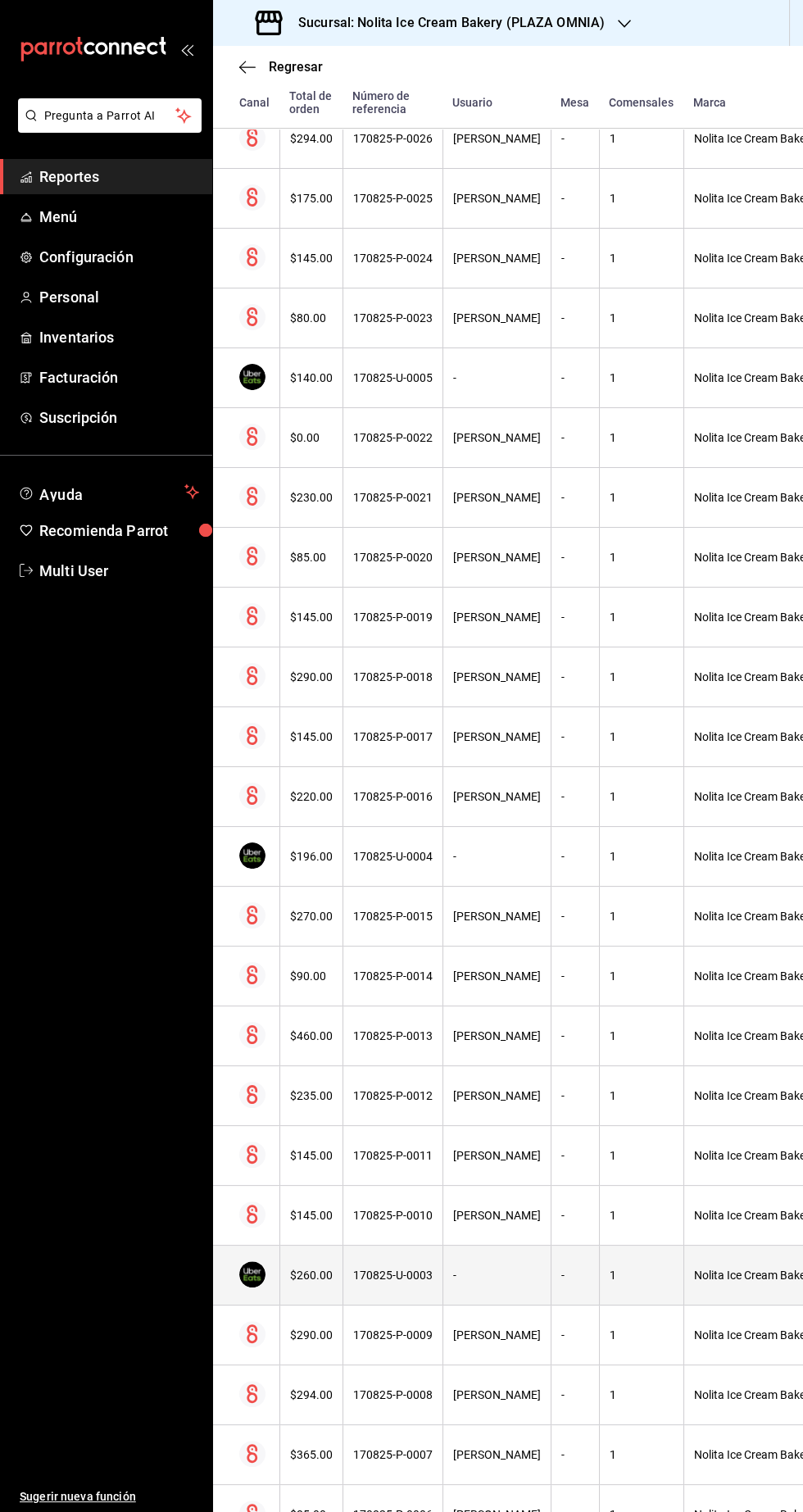
click at [372, 1287] on th "170825-U-0003" at bounding box center [392, 1275] width 100 height 60
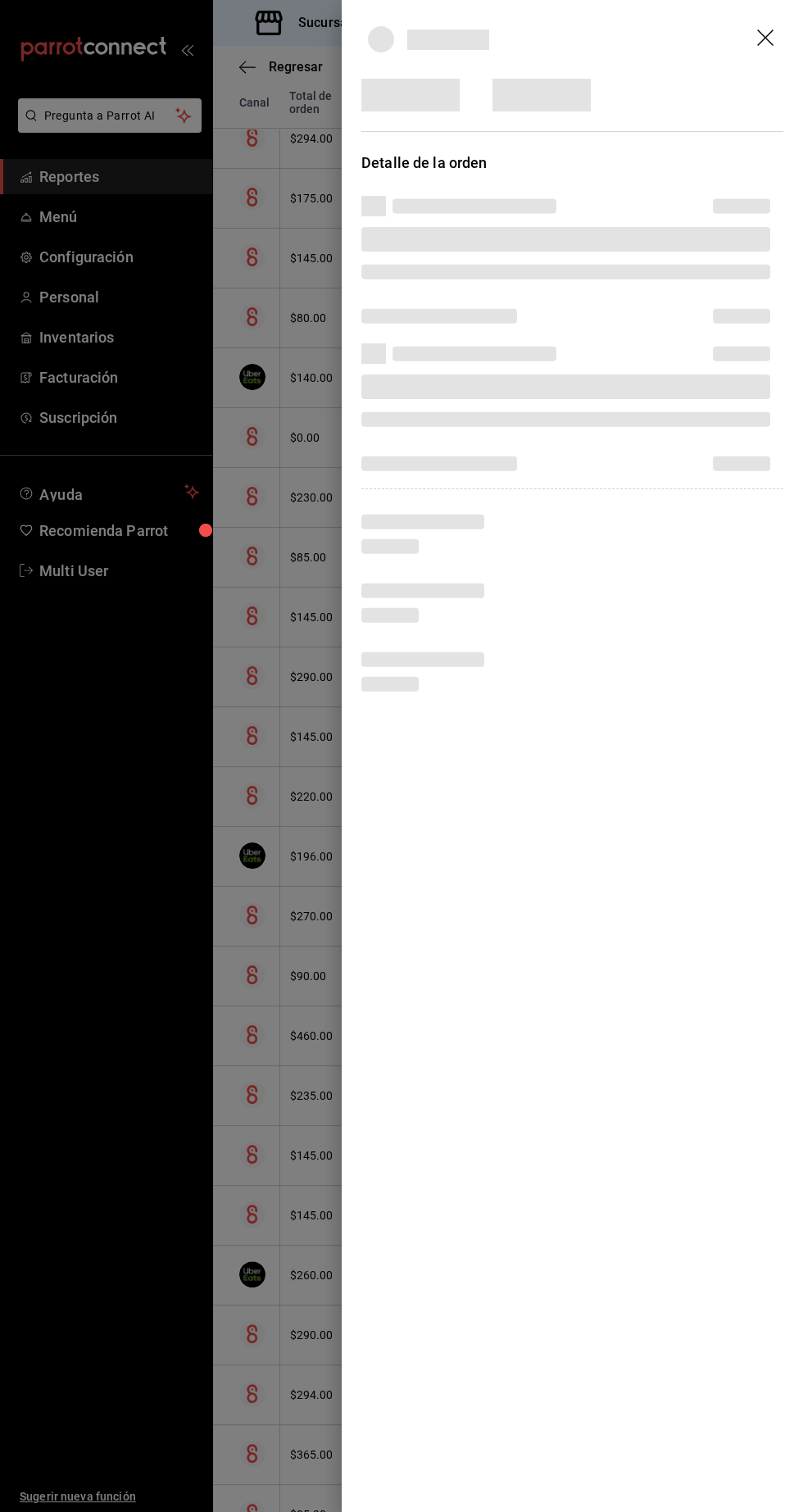
click at [212, 1277] on div at bounding box center [402, 756] width 803 height 1512
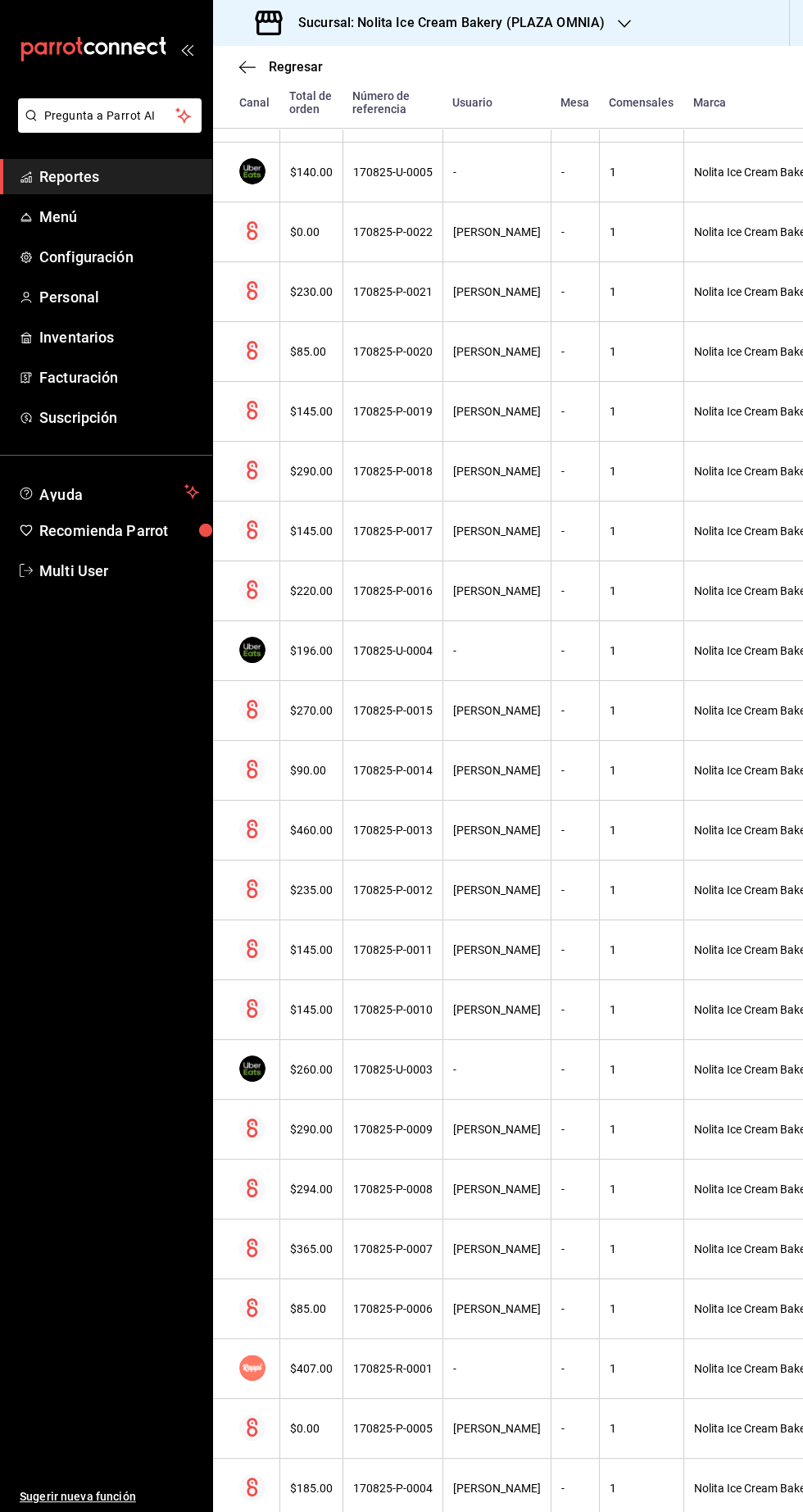
scroll to position [1173, 0]
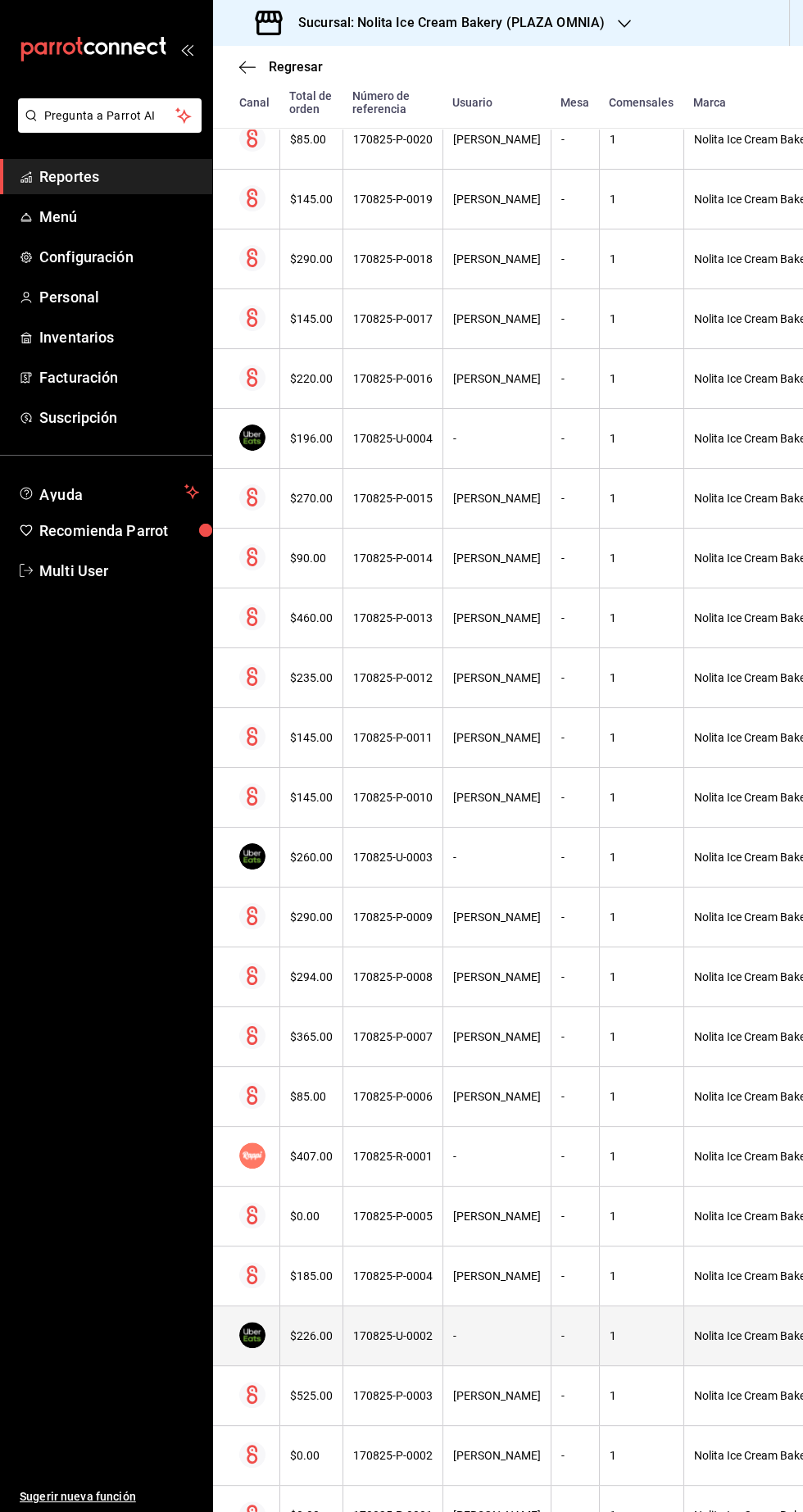
click at [370, 1330] on div "170825-U-0002" at bounding box center [392, 1335] width 79 height 13
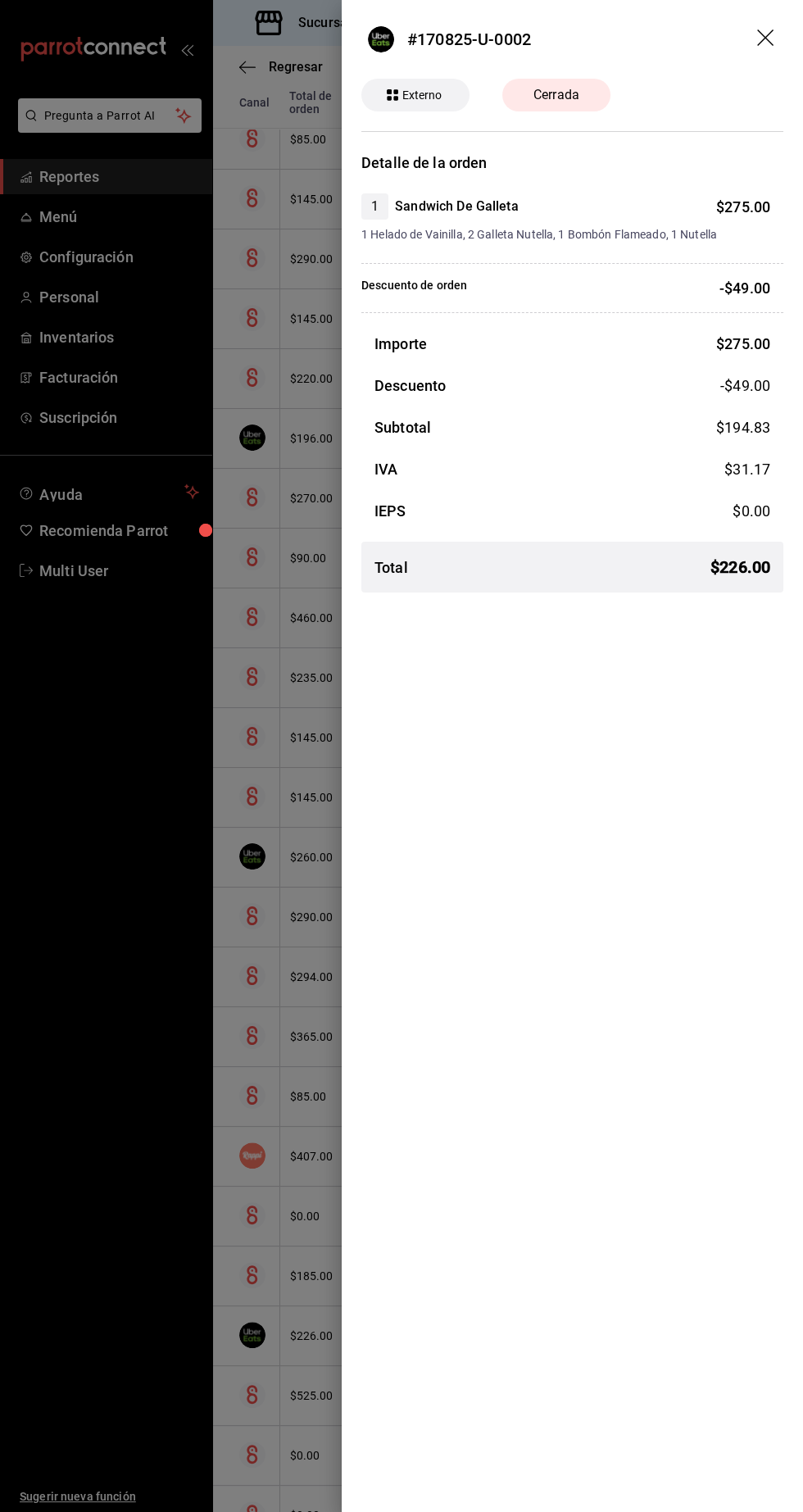
click at [110, 1268] on div at bounding box center [402, 756] width 803 height 1512
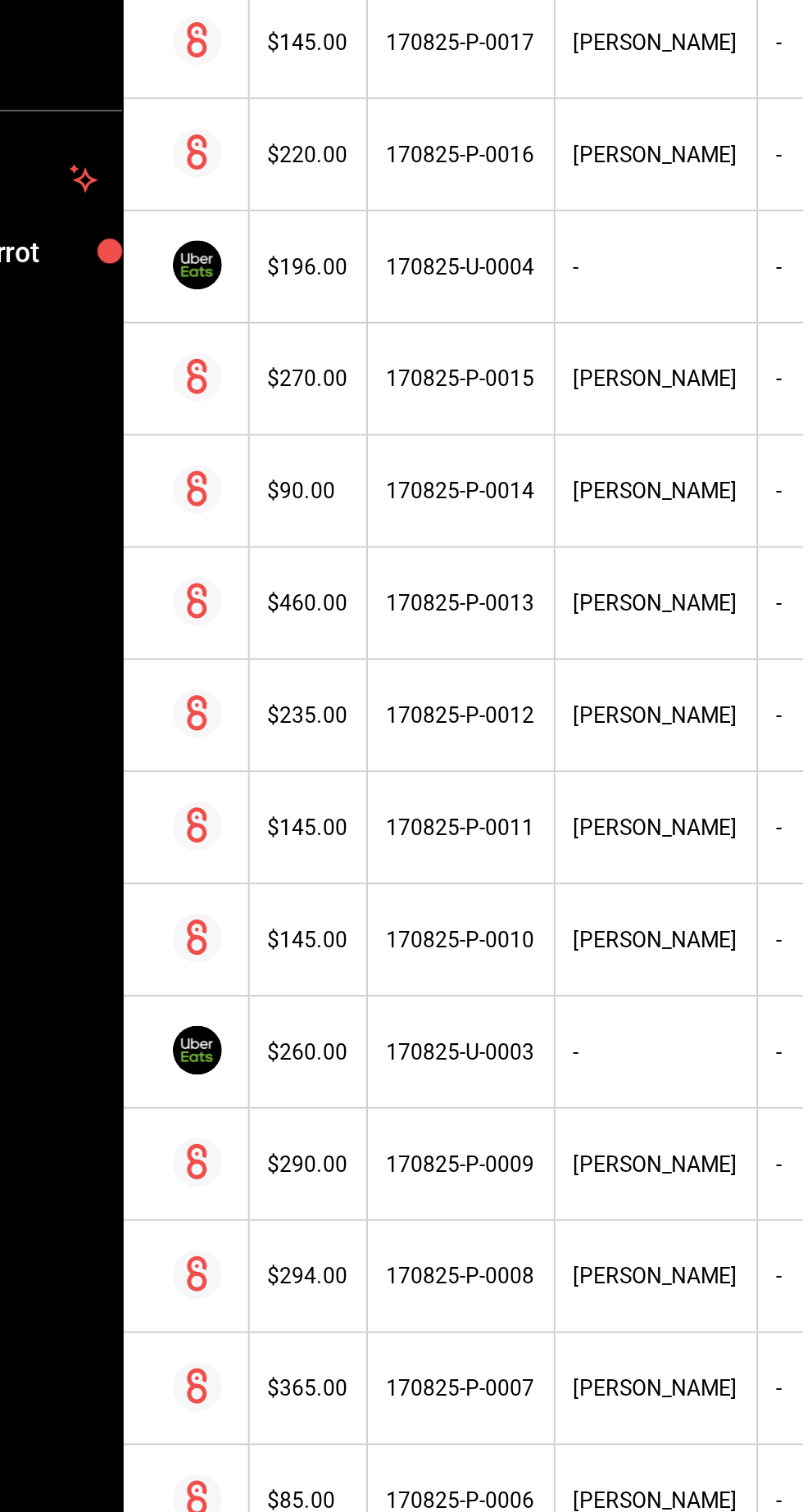
scroll to position [4, 0]
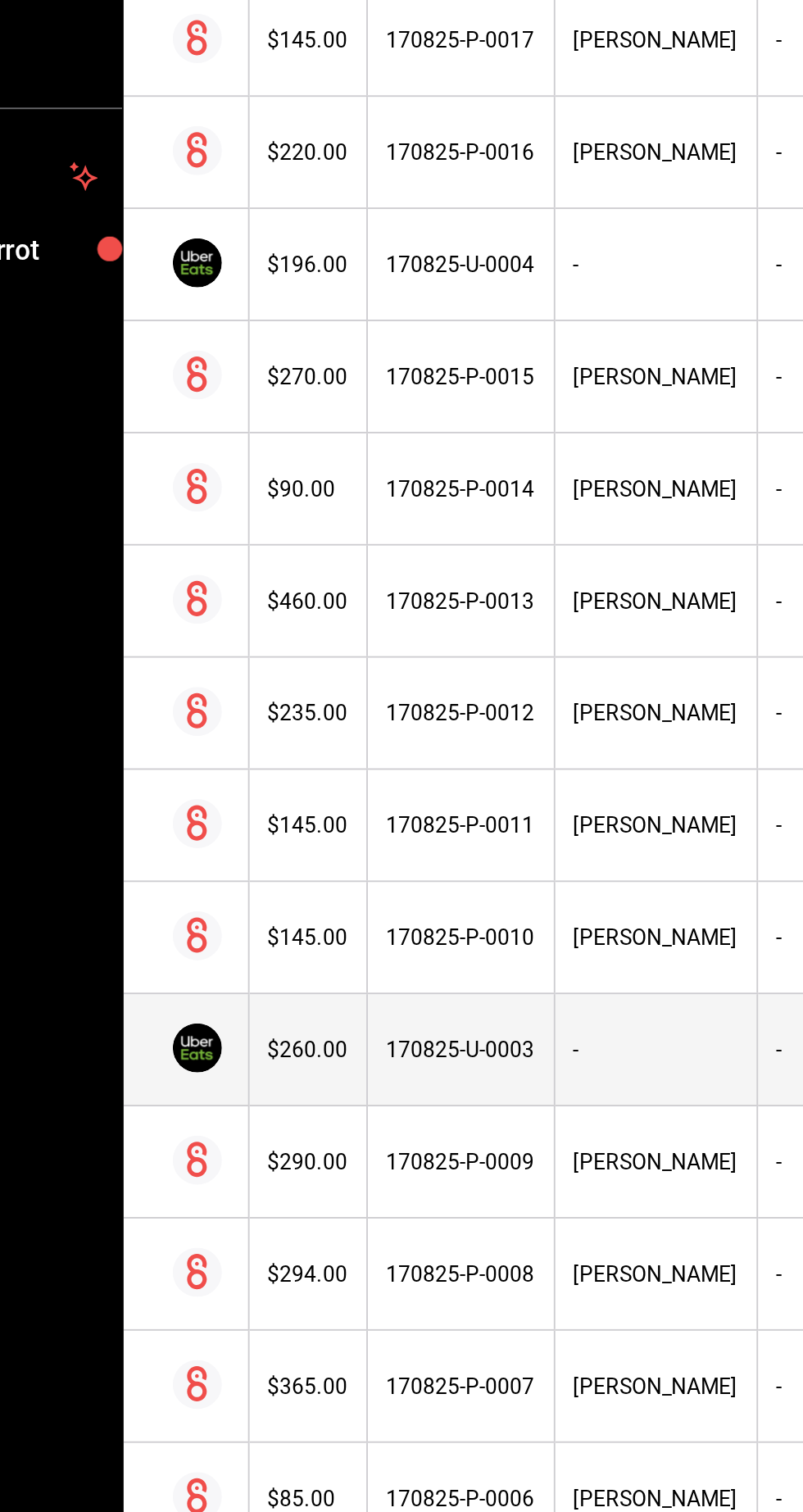
click at [464, 951] on div "-" at bounding box center [496, 957] width 87 height 13
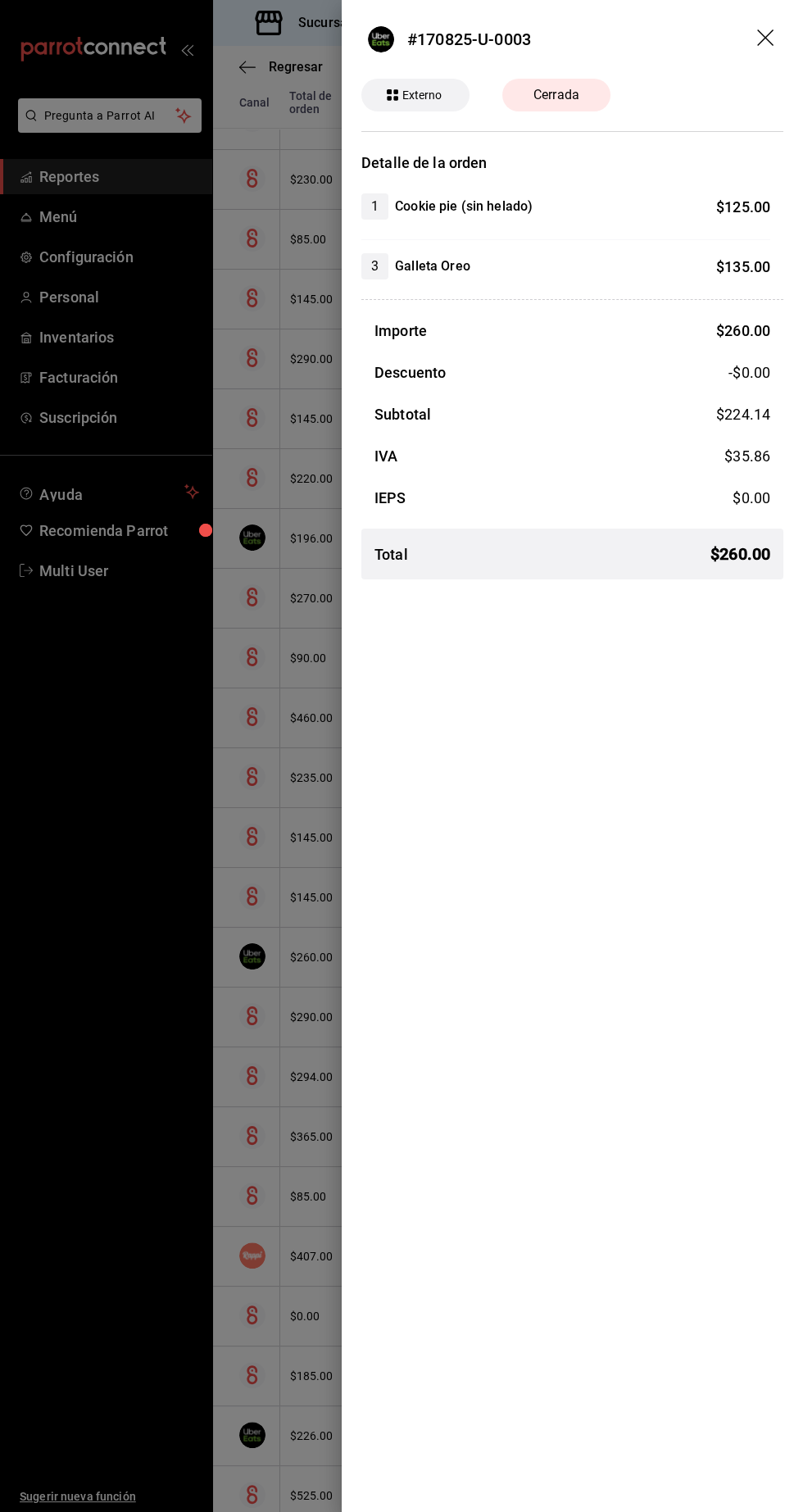
click at [179, 1266] on div at bounding box center [402, 756] width 803 height 1512
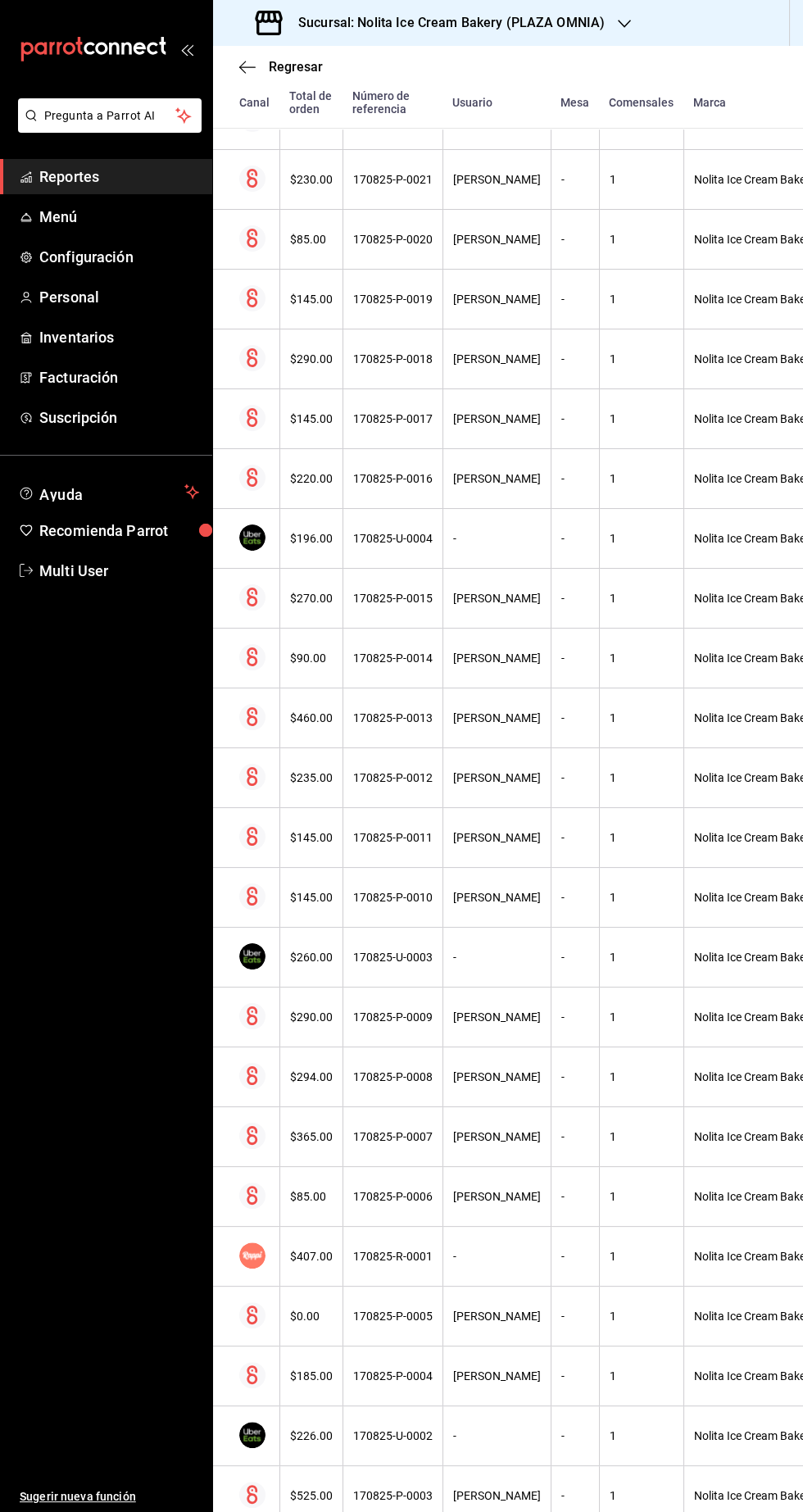
click at [329, 18] on h3 "Sucursal: Nolita Ice Cream Bakery (PLAZA OMNIA)" at bounding box center [445, 23] width 320 height 20
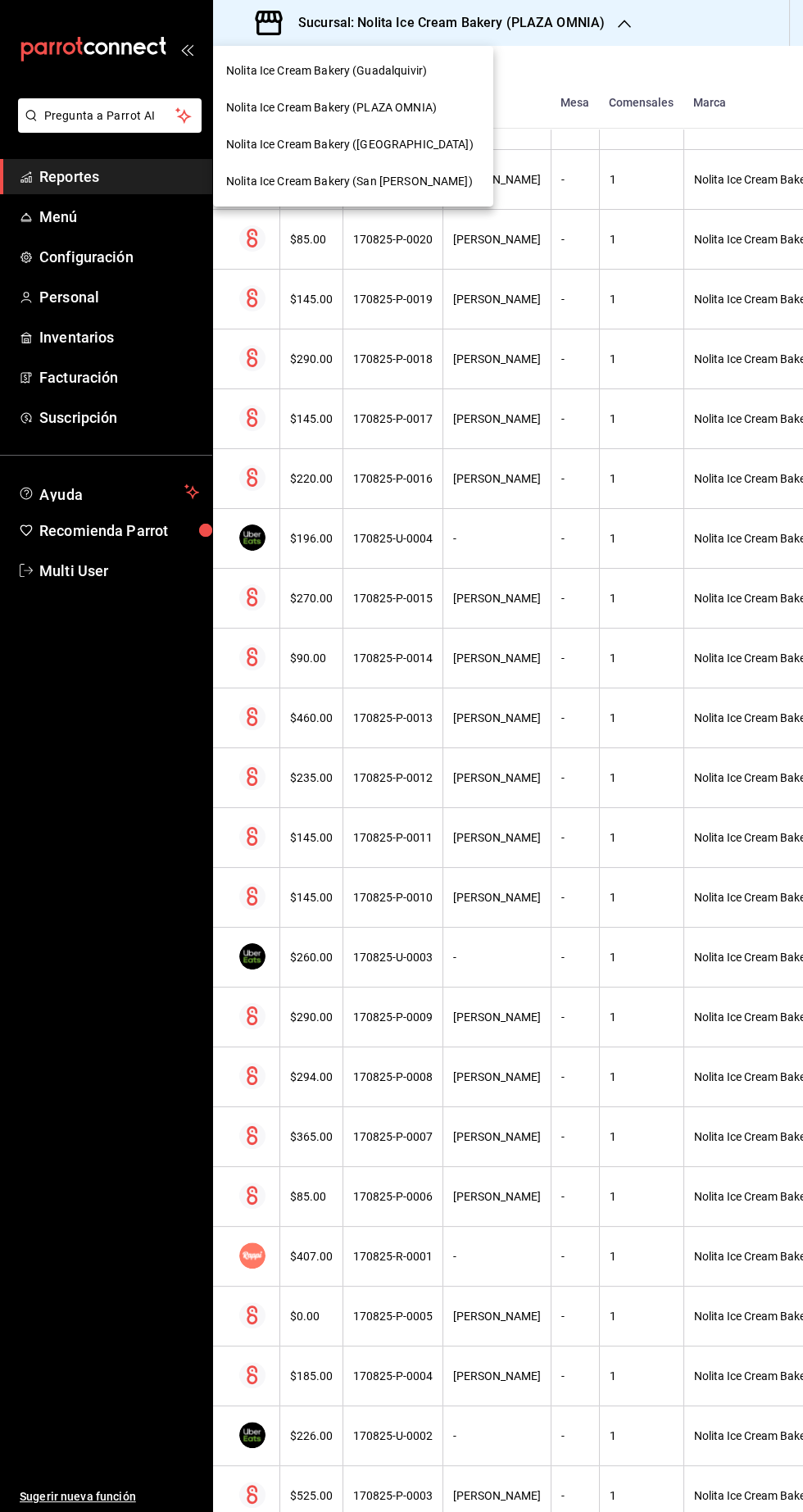
click at [322, 181] on span "Nolita Ice Cream Bakery (San [PERSON_NAME])" at bounding box center [349, 182] width 247 height 17
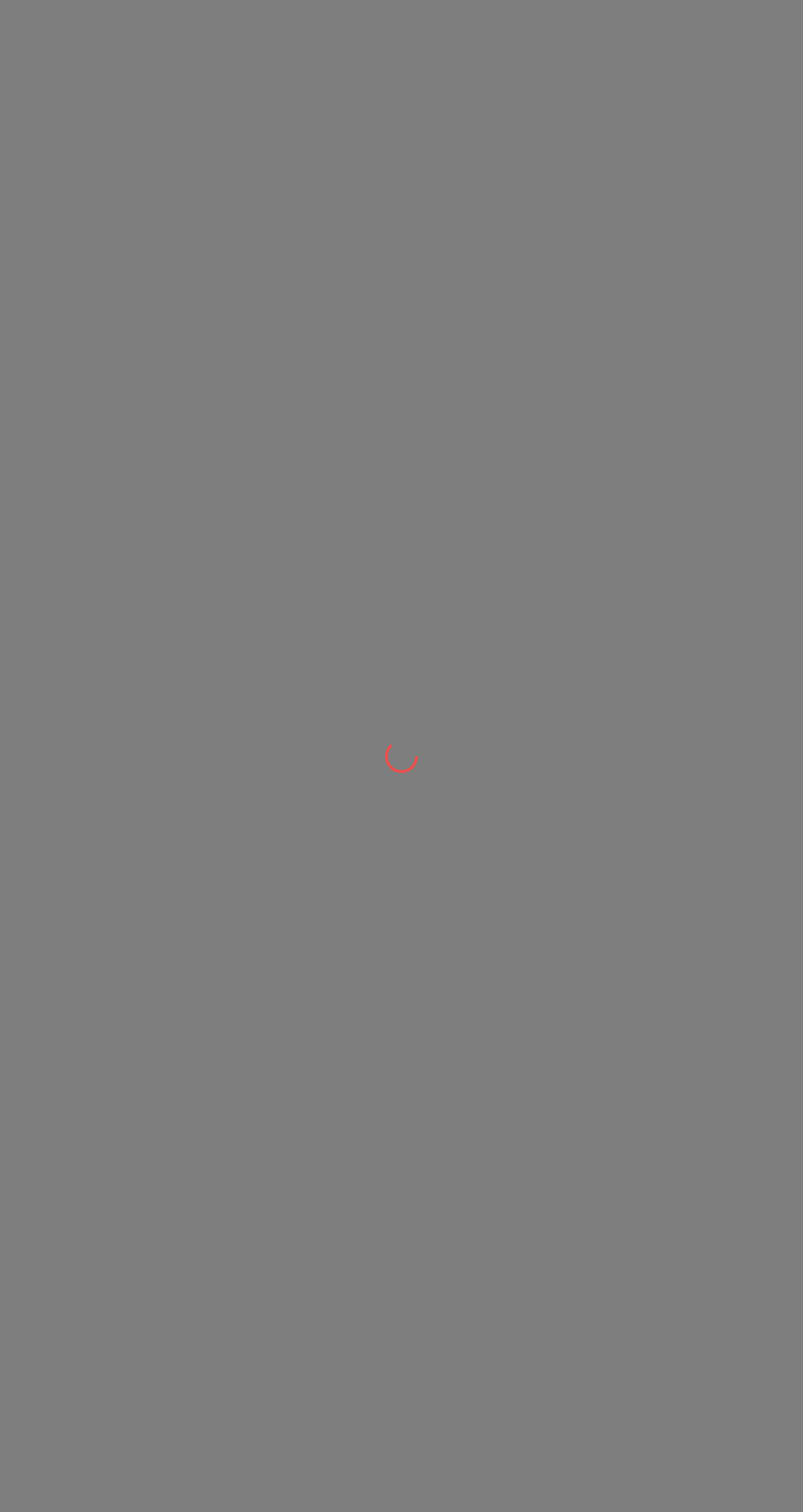
scroll to position [0, 0]
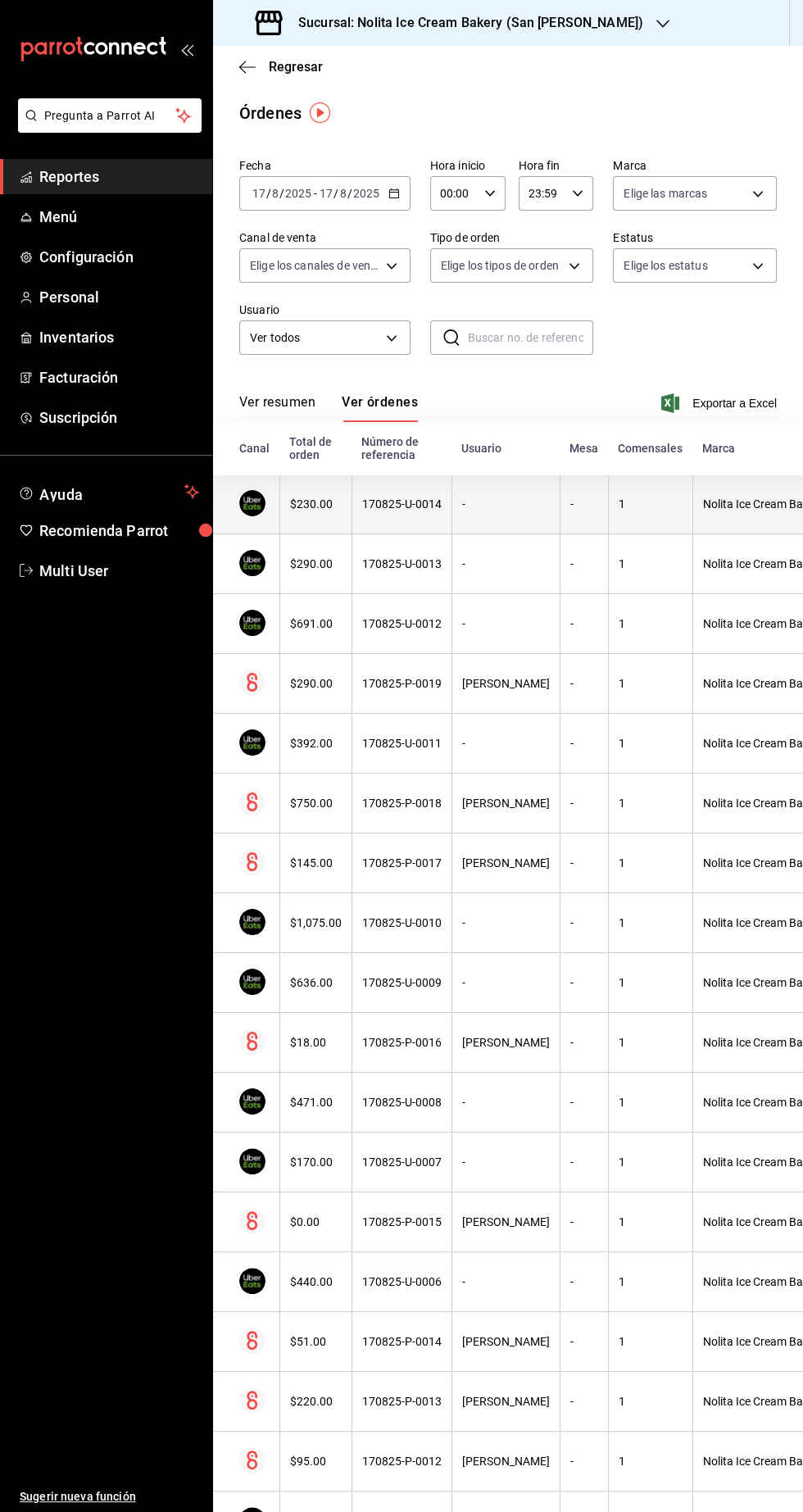
click at [315, 505] on div "$230.00" at bounding box center [316, 504] width 52 height 13
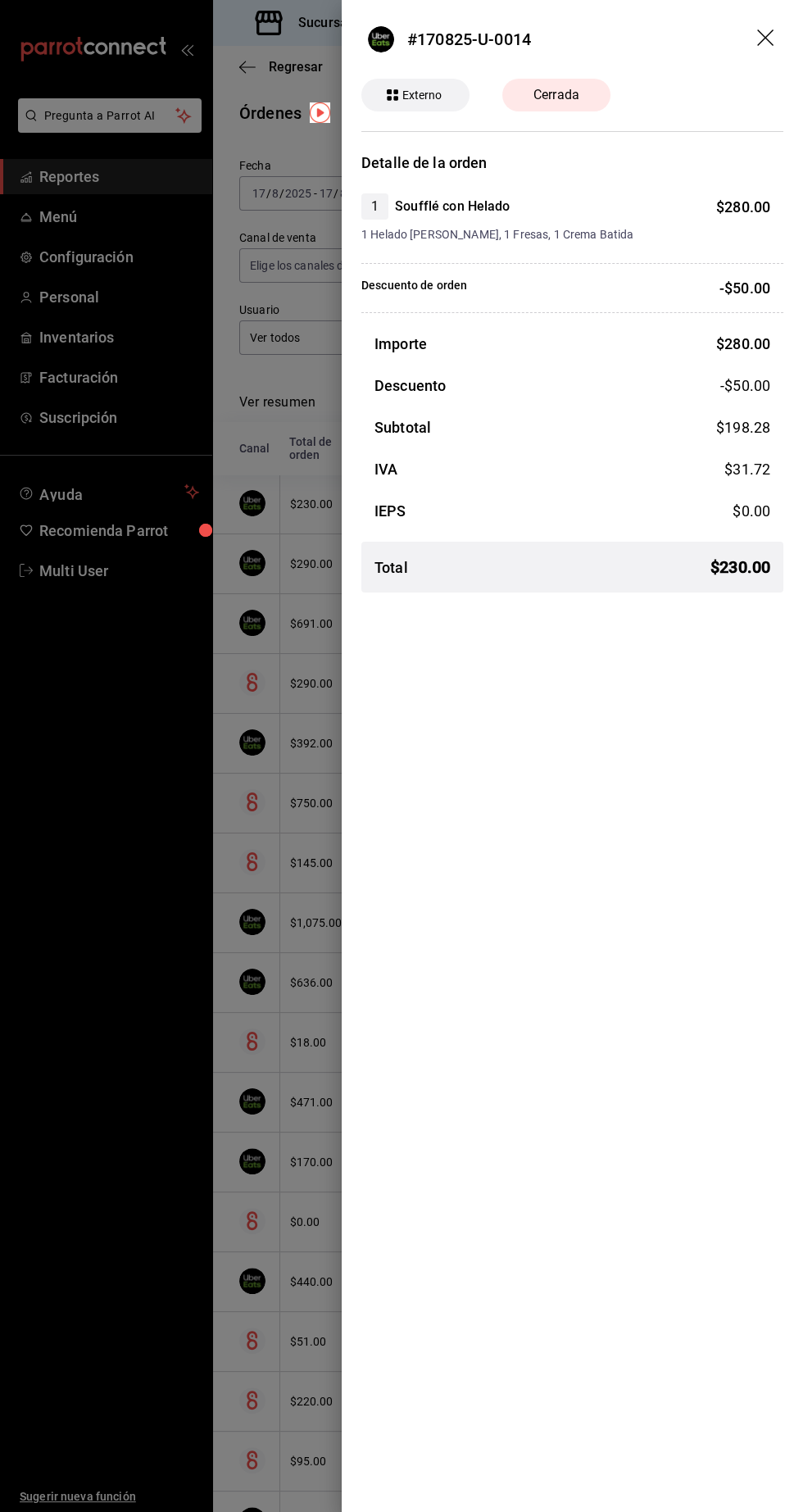
click at [108, 771] on div at bounding box center [402, 756] width 803 height 1512
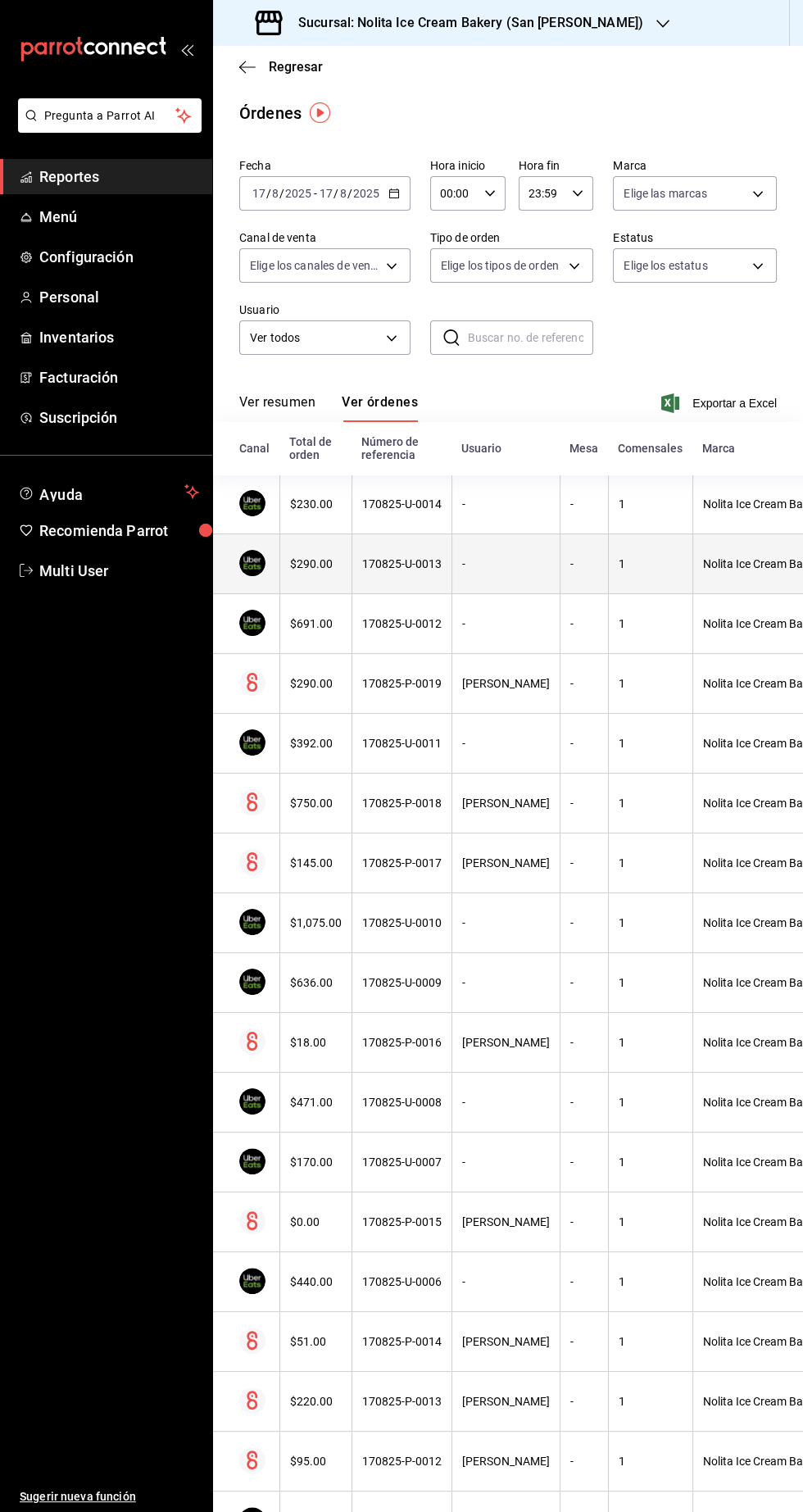
click at [294, 571] on div "$290.00" at bounding box center [316, 564] width 52 height 13
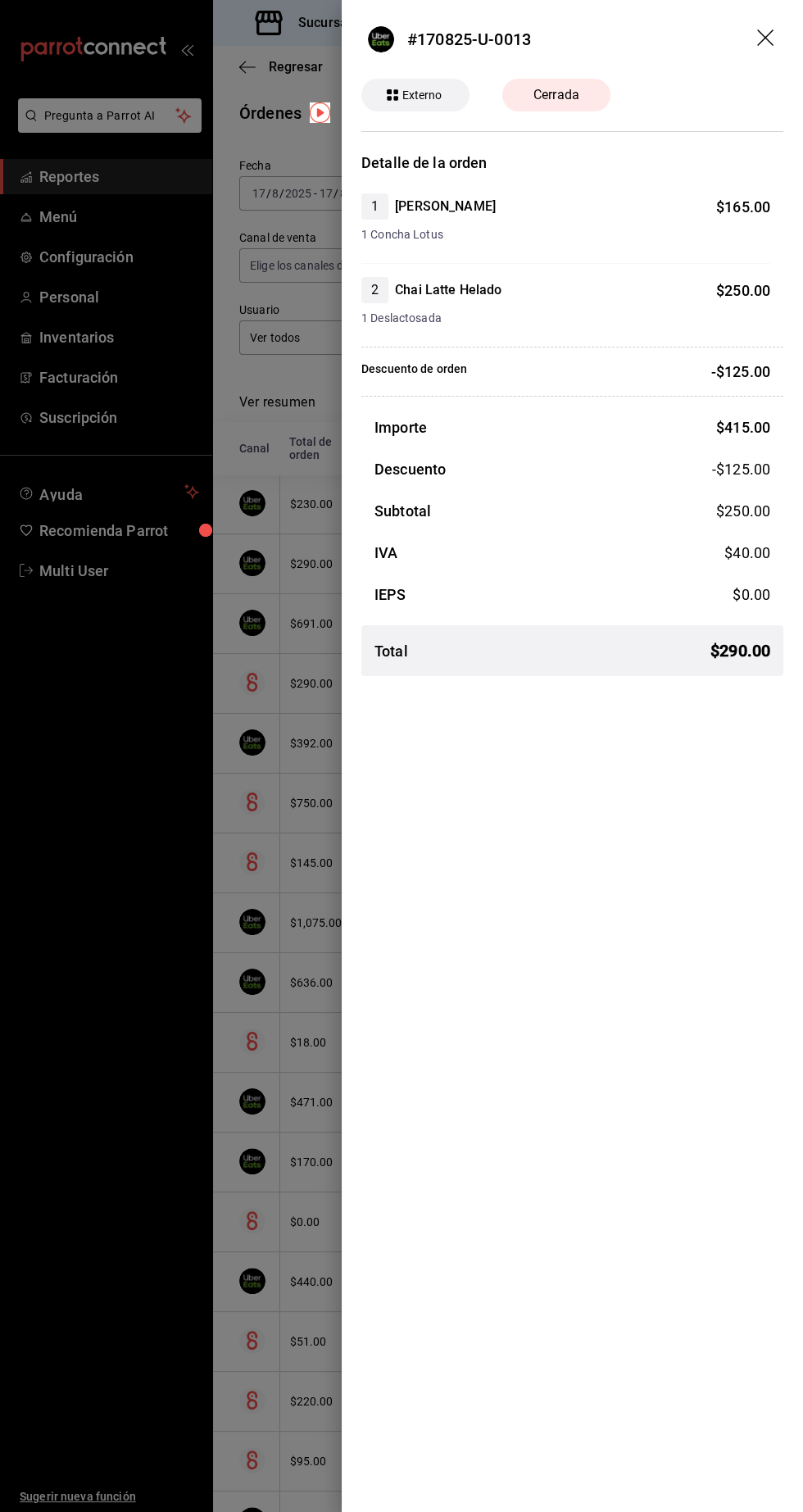
click at [127, 706] on div at bounding box center [402, 756] width 803 height 1512
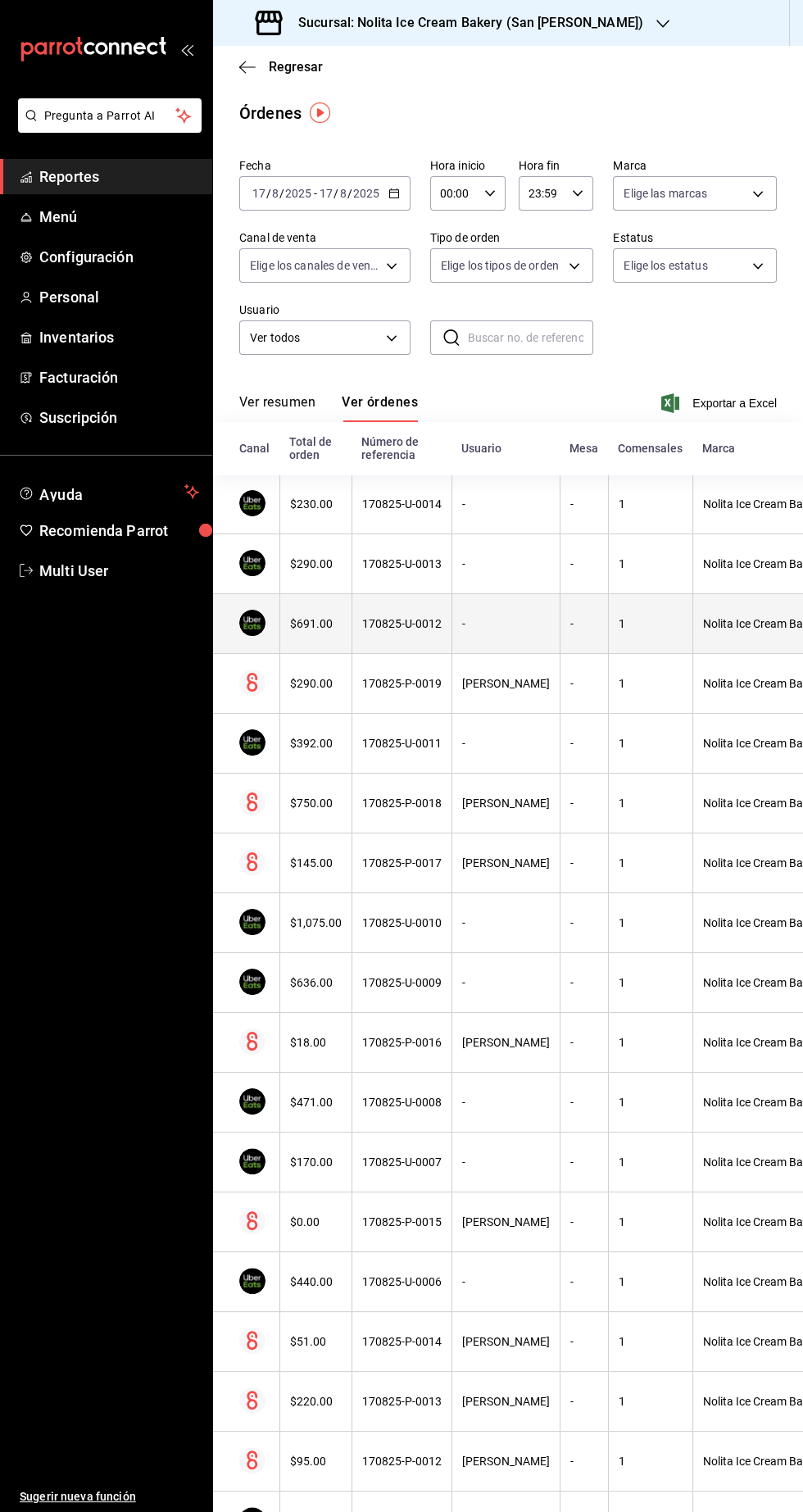
click at [310, 632] on th "$691.00" at bounding box center [315, 624] width 72 height 60
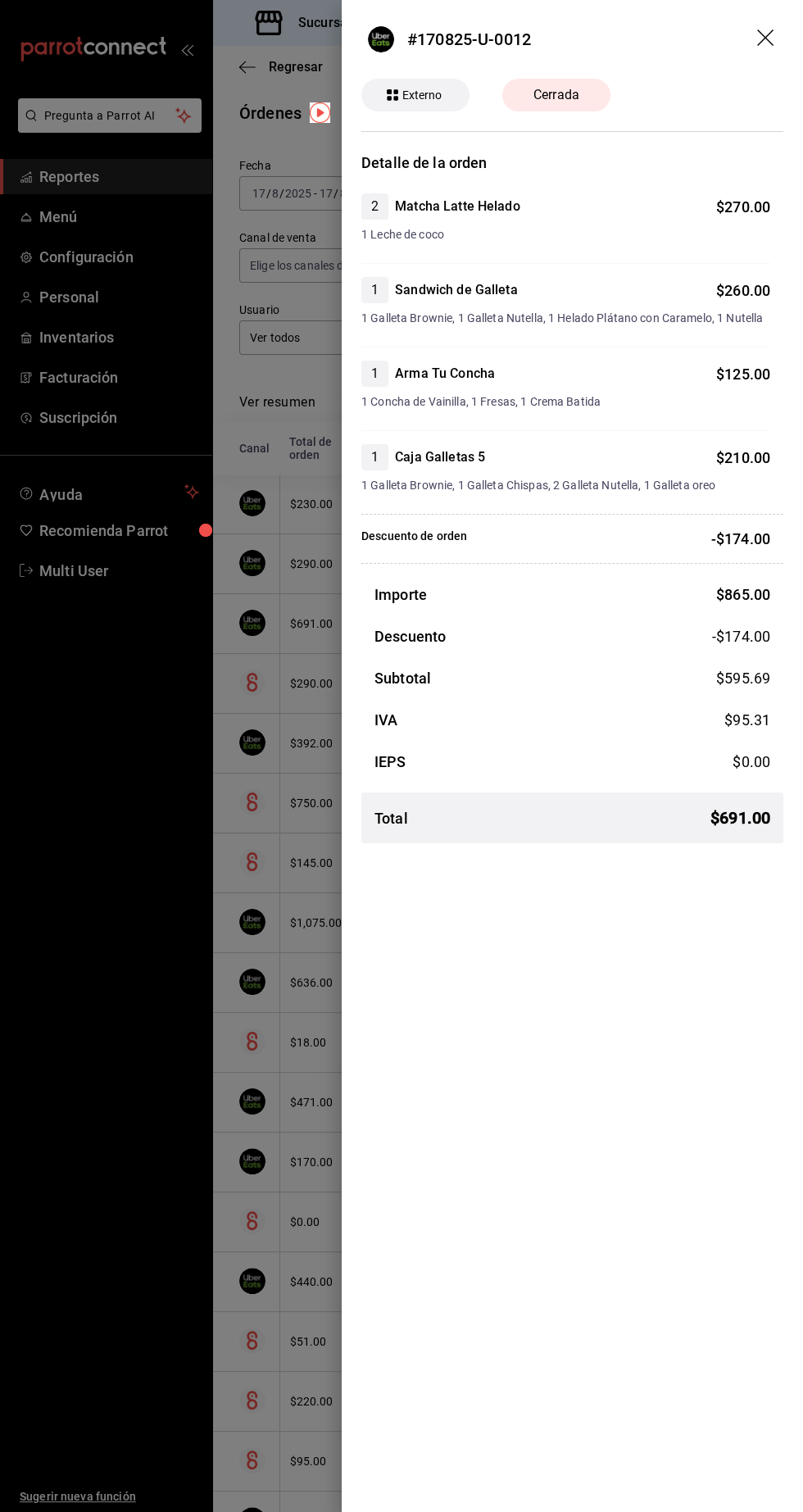
click at [105, 675] on div at bounding box center [402, 756] width 803 height 1512
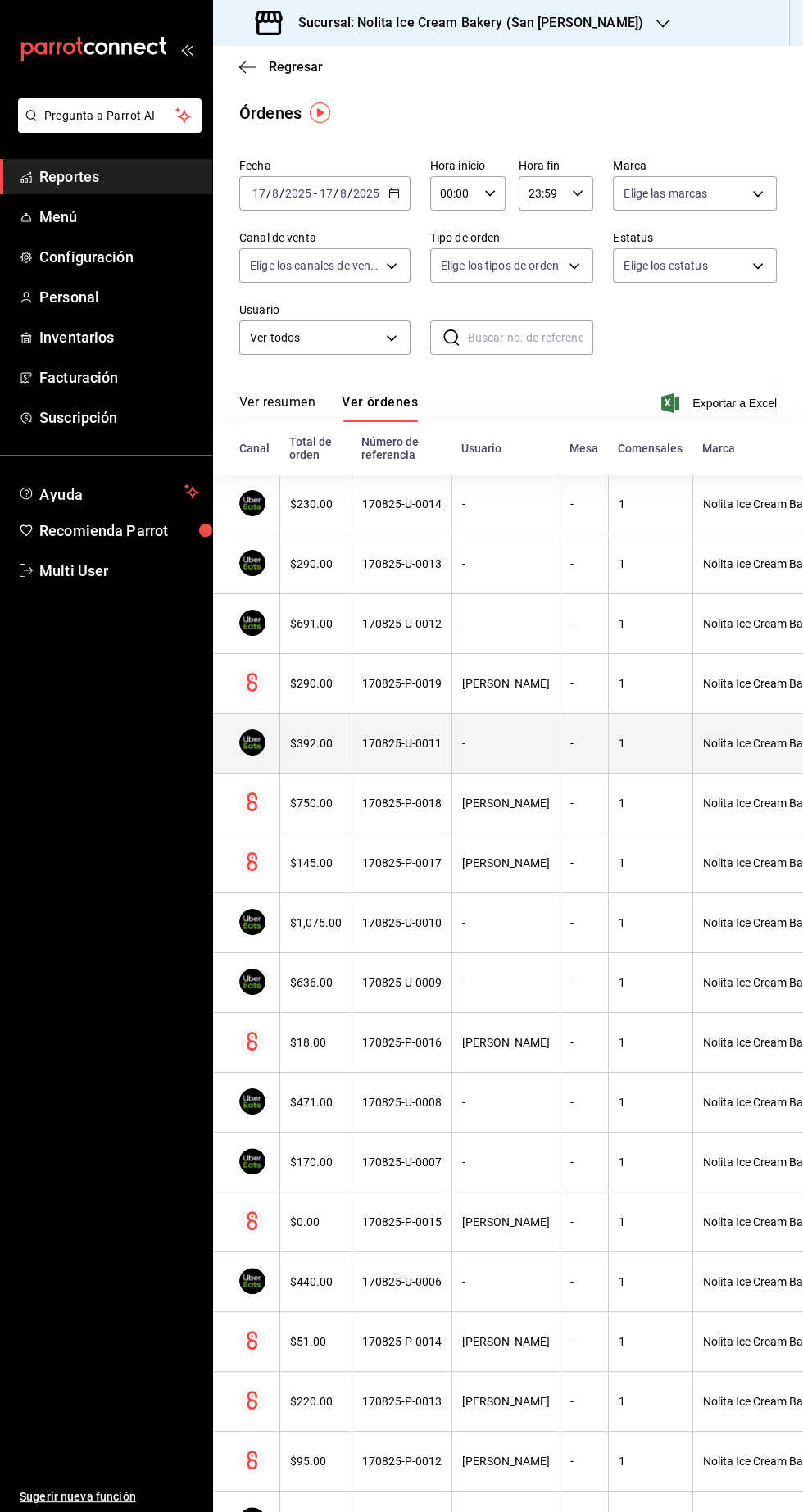
click at [307, 748] on div "$392.00" at bounding box center [316, 743] width 52 height 13
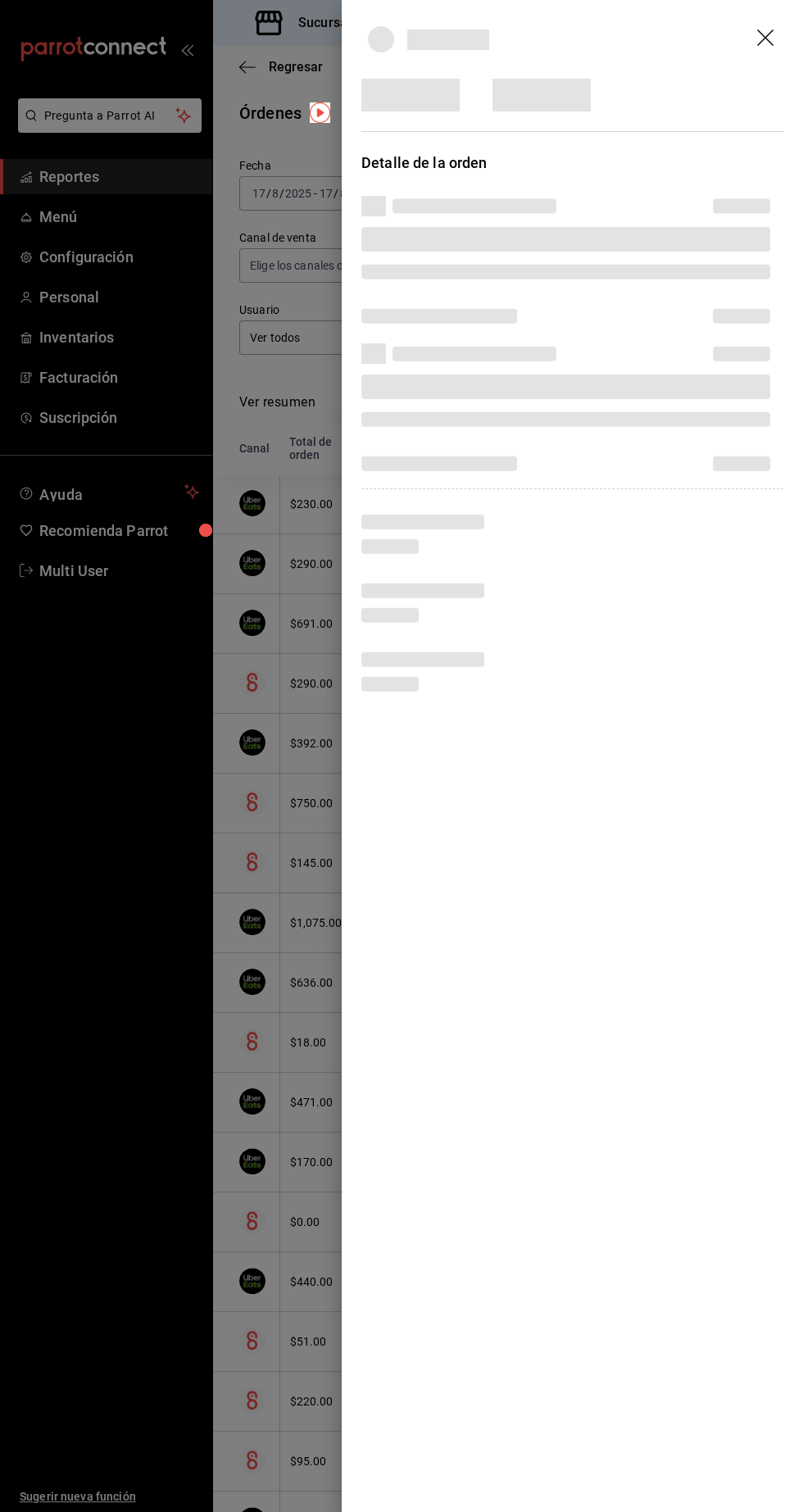
click at [188, 797] on div at bounding box center [402, 756] width 803 height 1512
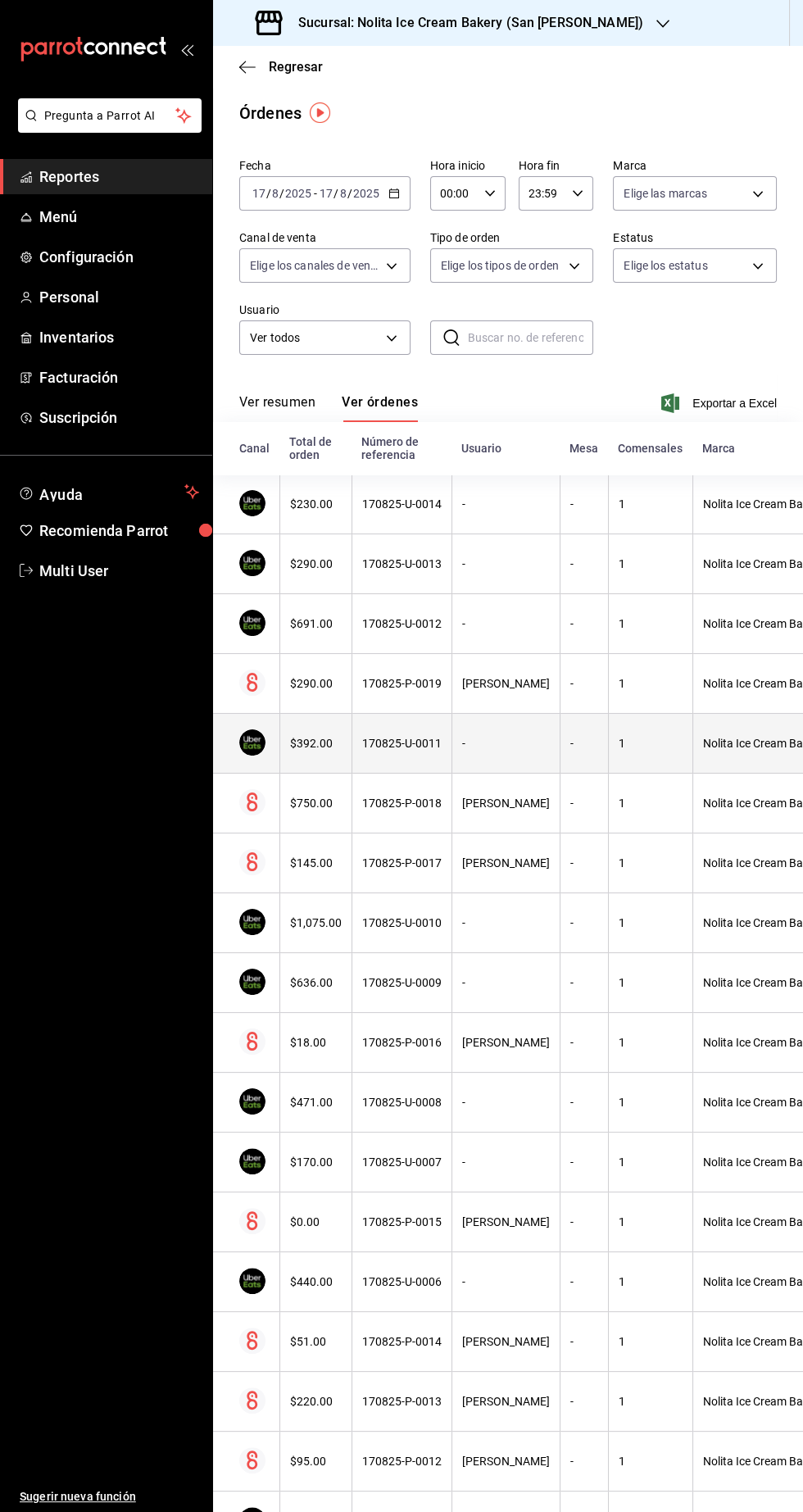
click at [286, 736] on th "$392.00" at bounding box center [315, 744] width 72 height 60
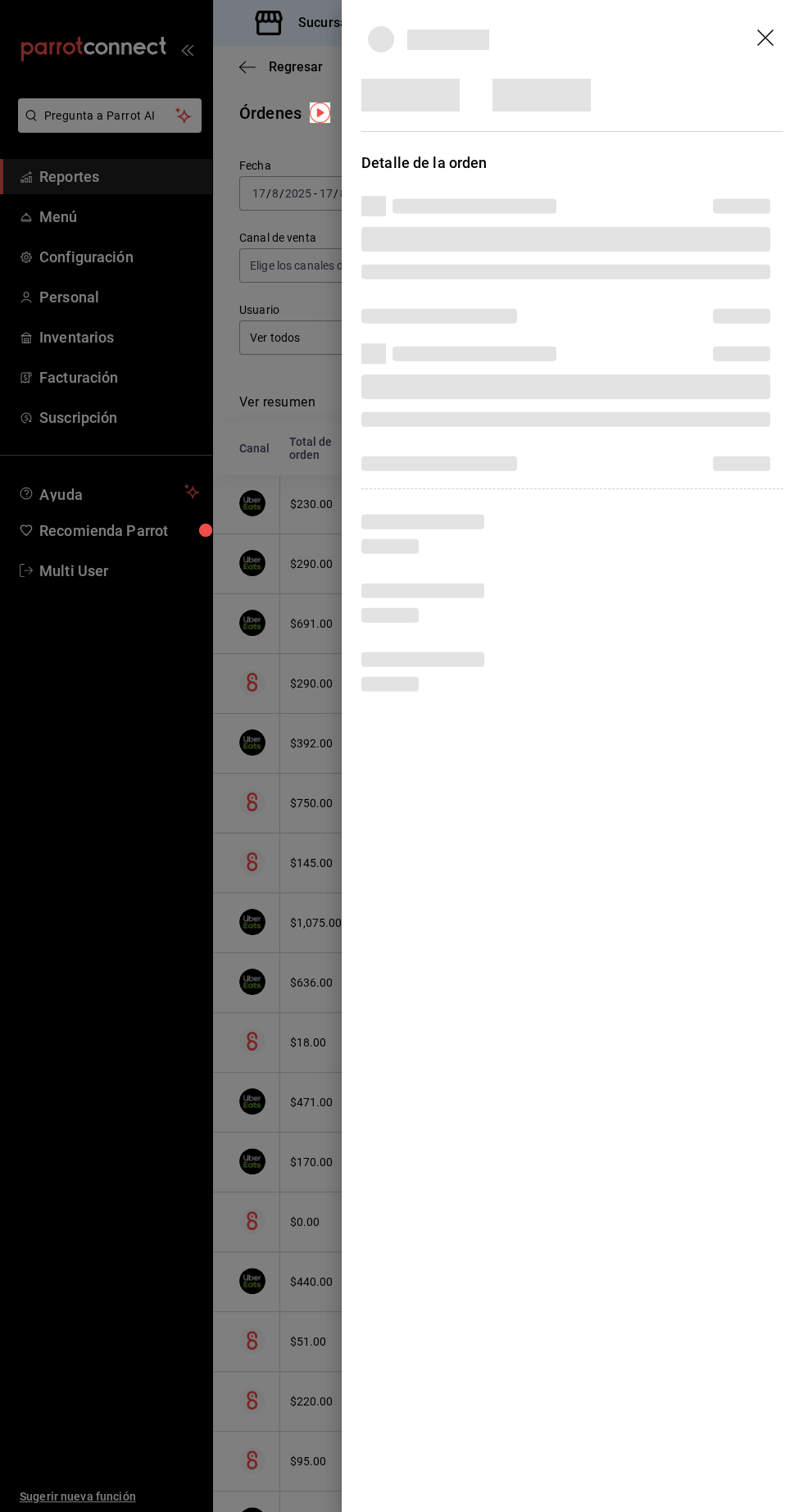
click at [173, 798] on div at bounding box center [402, 756] width 803 height 1512
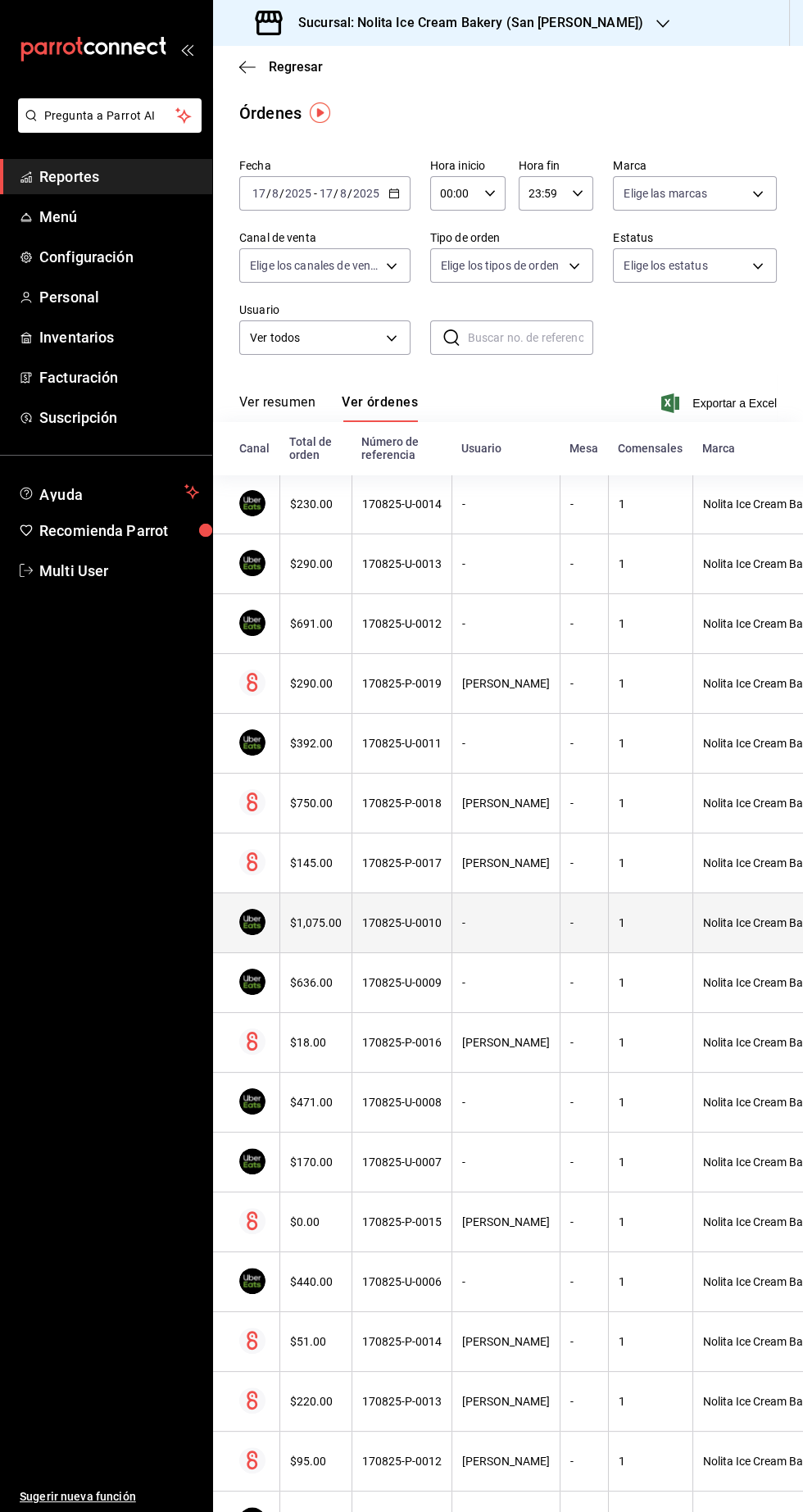
click at [316, 927] on div "$1,075.00" at bounding box center [316, 923] width 52 height 13
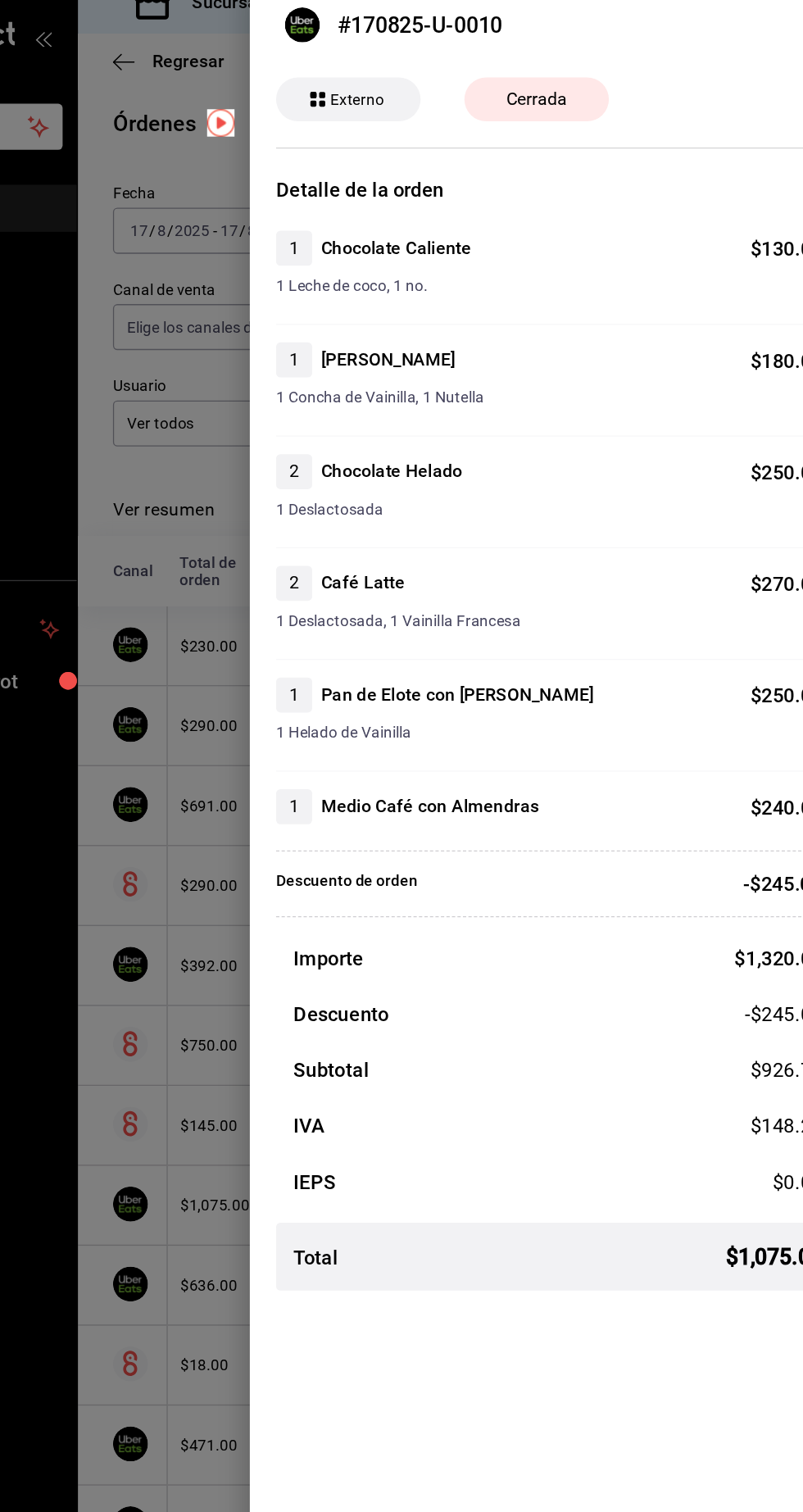
click at [170, 704] on div at bounding box center [402, 756] width 803 height 1512
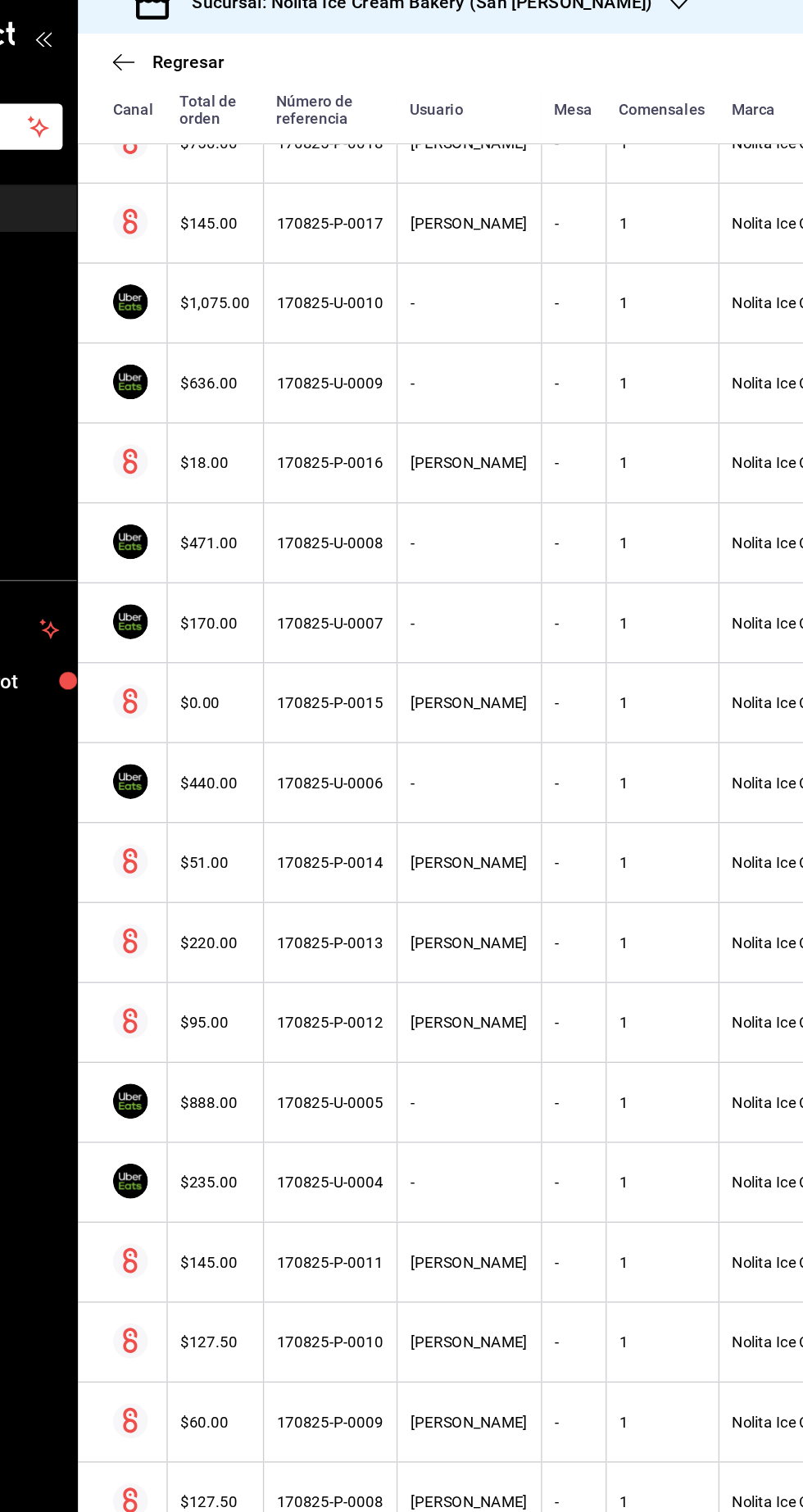
scroll to position [934, 0]
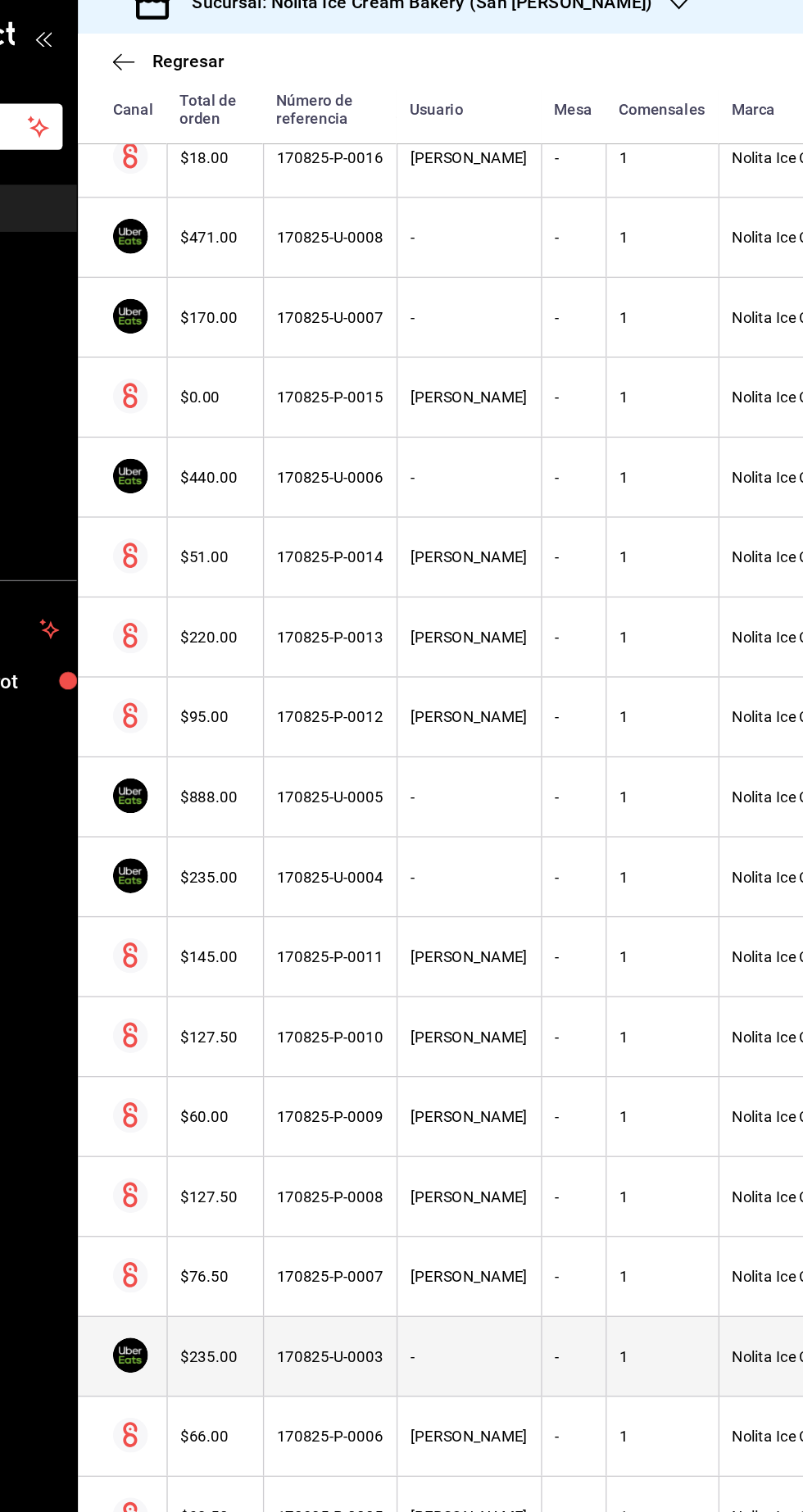
click at [478, 1036] on div "-" at bounding box center [506, 1035] width 87 height 13
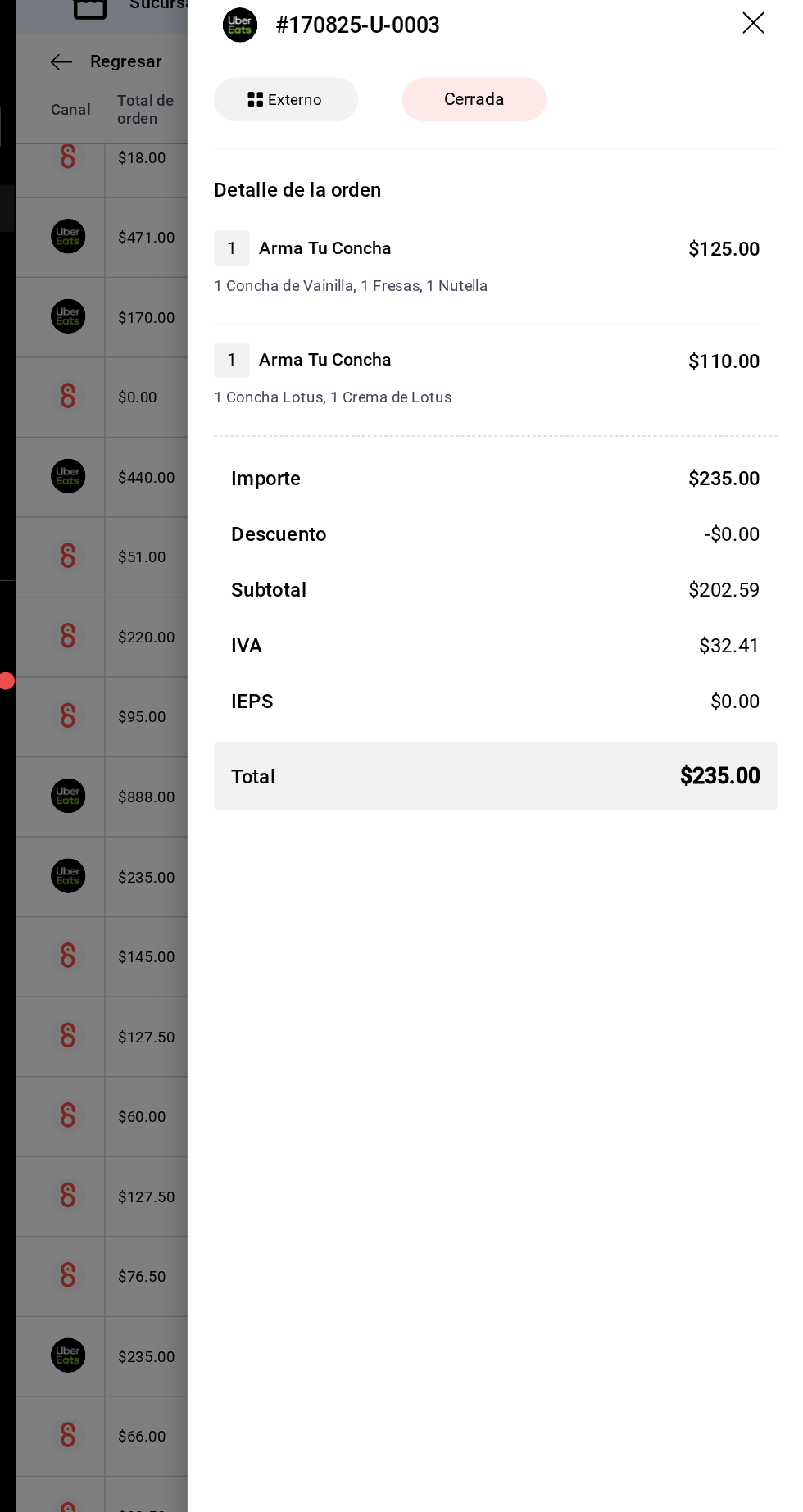
click at [214, 688] on div at bounding box center [402, 756] width 803 height 1512
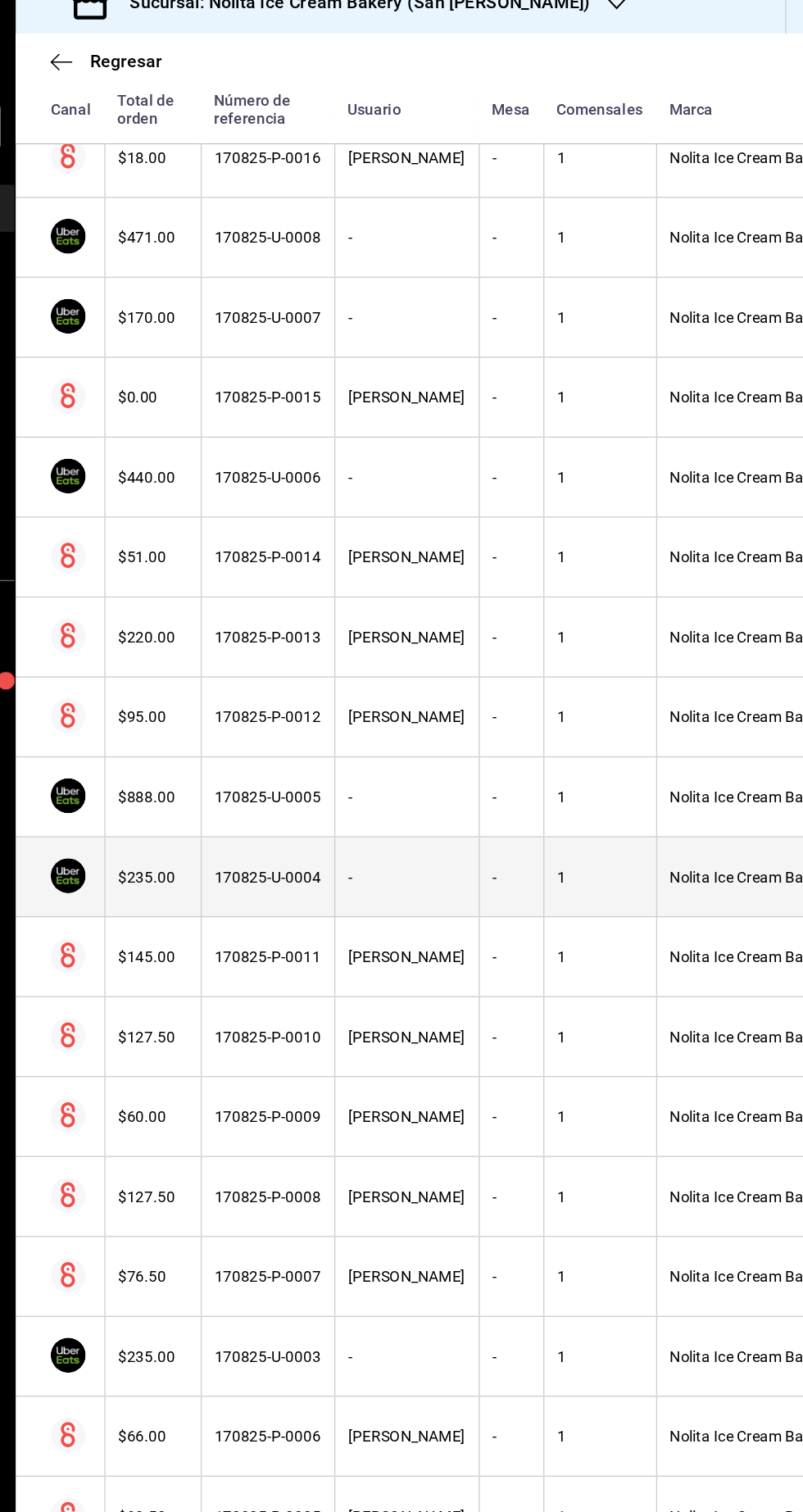
click at [302, 671] on div "$235.00" at bounding box center [316, 677] width 52 height 13
